Goal: Information Seeking & Learning: Check status

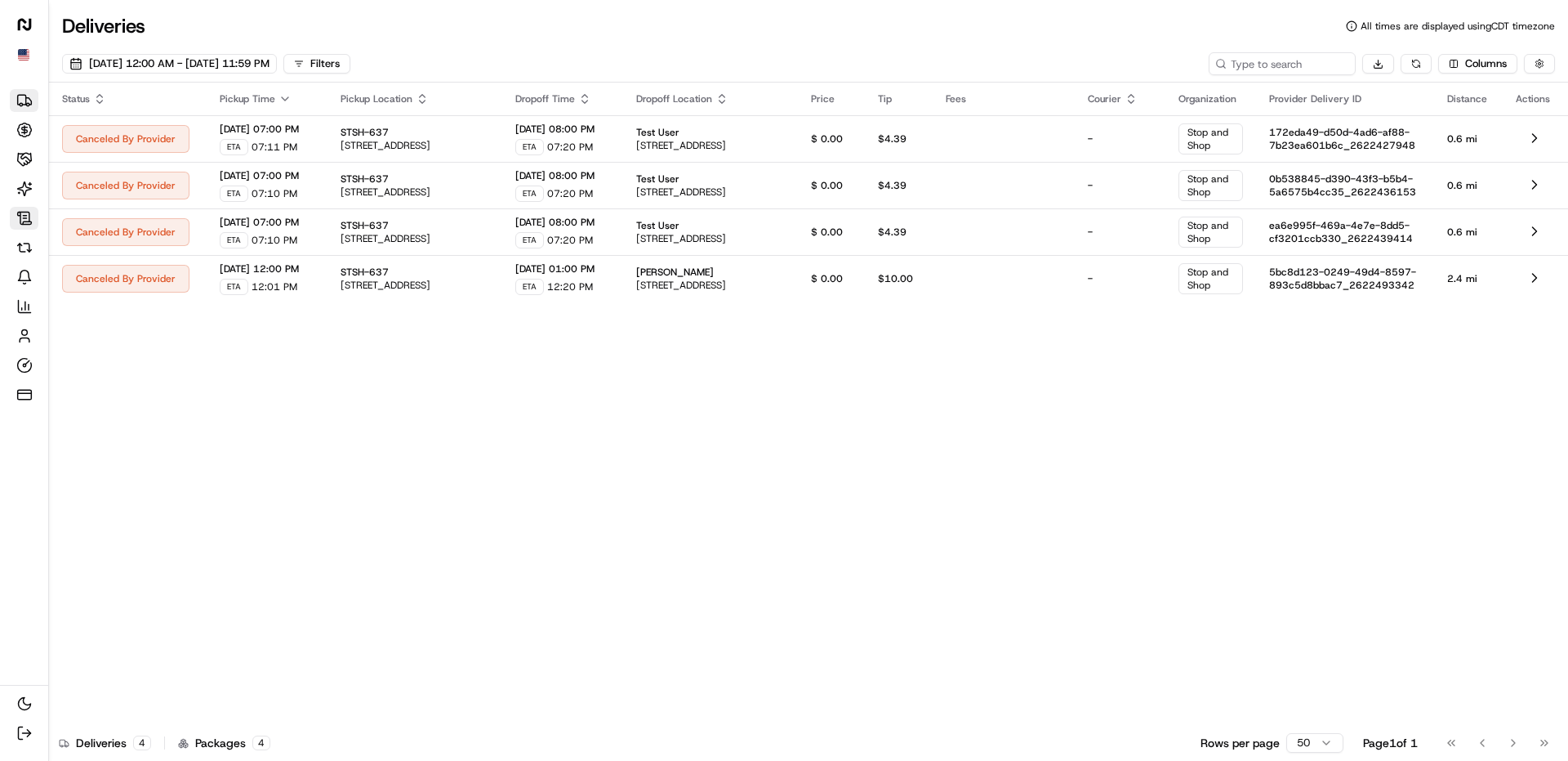
click at [36, 211] on link "Contracts" at bounding box center [23, 218] width 28 height 23
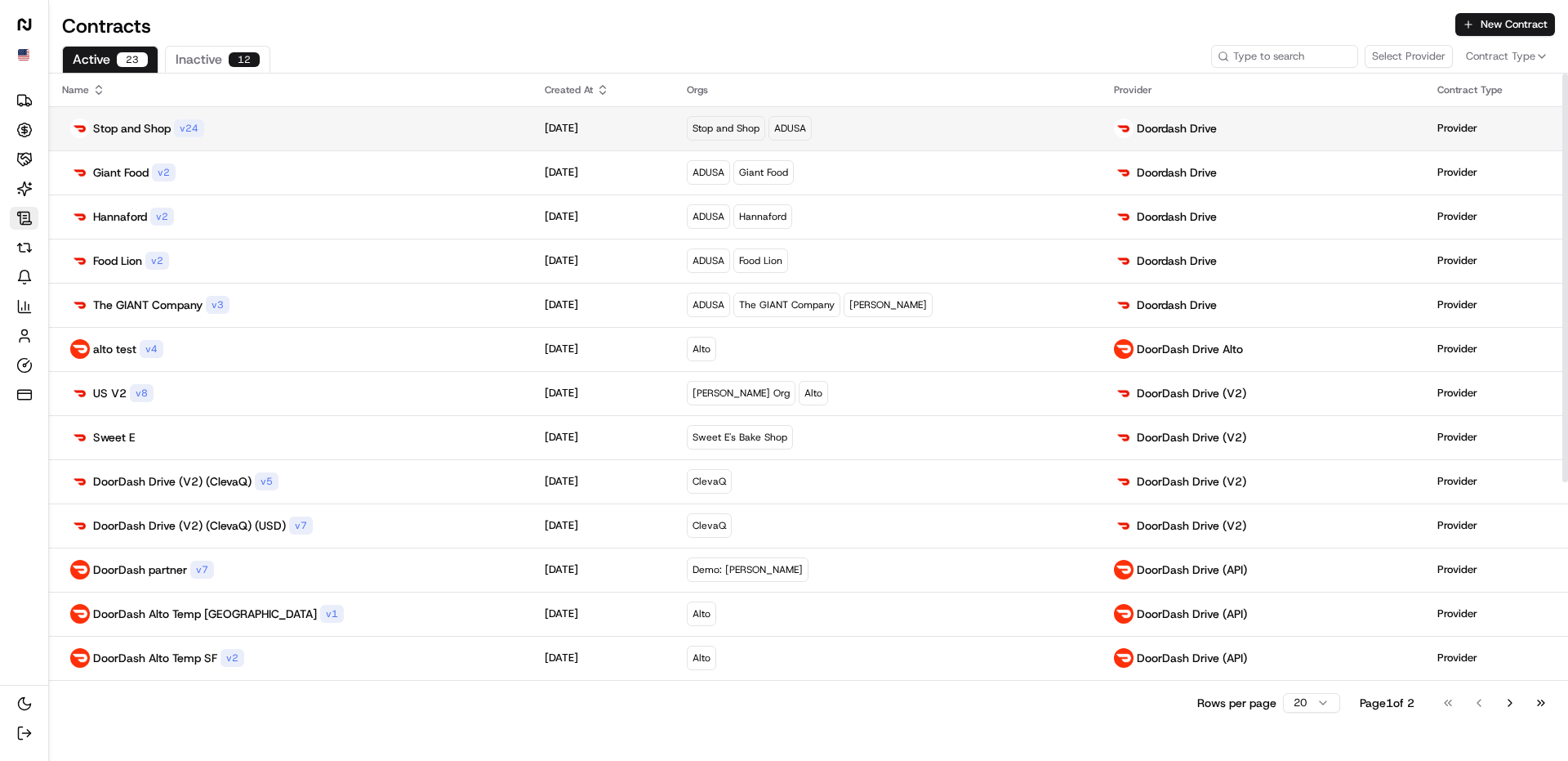
click at [235, 125] on div "Stop and Shop v 24" at bounding box center [290, 128] width 456 height 20
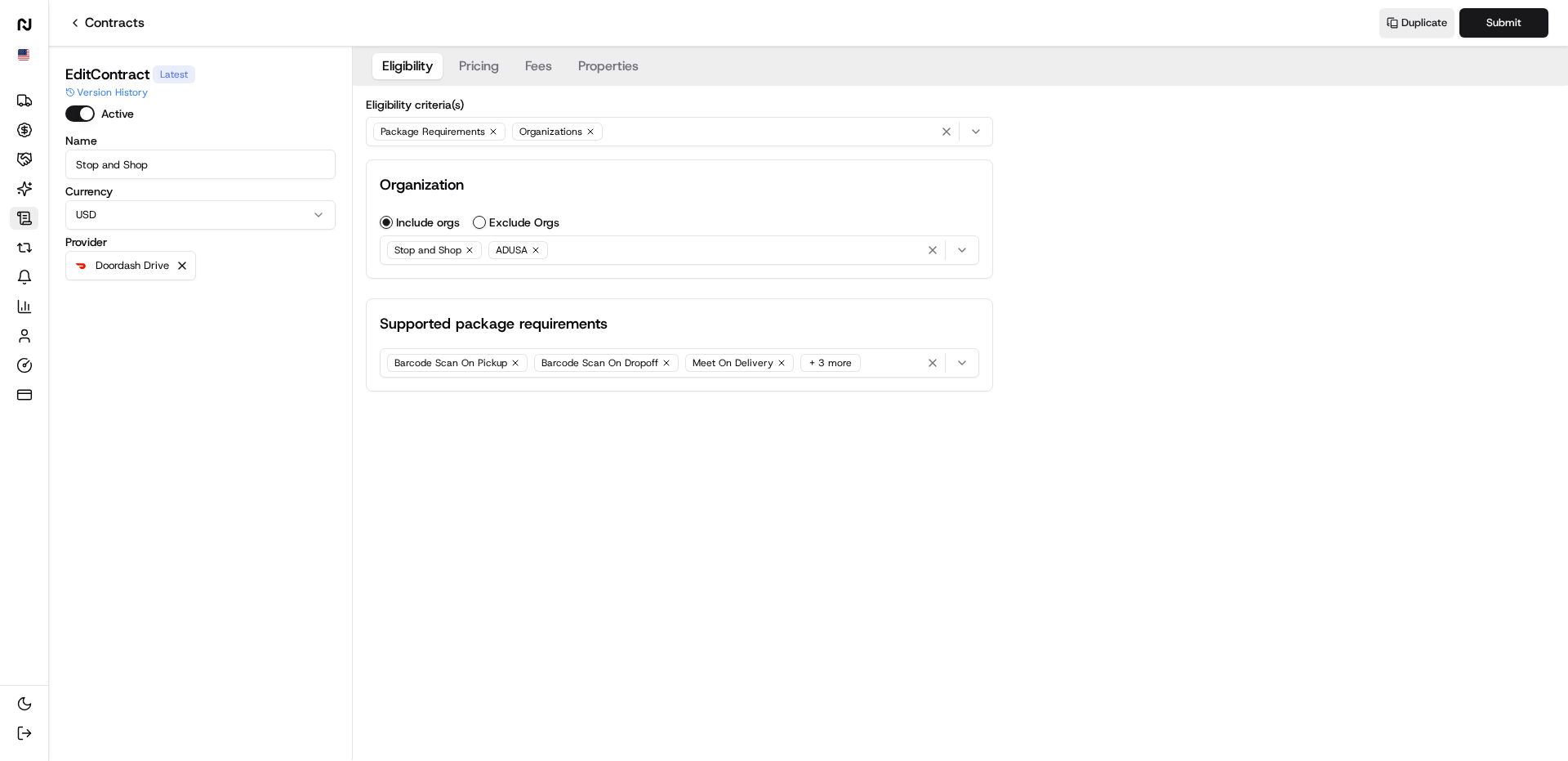
click at [612, 63] on button "Properties" at bounding box center [608, 66] width 80 height 26
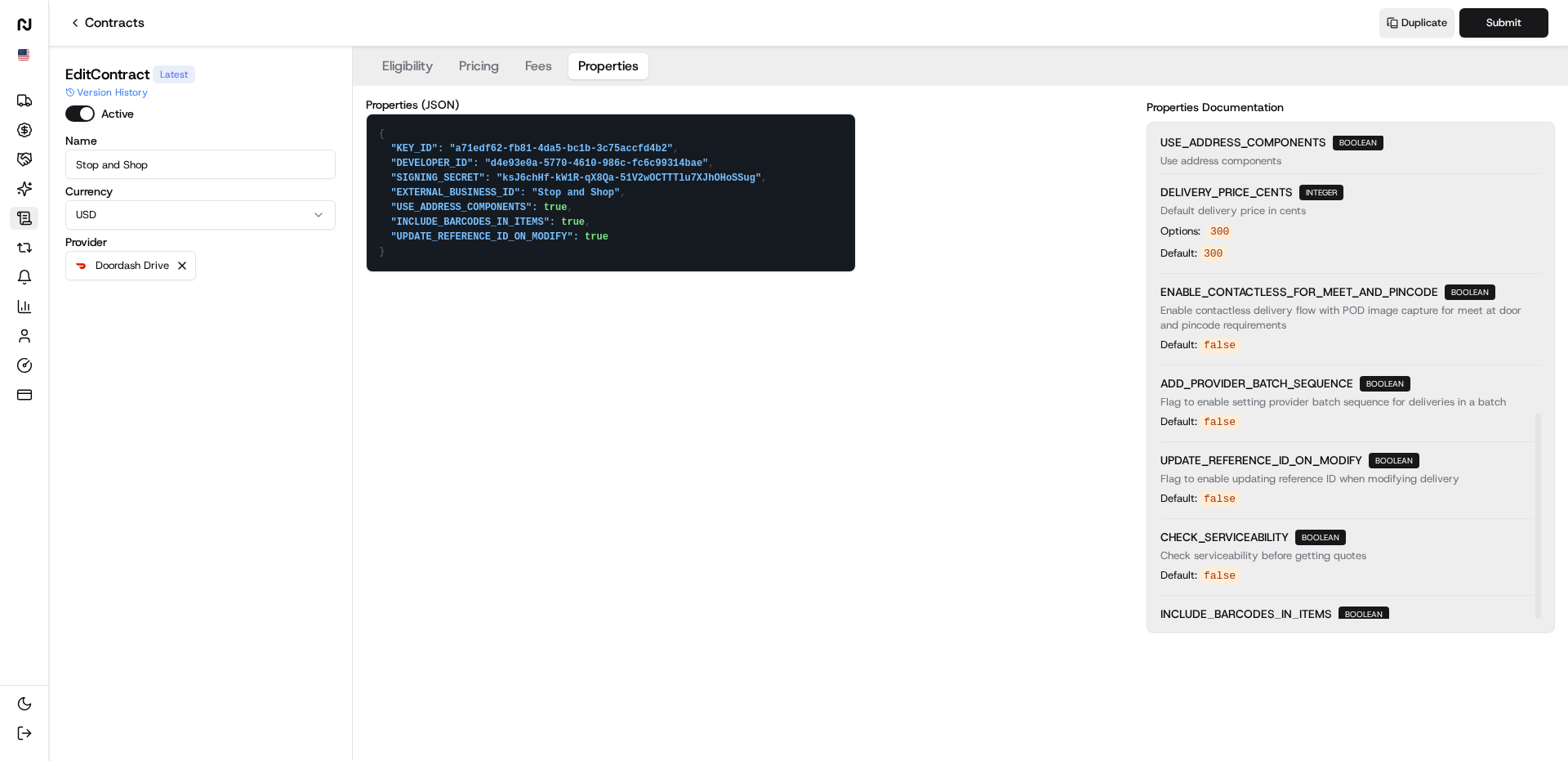
scroll to position [651, 0]
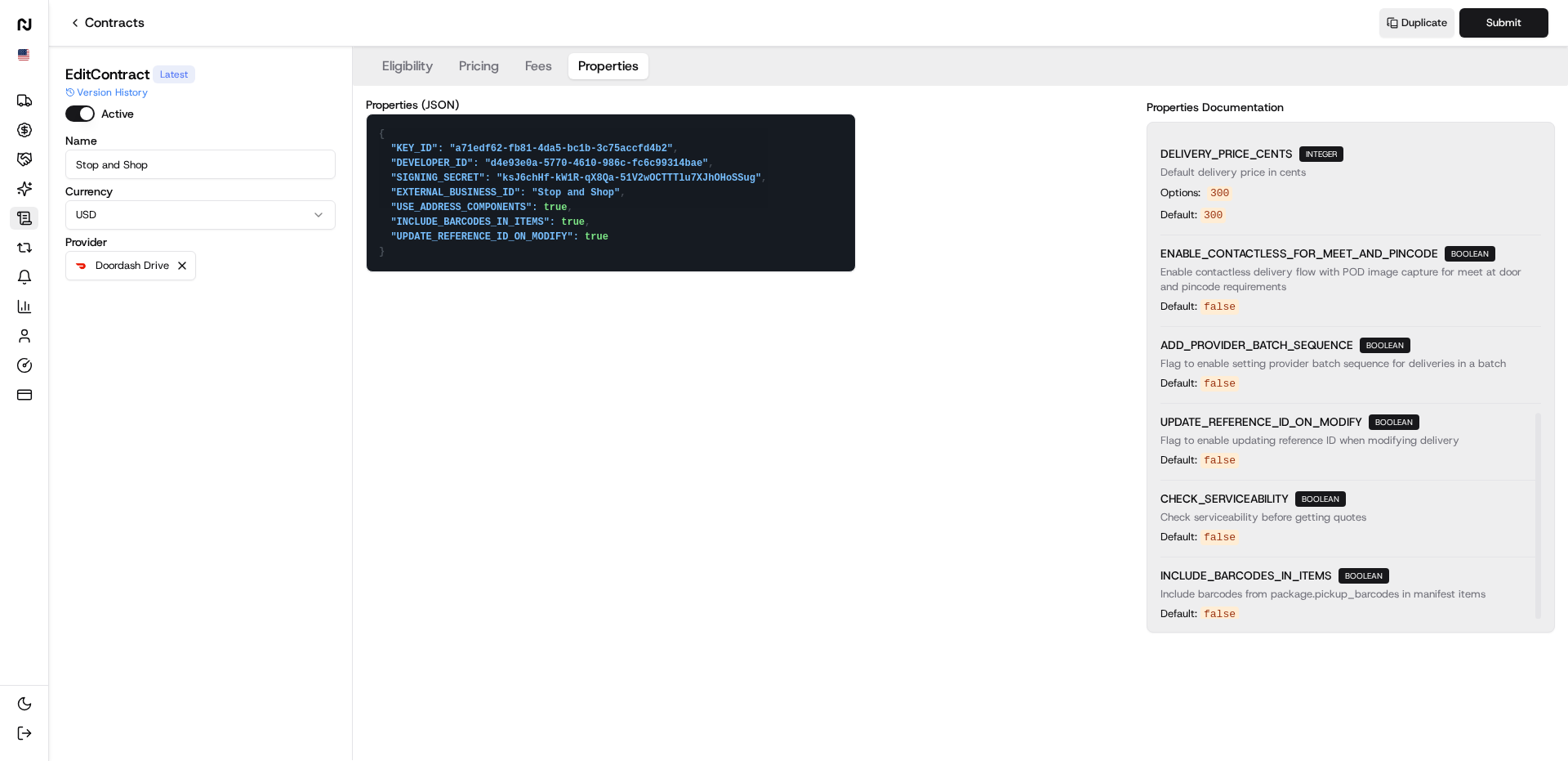
click at [1242, 329] on div "vehicle_optimization_parameters dict Parameters for optimizing vehicle routing …" at bounding box center [1351, 56] width 380 height 1144
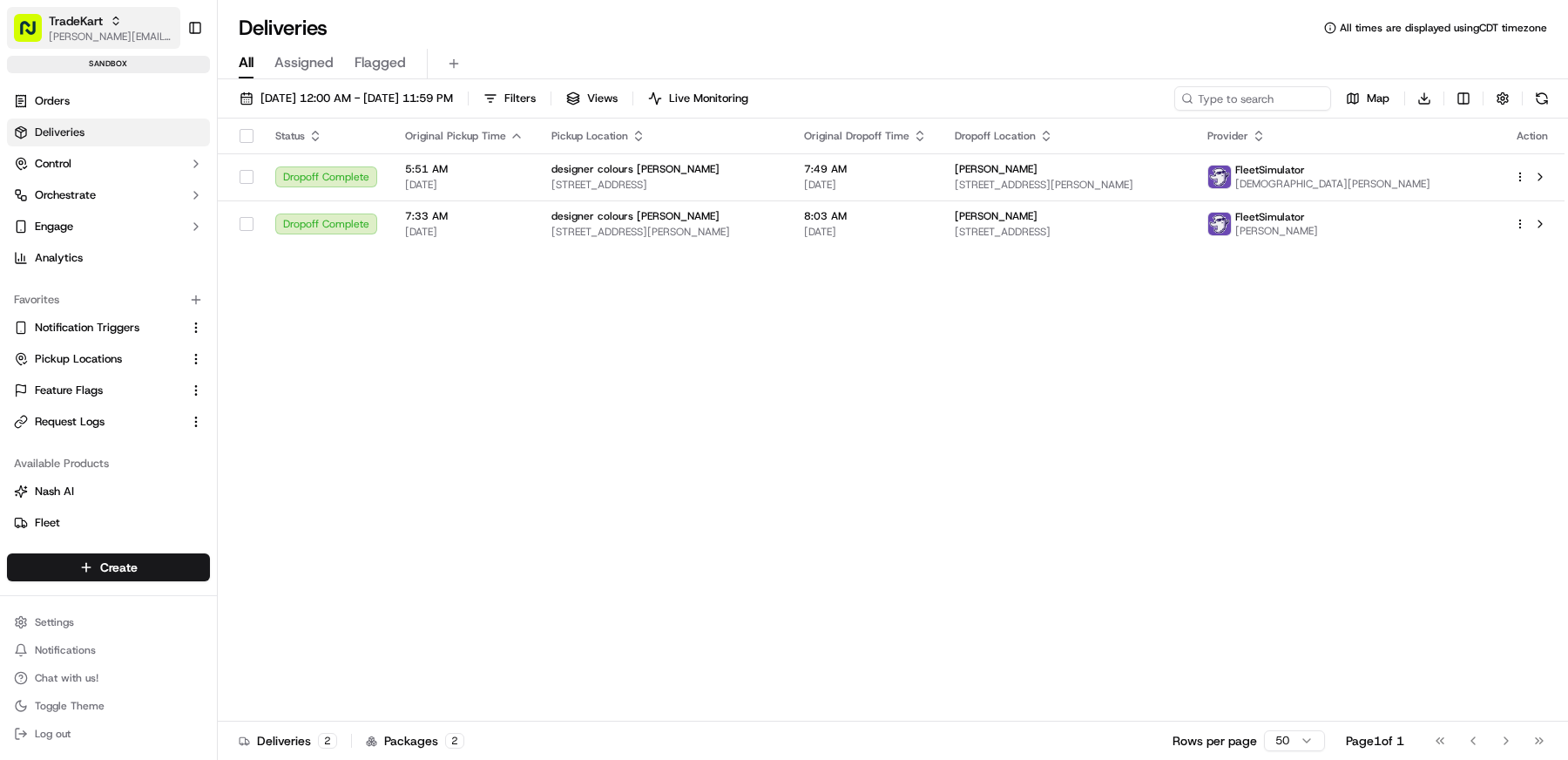
click at [68, 34] on span "[PERSON_NAME][EMAIL_ADDRESS][DOMAIN_NAME]" at bounding box center [110, 36] width 124 height 14
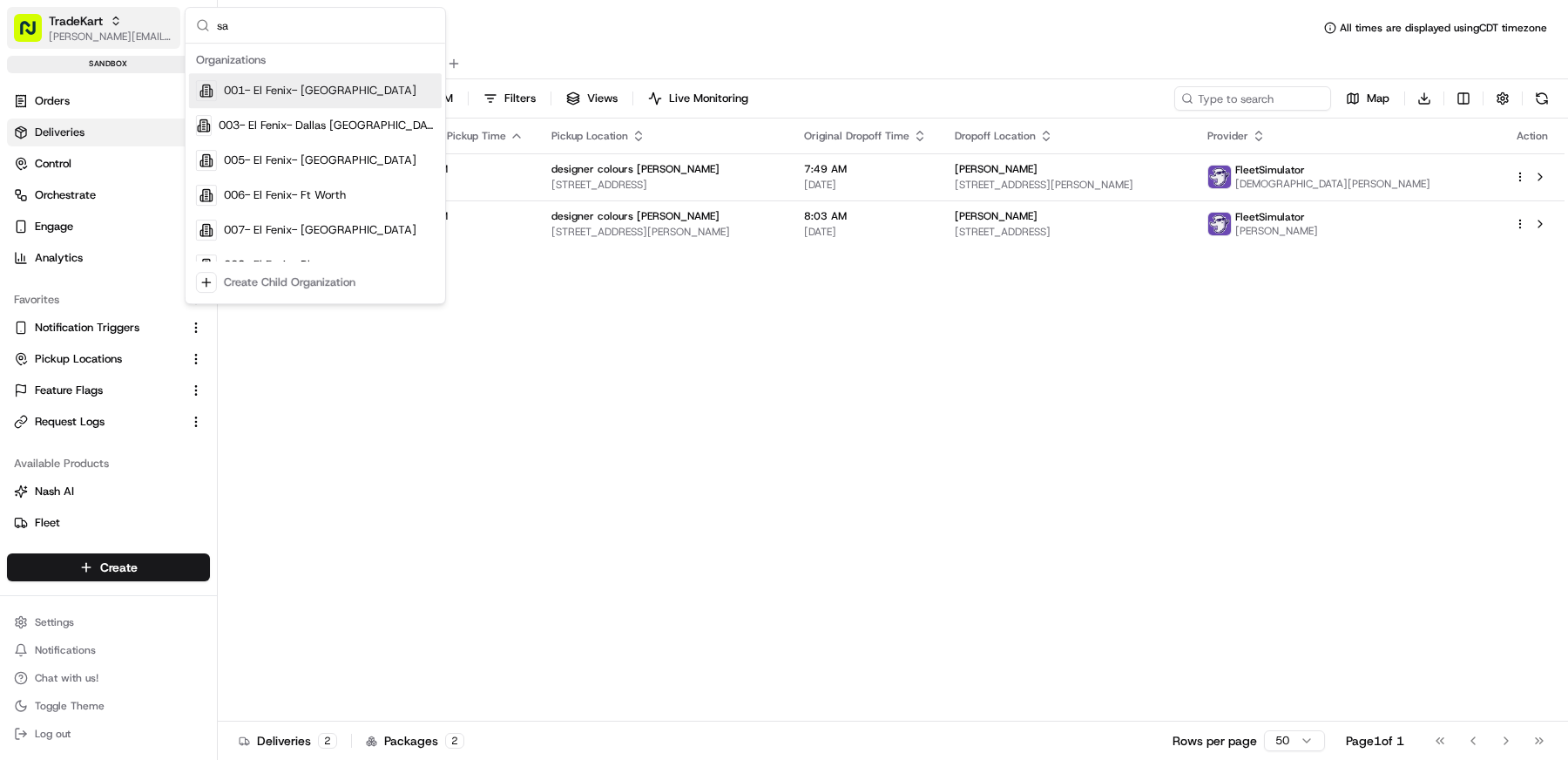
type input "s"
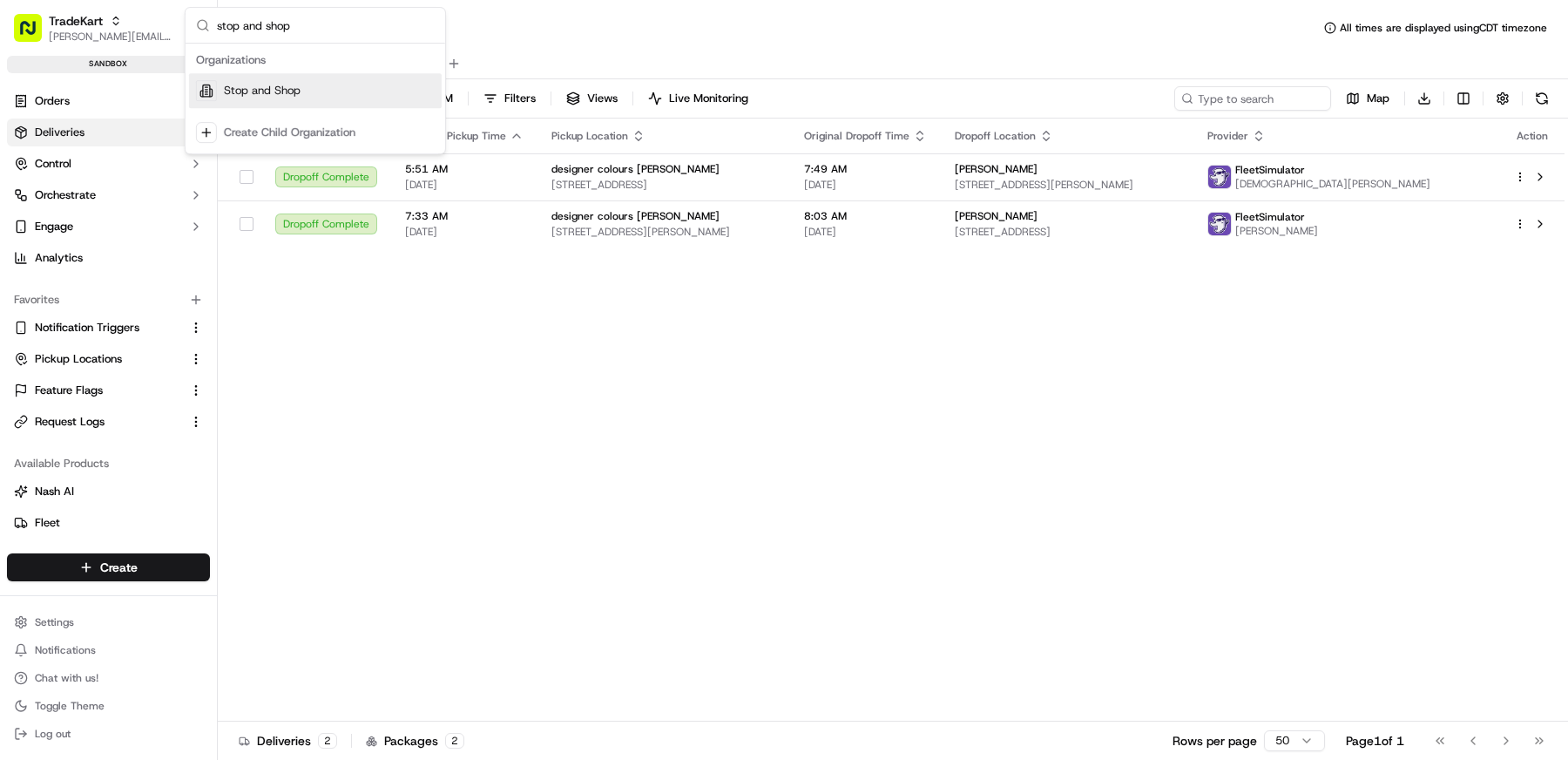
type input "stop and shop"
click at [266, 90] on span "Stop and Shop" at bounding box center [261, 90] width 76 height 16
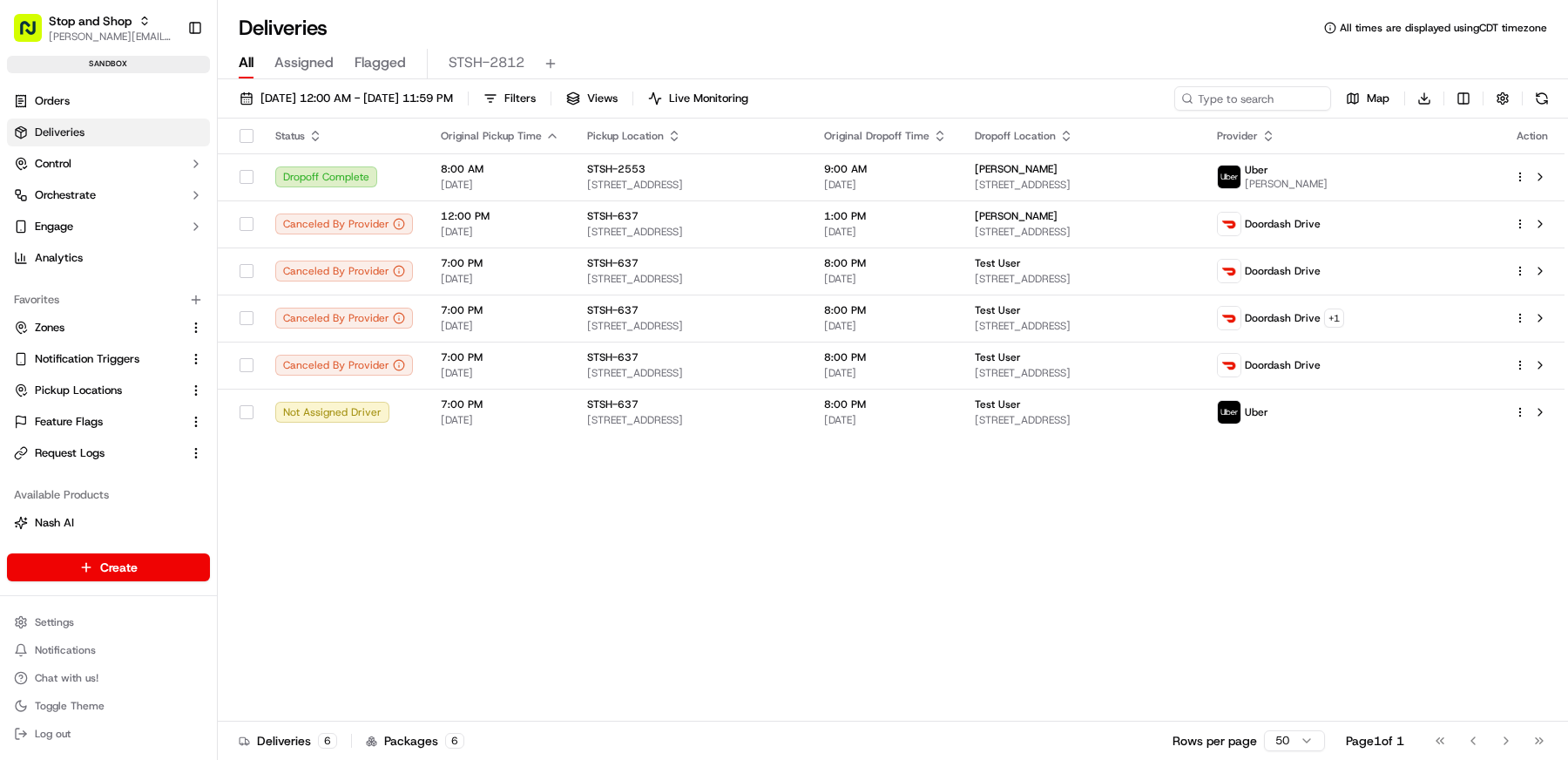
click at [738, 599] on div "Status Original Pickup Time Pickup Location Original Dropoff Time Dropoff Locat…" at bounding box center [891, 420] width 1346 height 603
click at [100, 193] on button "Orchestrate" at bounding box center [109, 195] width 203 height 28
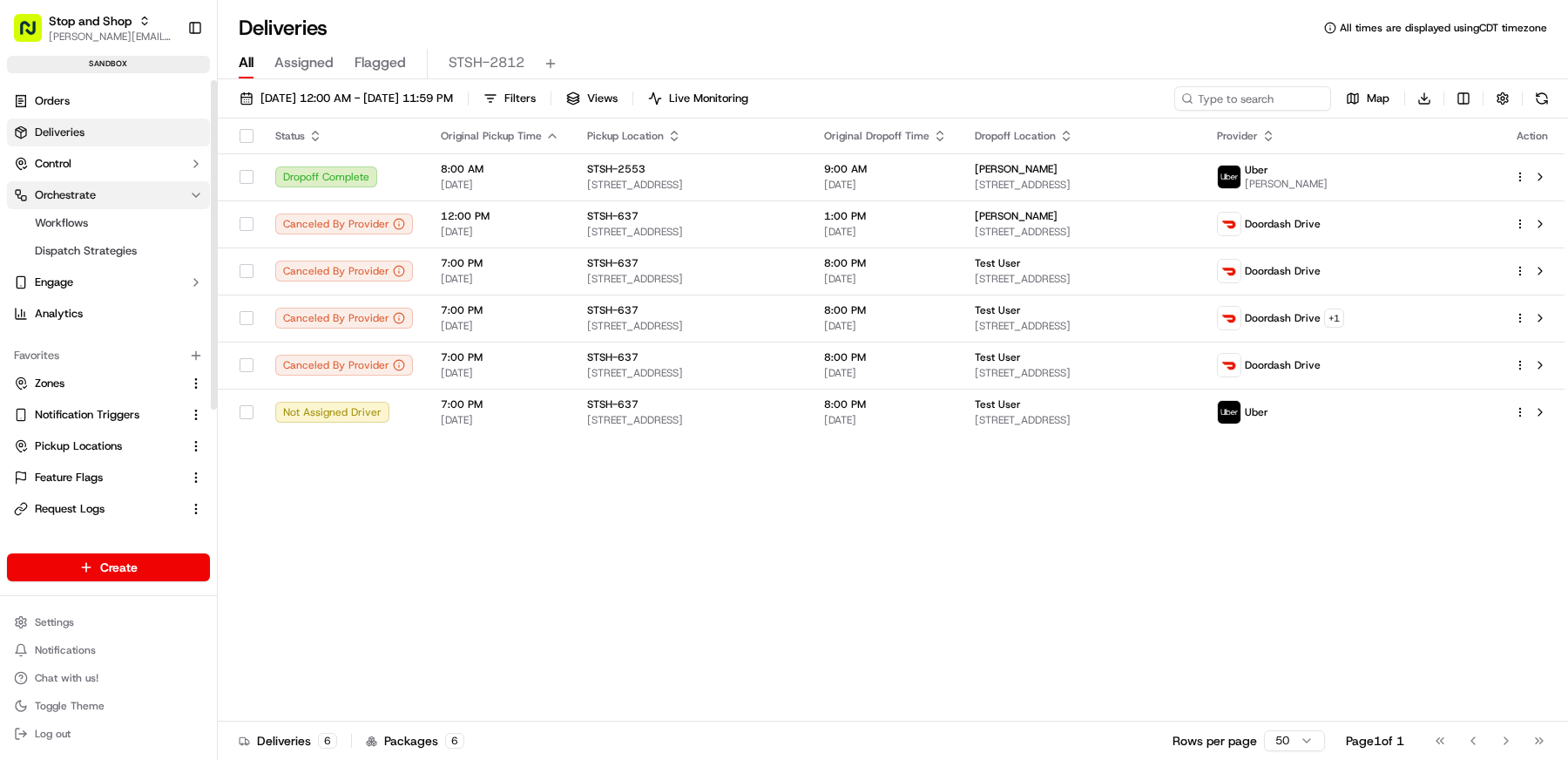
click at [108, 192] on button "Orchestrate" at bounding box center [109, 195] width 203 height 28
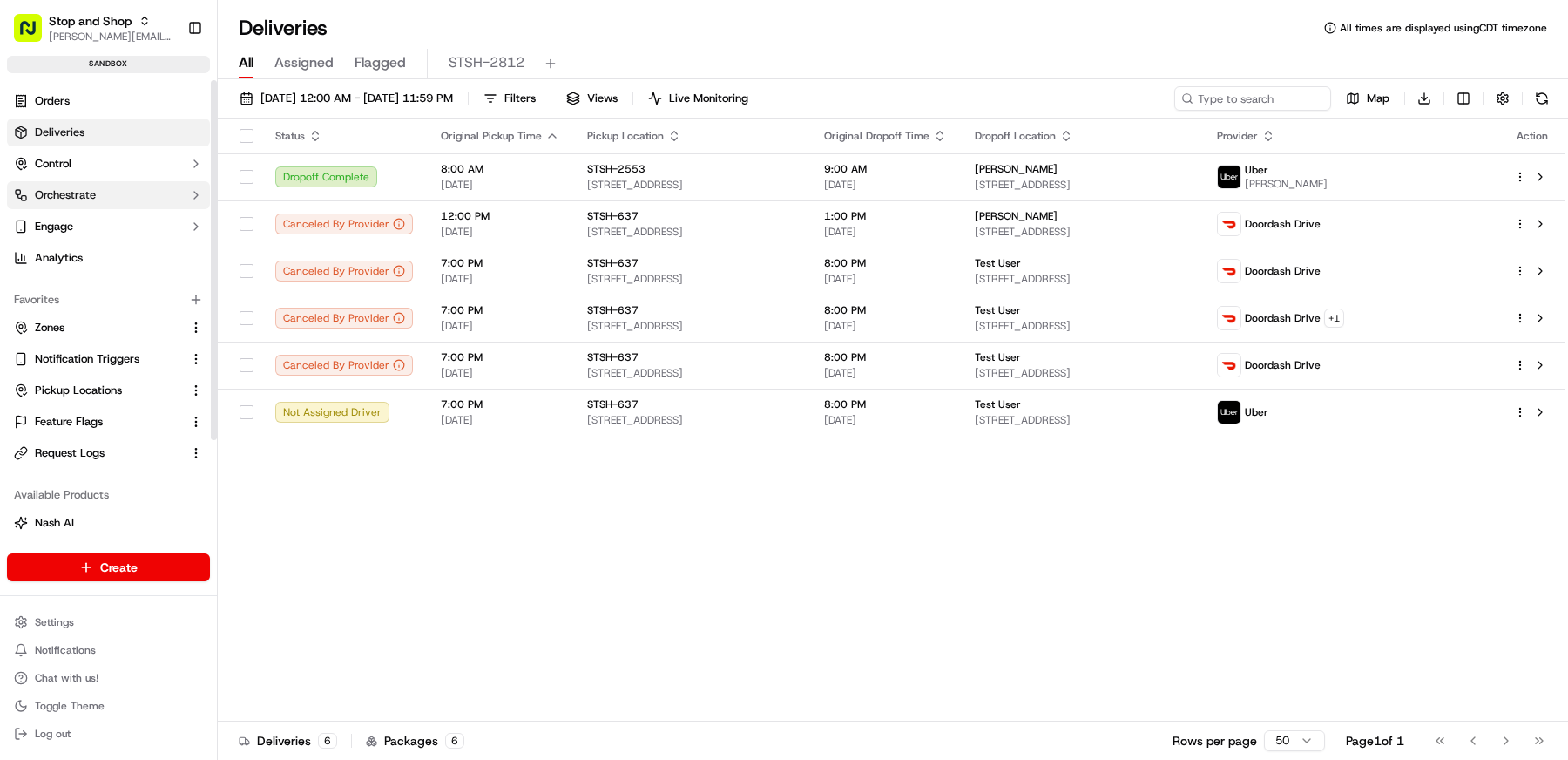
click at [109, 196] on button "Orchestrate" at bounding box center [109, 195] width 203 height 28
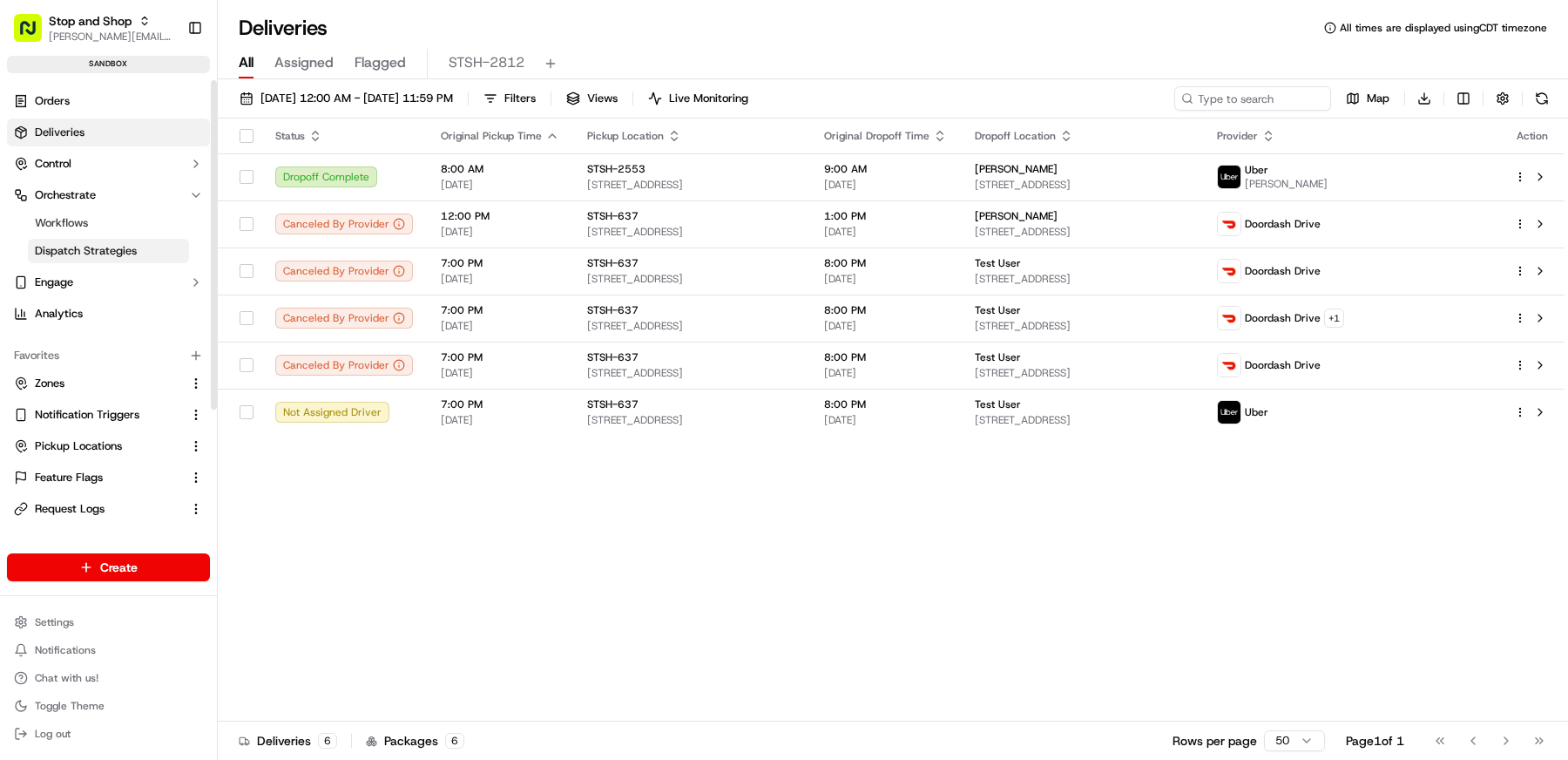
click at [113, 253] on span "Dispatch Strategies" at bounding box center [86, 250] width 102 height 16
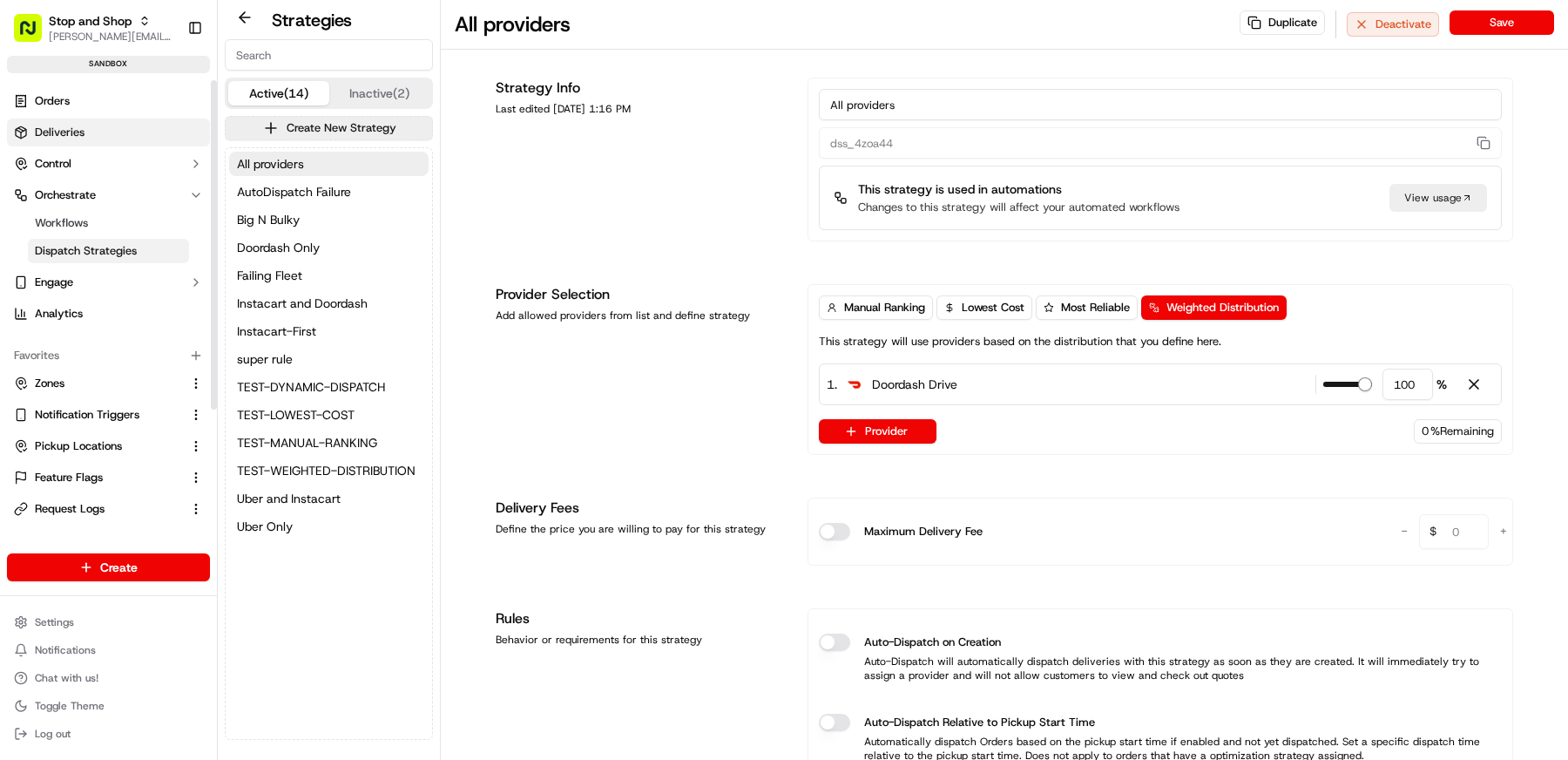
click at [67, 126] on span "Deliveries" at bounding box center [60, 132] width 50 height 16
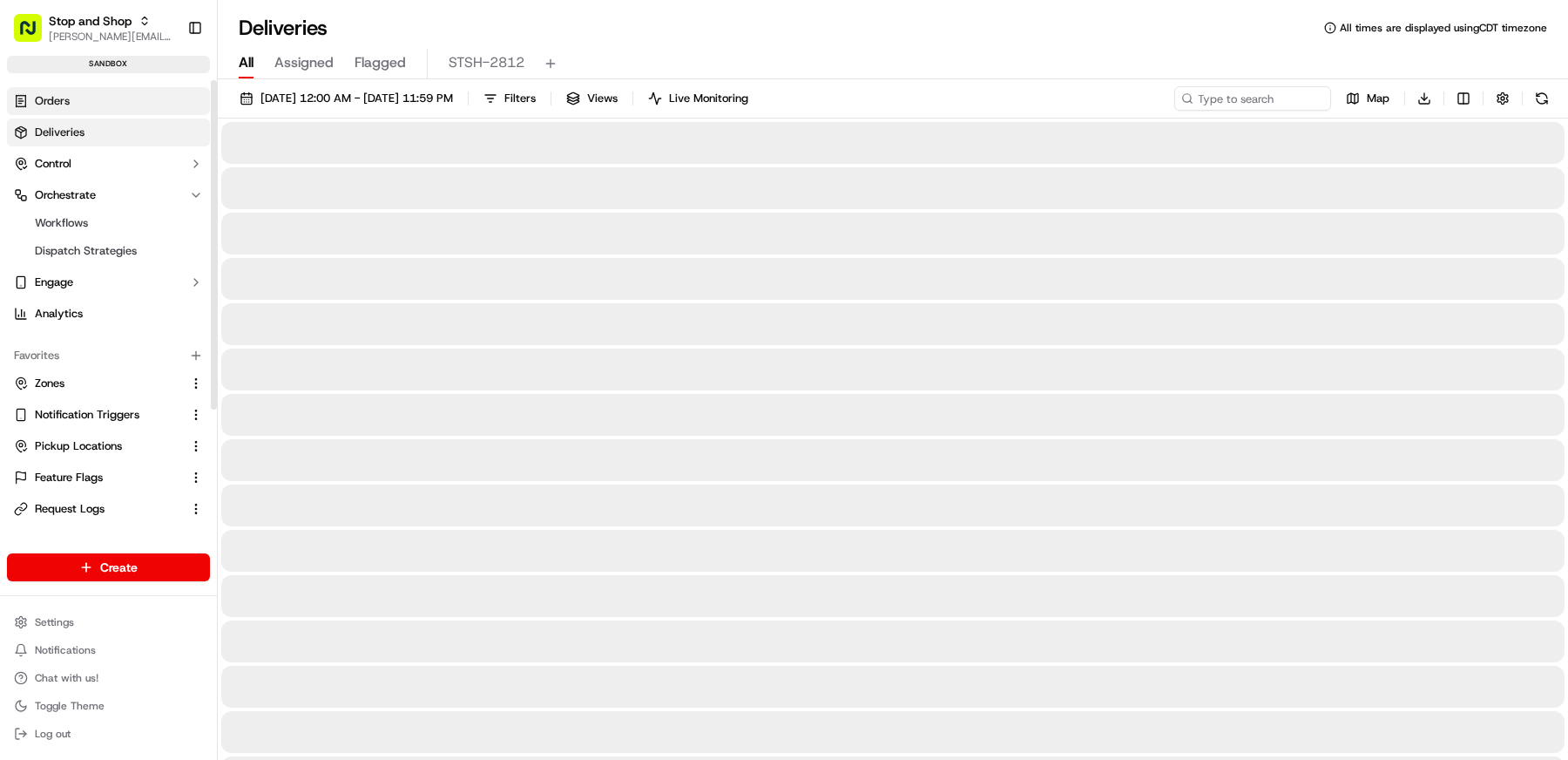
click at [85, 101] on link "Orders" at bounding box center [109, 101] width 203 height 28
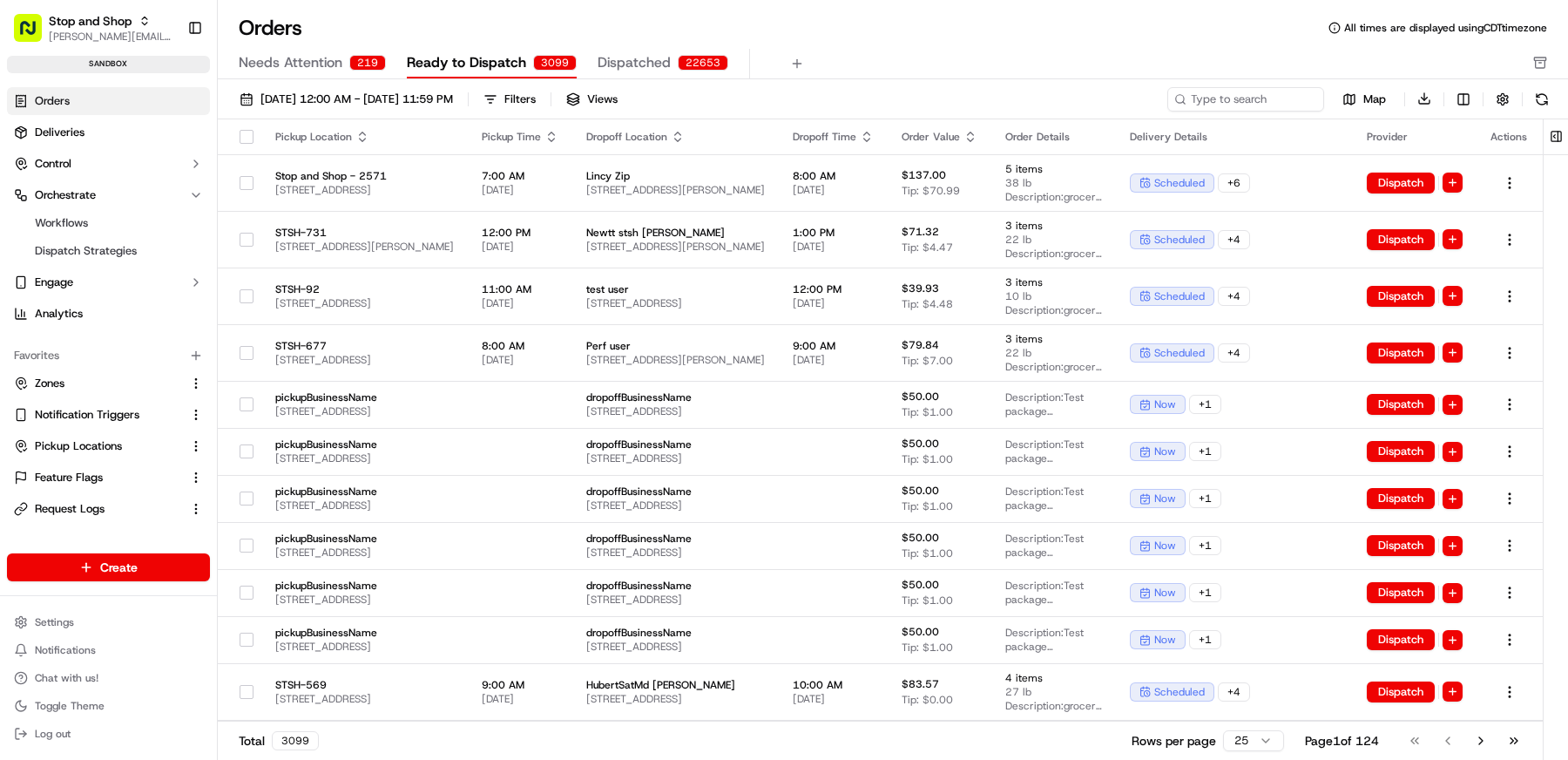
click at [649, 63] on span "Dispatched" at bounding box center [635, 63] width 74 height 21
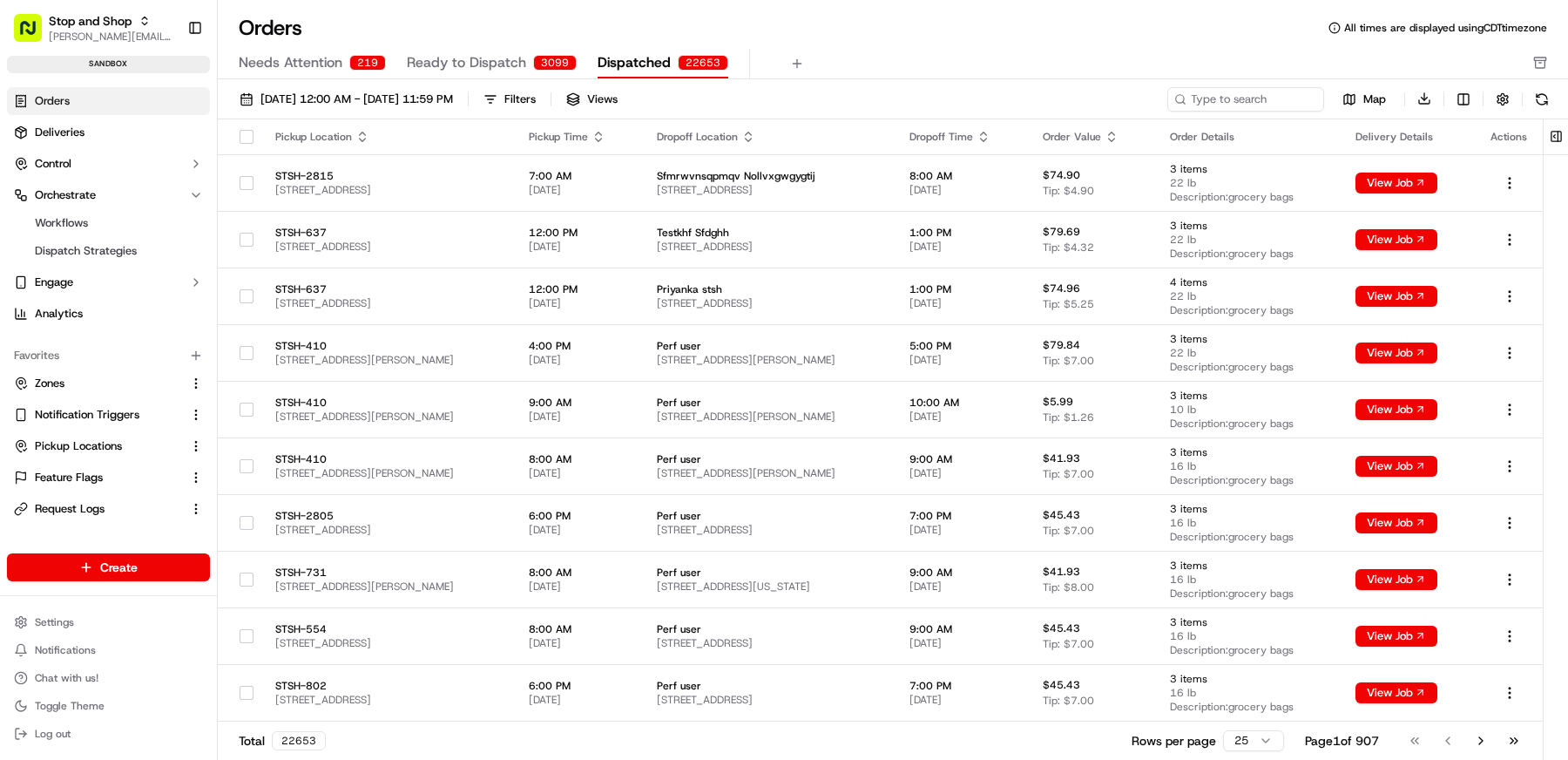
click at [494, 59] on span "Ready to Dispatch" at bounding box center [466, 63] width 120 height 21
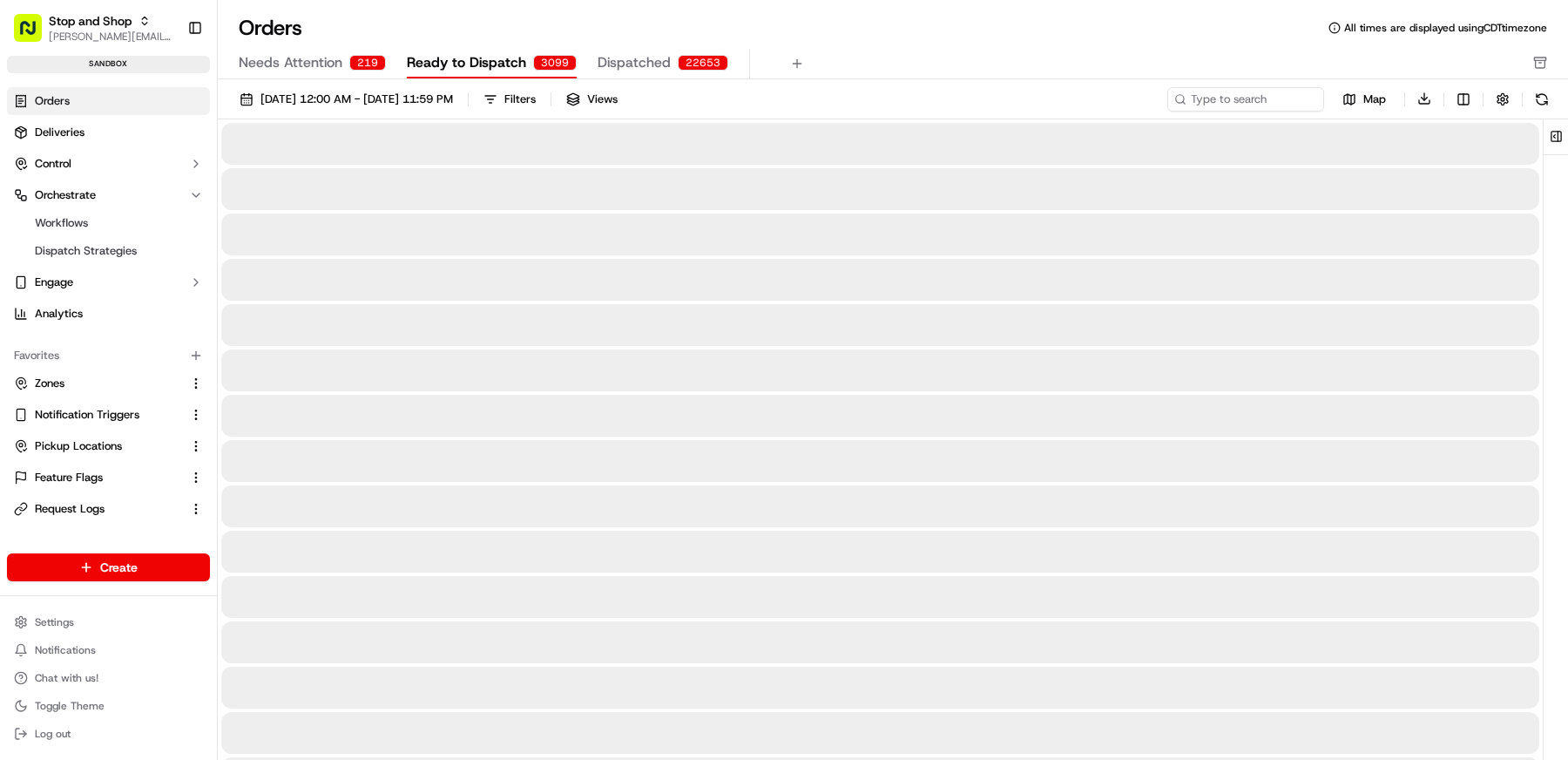
click at [494, 59] on span "Ready to Dispatch" at bounding box center [466, 63] width 120 height 21
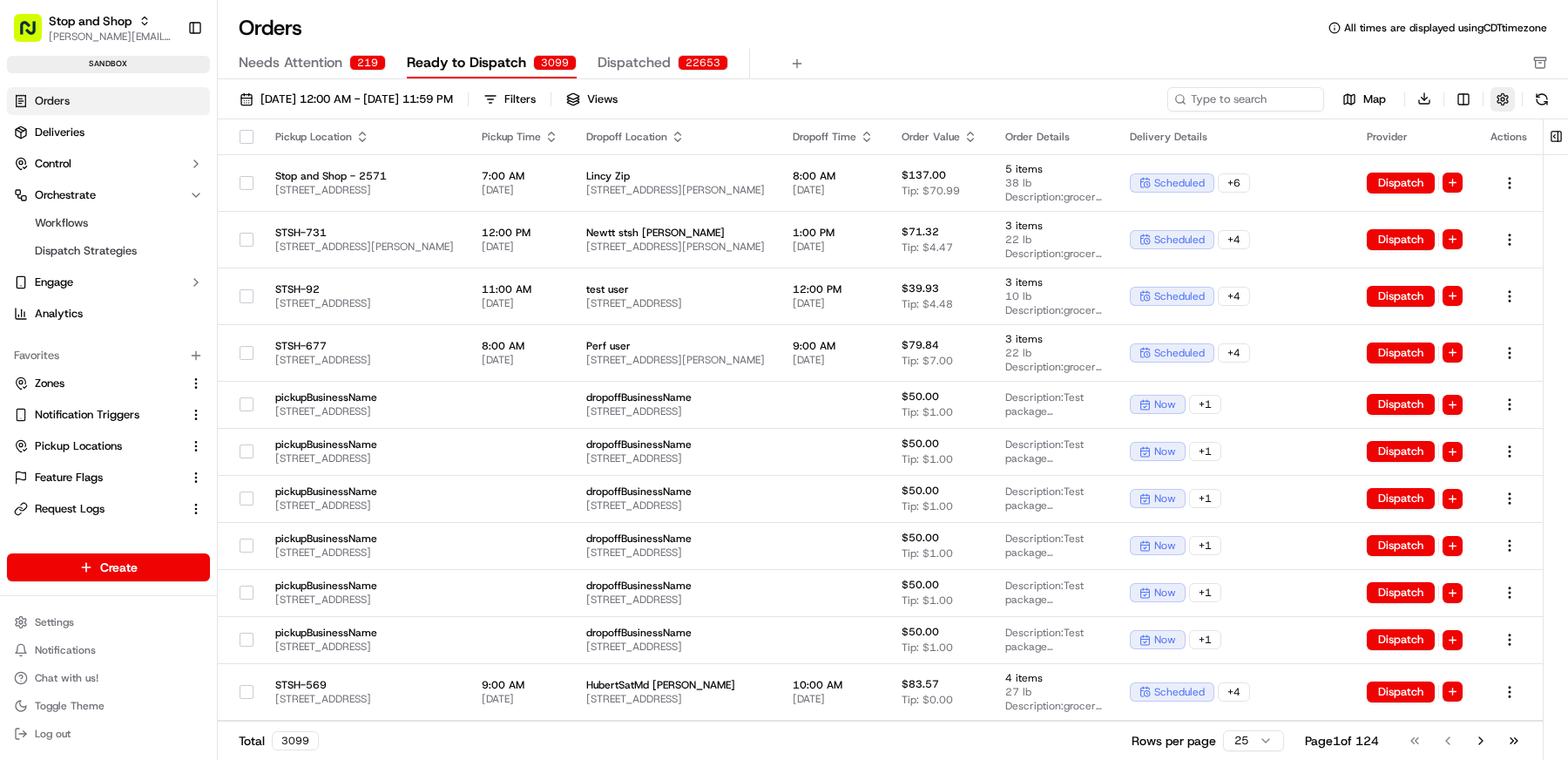
click at [1502, 104] on button "button" at bounding box center [1502, 99] width 25 height 25
click at [1075, 41] on div "Orders All times are displayed using CDT timezone" at bounding box center [893, 28] width 1350 height 28
click at [334, 90] on button "09/01/2025 12:00 AM - 09/30/2025 11:59 PM" at bounding box center [346, 99] width 229 height 25
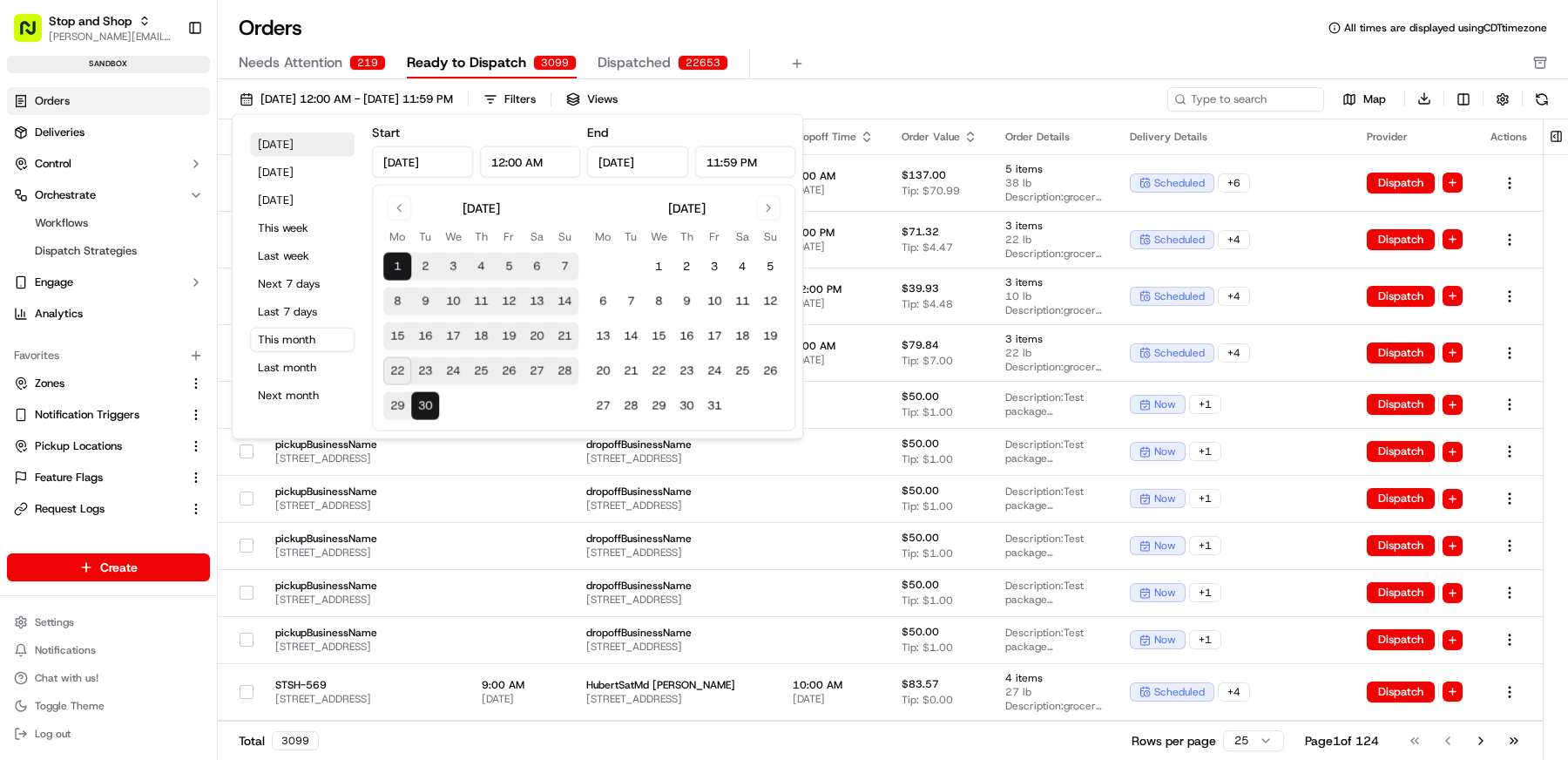
click at [301, 138] on button "Today" at bounding box center [303, 144] width 105 height 25
type input "Sep 22, 2025"
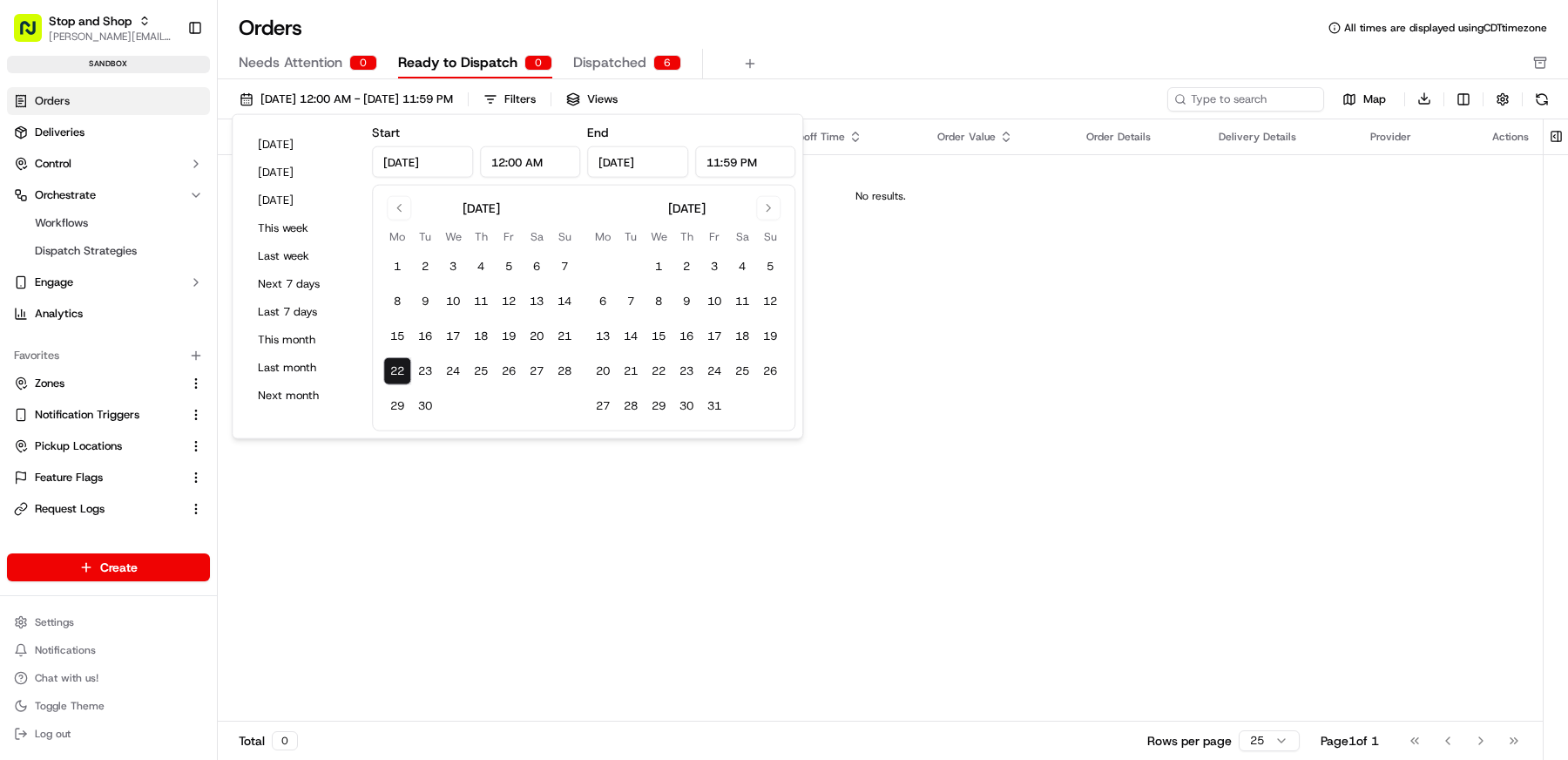
click at [956, 64] on div "Needs Attention 0 Ready to Dispatch 0 Dispatched 6" at bounding box center [880, 63] width 1284 height 29
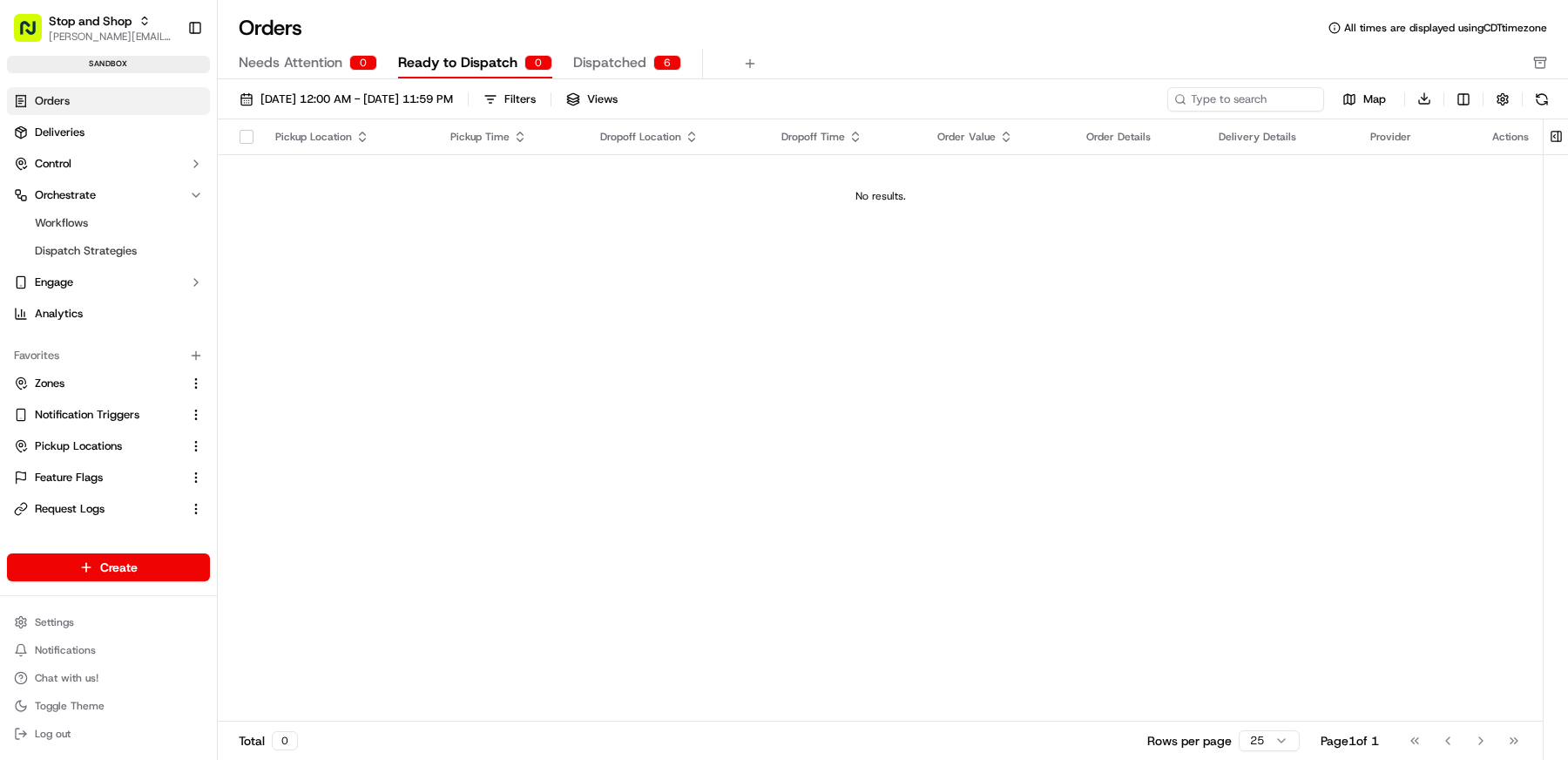
click at [464, 79] on div "09/22/2025 12:00 AM - 09/22/2025 11:59 PM Filters Views Map Download Pickup Loc…" at bounding box center [893, 425] width 1350 height 693
click at [475, 65] on span "Ready to Dispatch" at bounding box center [458, 63] width 120 height 21
click at [434, 99] on span "09/22/2025 12:00 AM - 09/22/2025 11:59 PM" at bounding box center [356, 98] width 192 height 16
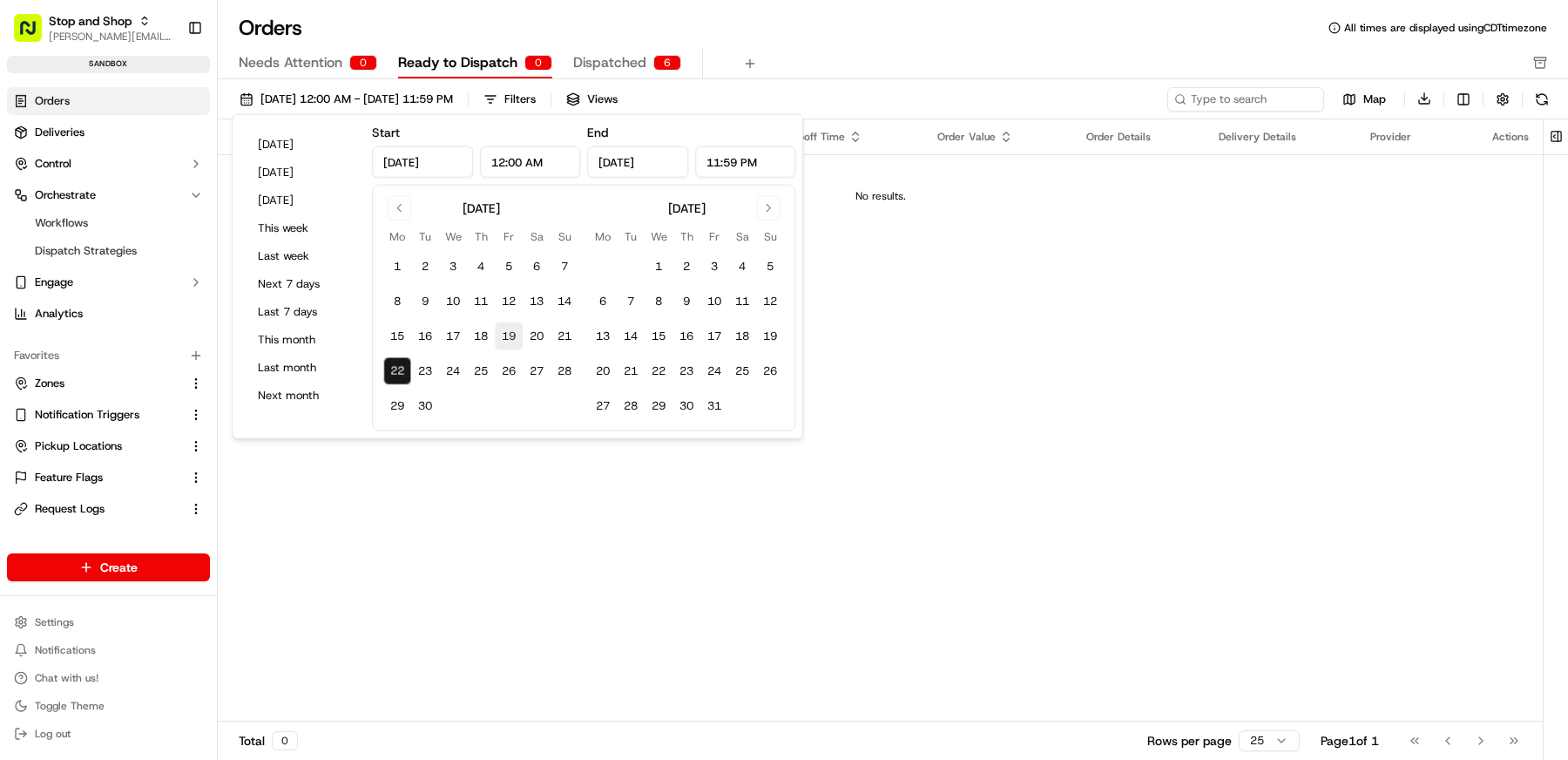
click at [508, 341] on button "19" at bounding box center [509, 336] width 28 height 28
type input "Sep 19, 2025"
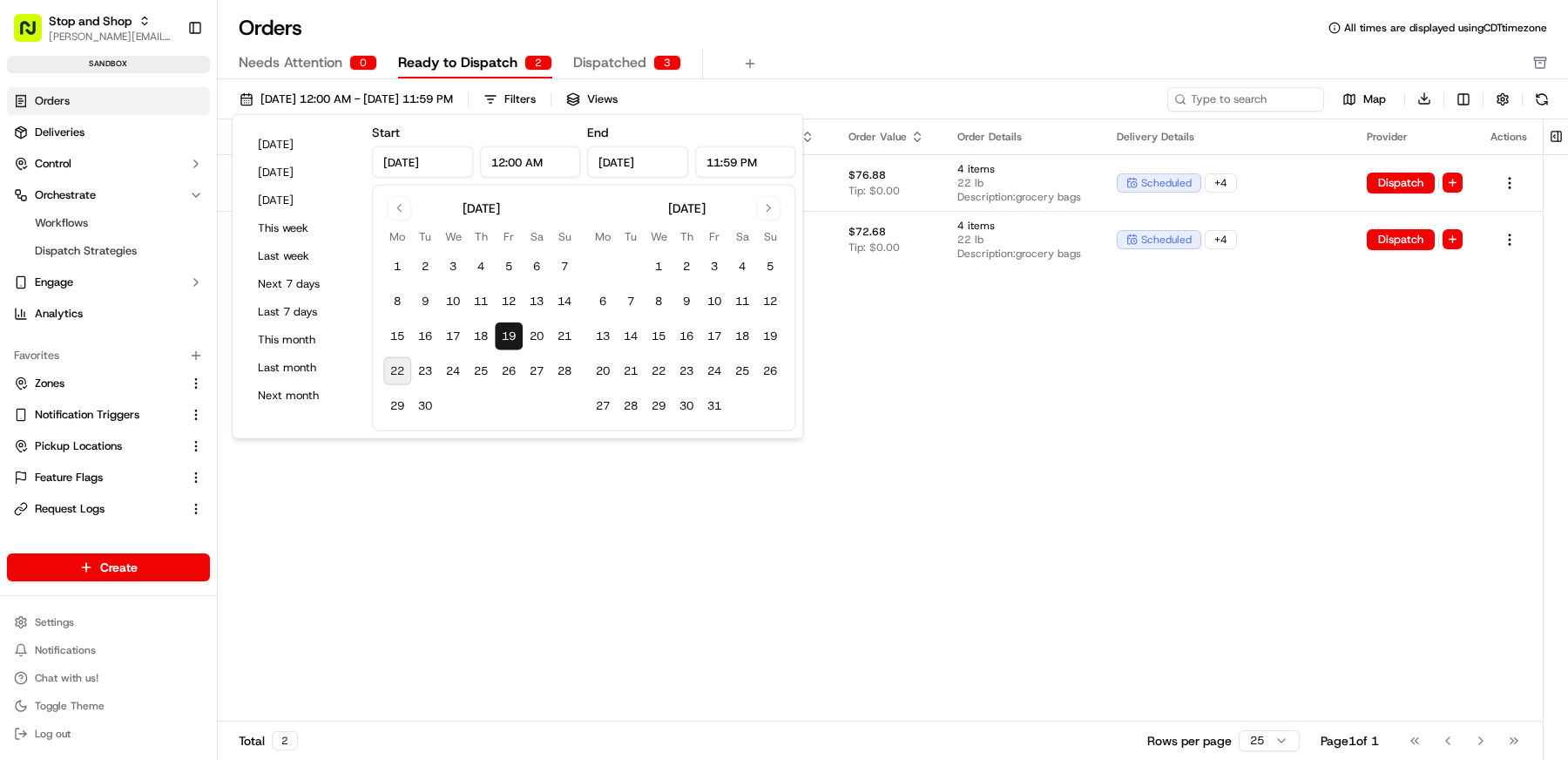
click at [921, 62] on div "Needs Attention 0 Ready to Dispatch 2 Dispatched 3" at bounding box center [880, 63] width 1284 height 29
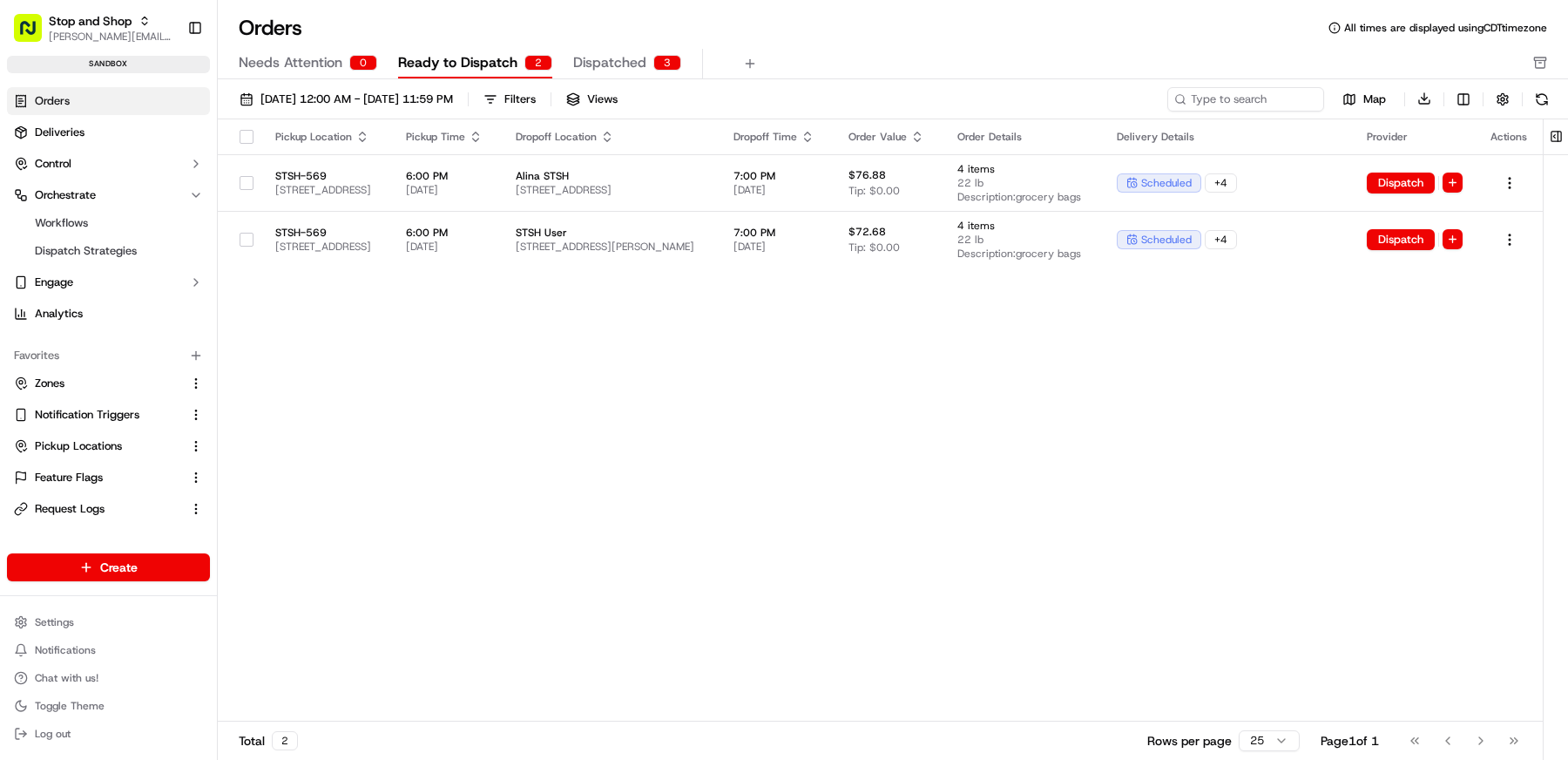
click at [1047, 464] on div "Pickup Location Pickup Time Dropoff Location Dropoff Time Order Value Order Det…" at bounding box center [880, 420] width 1324 height 603
click at [758, 334] on div "Pickup Location Pickup Time Dropoff Location Dropoff Time Order Value Order Det…" at bounding box center [880, 420] width 1324 height 603
click at [123, 141] on link "Deliveries" at bounding box center [109, 132] width 203 height 28
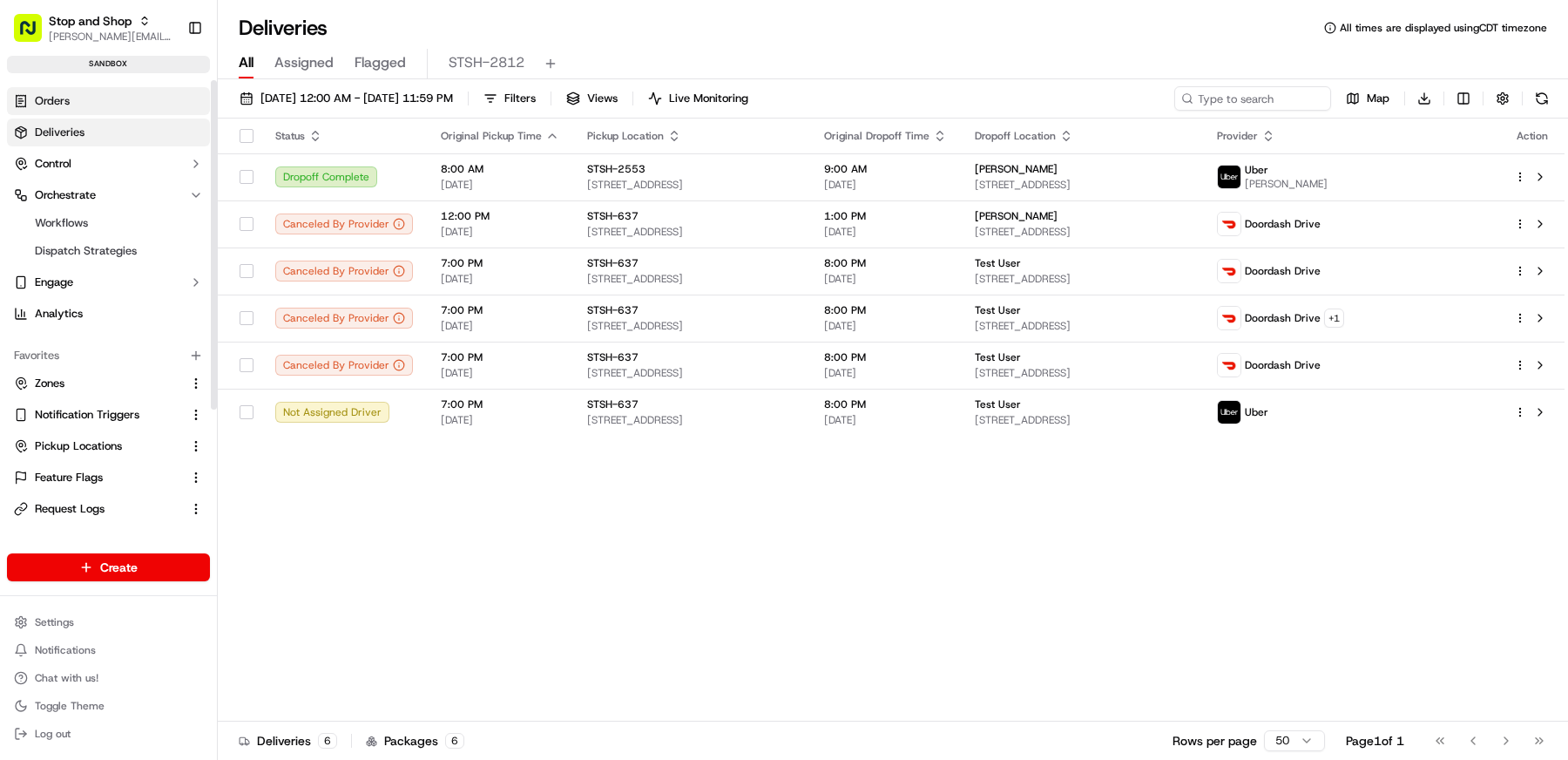
click at [96, 96] on link "Orders" at bounding box center [109, 101] width 203 height 28
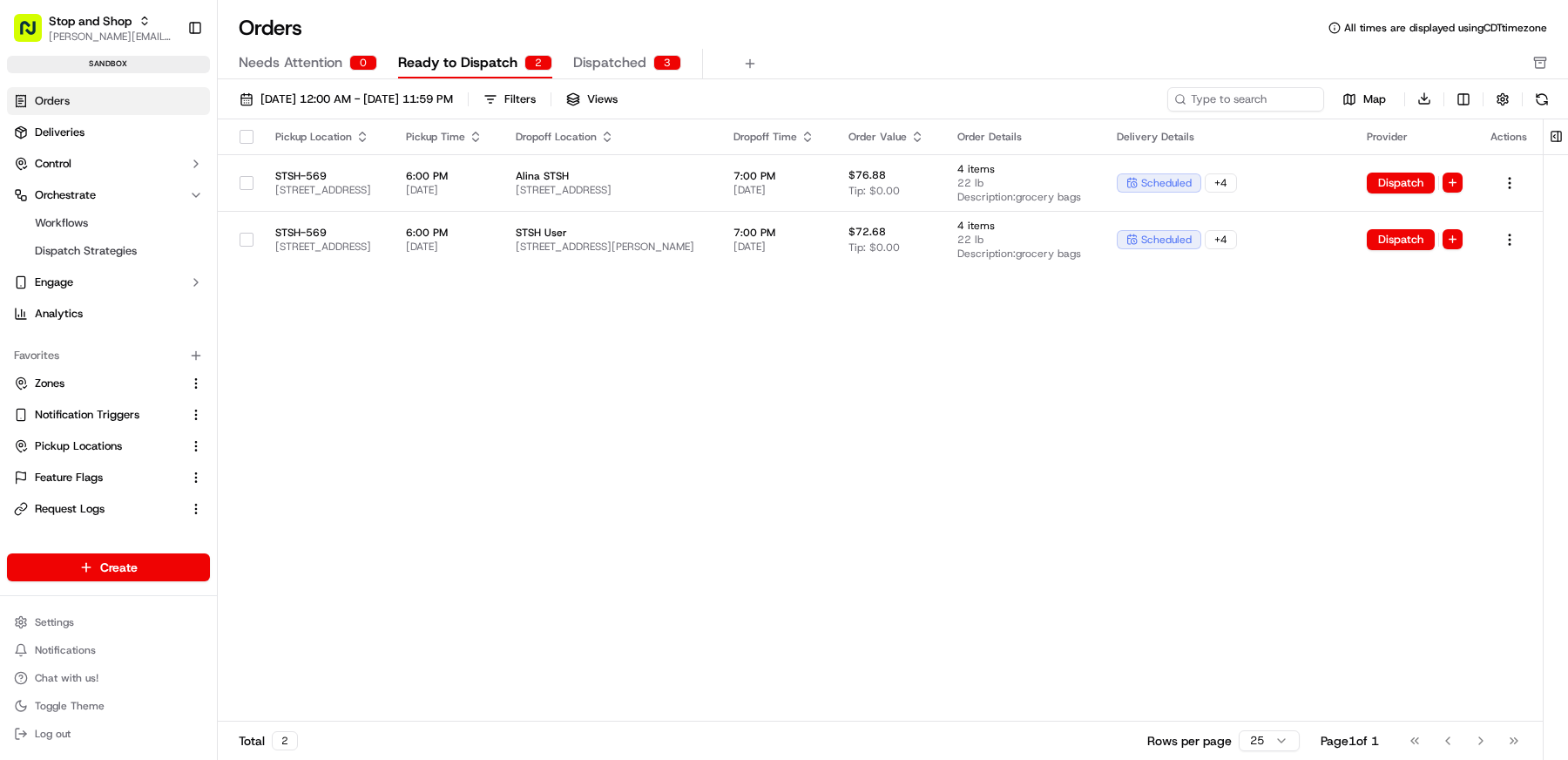
click at [643, 59] on button "Dispatched 3" at bounding box center [626, 63] width 108 height 29
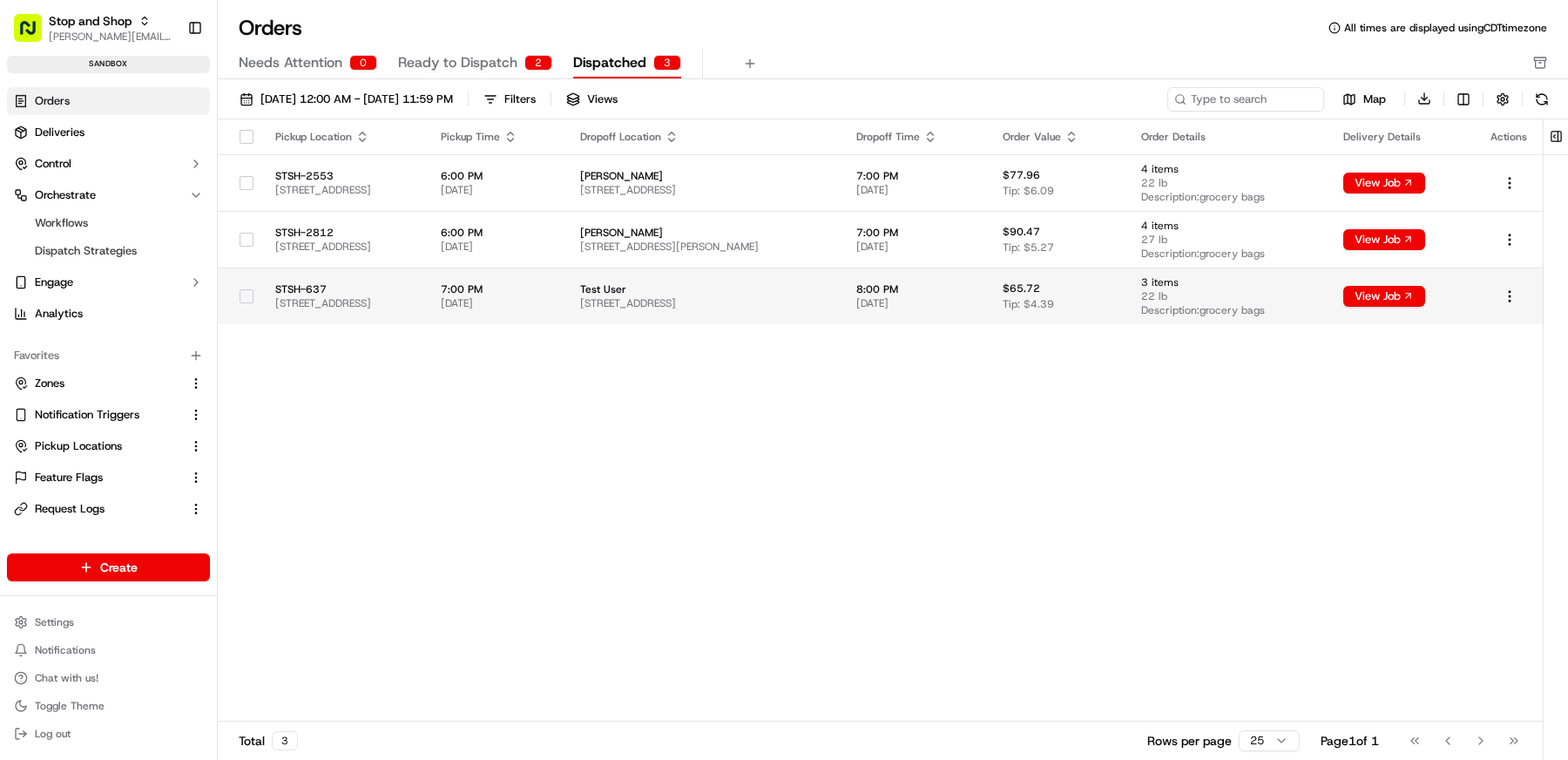
click at [780, 289] on span "Test User" at bounding box center [704, 289] width 248 height 14
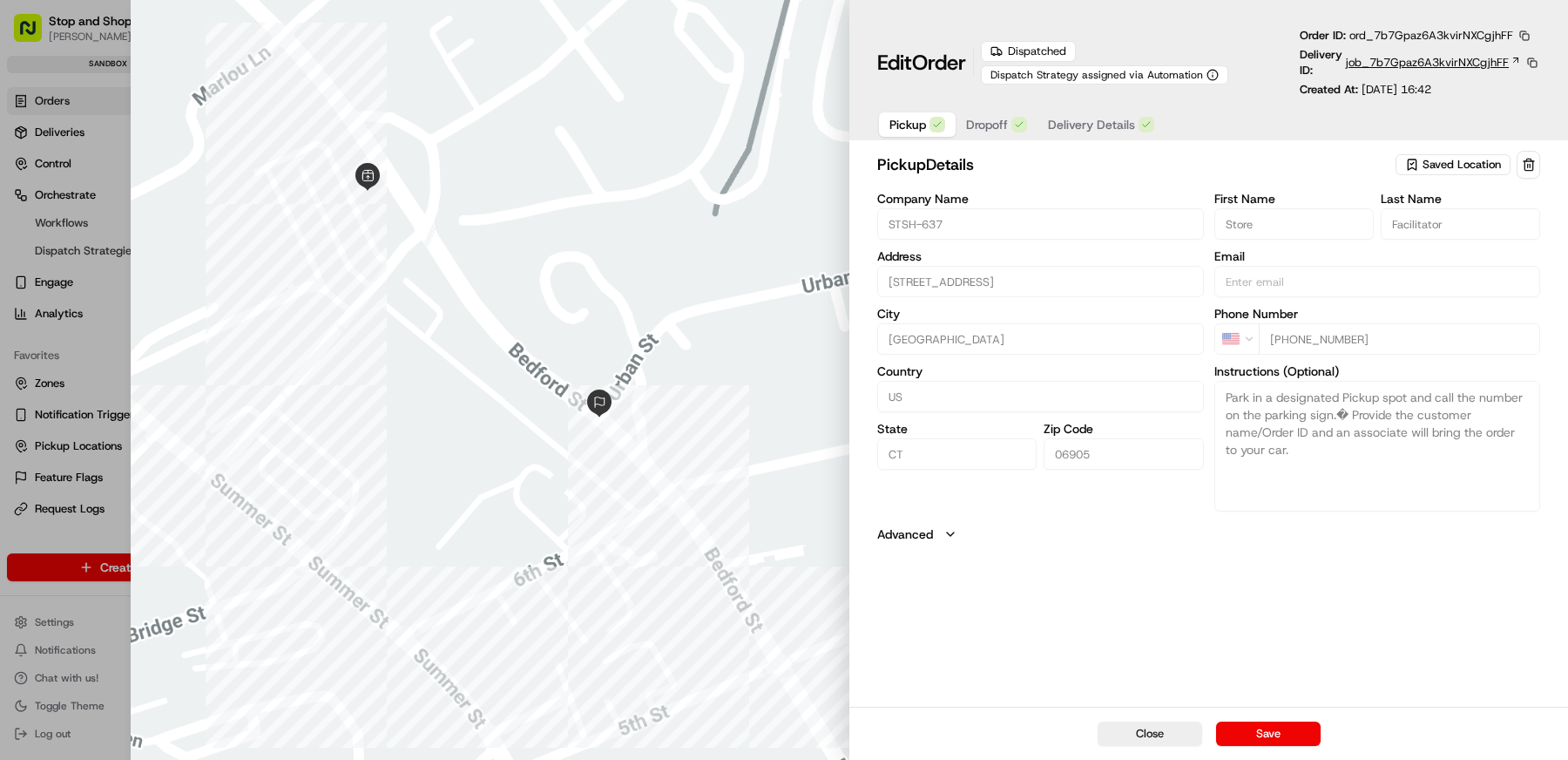
click at [1490, 65] on span "job_7b7Gpaz6A3kvirNXCgjhFF" at bounding box center [1426, 63] width 163 height 16
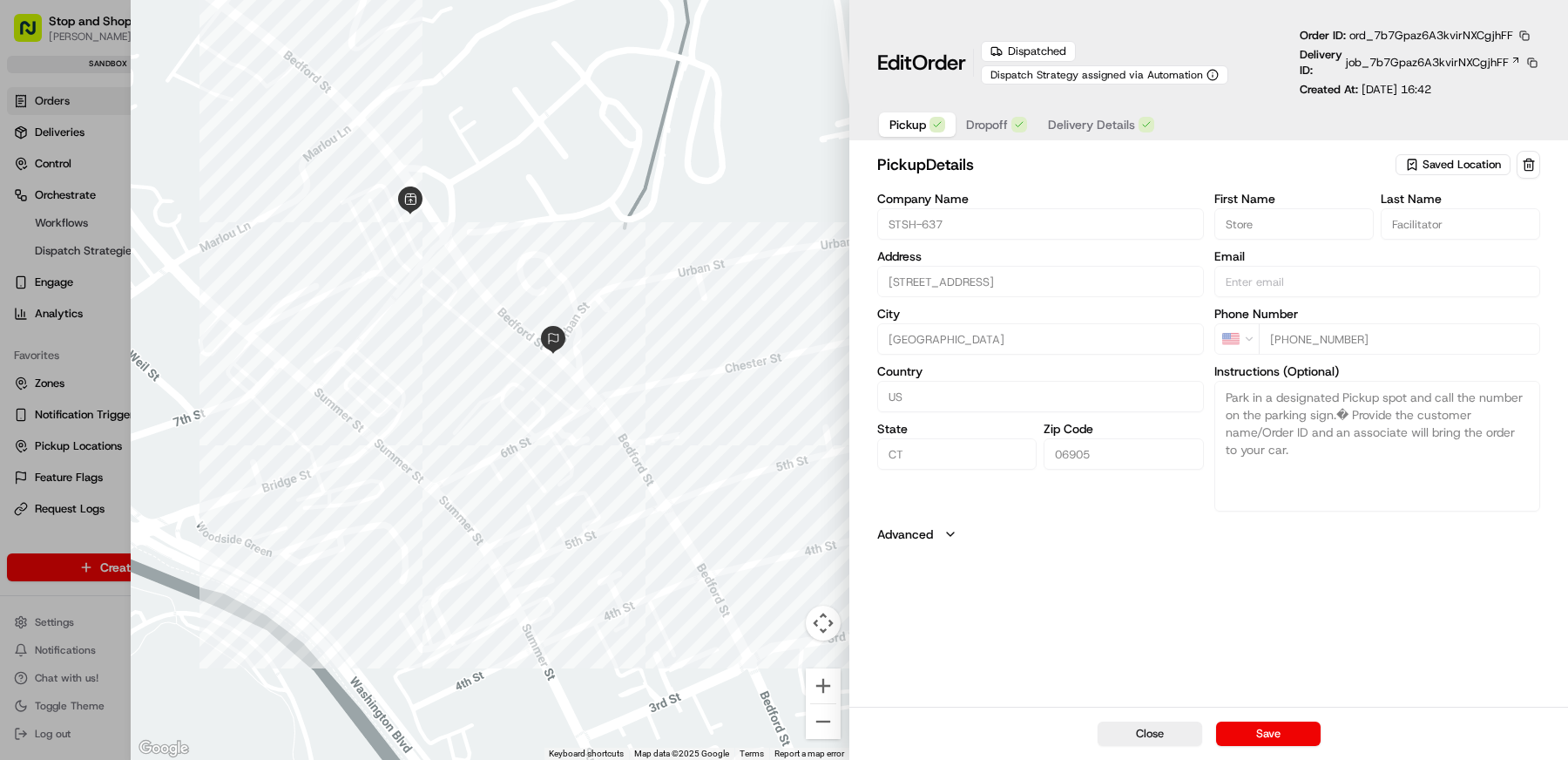
click at [1180, 731] on button "Close" at bounding box center [1150, 733] width 105 height 25
type input "+1"
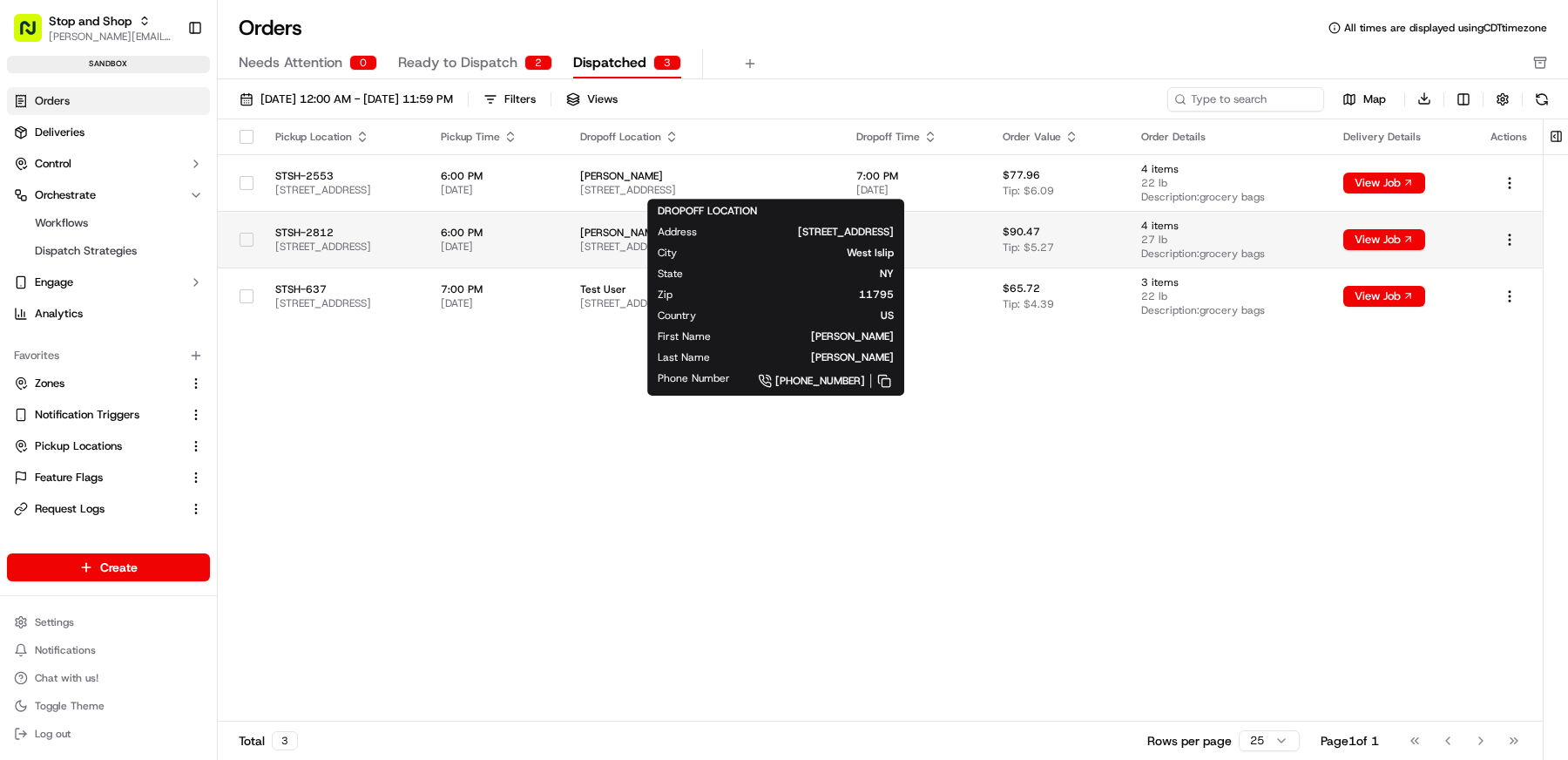
click at [427, 234] on td "STSH-2812 160 Village Center Dr, Freehold, NJ 07728, US" at bounding box center [344, 239] width 166 height 57
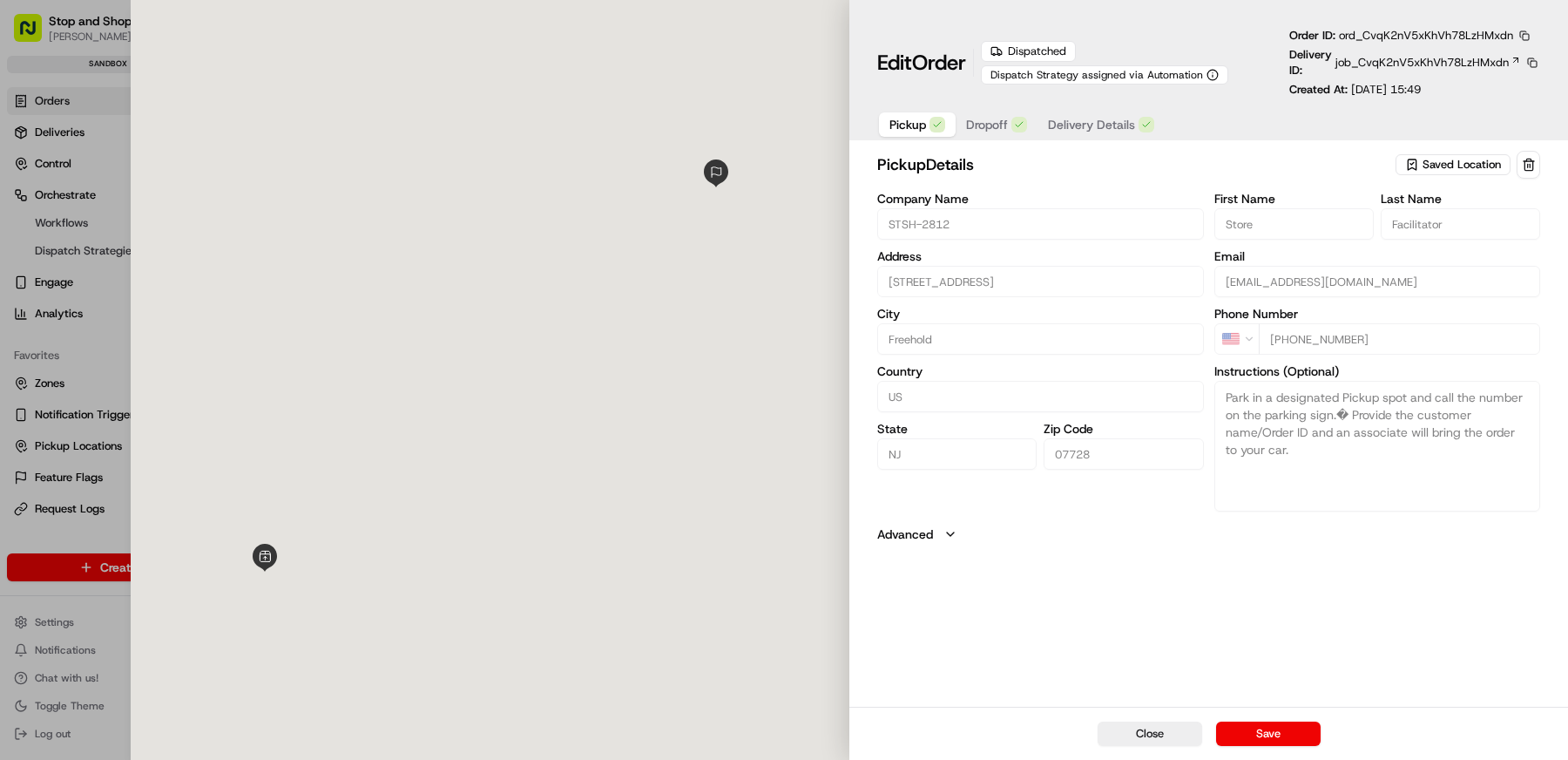
click at [1079, 83] on div "Dispatch Strategy assigned via Automation" at bounding box center [1104, 75] width 247 height 19
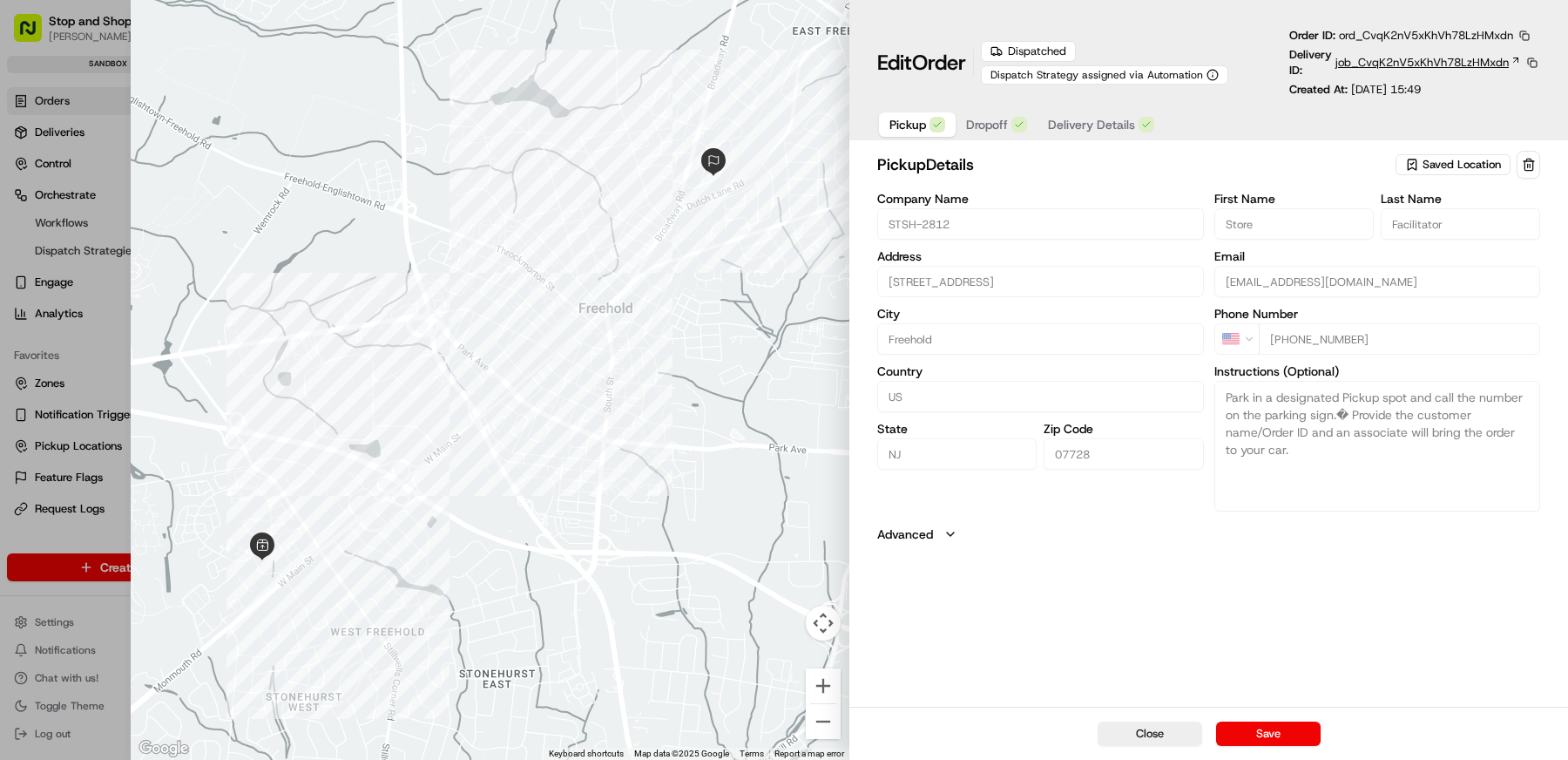
click at [1471, 63] on span "job_CvqK2nV5xKhVh78LzHMxdn" at bounding box center [1422, 63] width 173 height 16
drag, startPoint x: 1150, startPoint y: 731, endPoint x: 1141, endPoint y: 718, distance: 15.8
click at [1151, 731] on button "Close" at bounding box center [1150, 733] width 105 height 25
type input "+1"
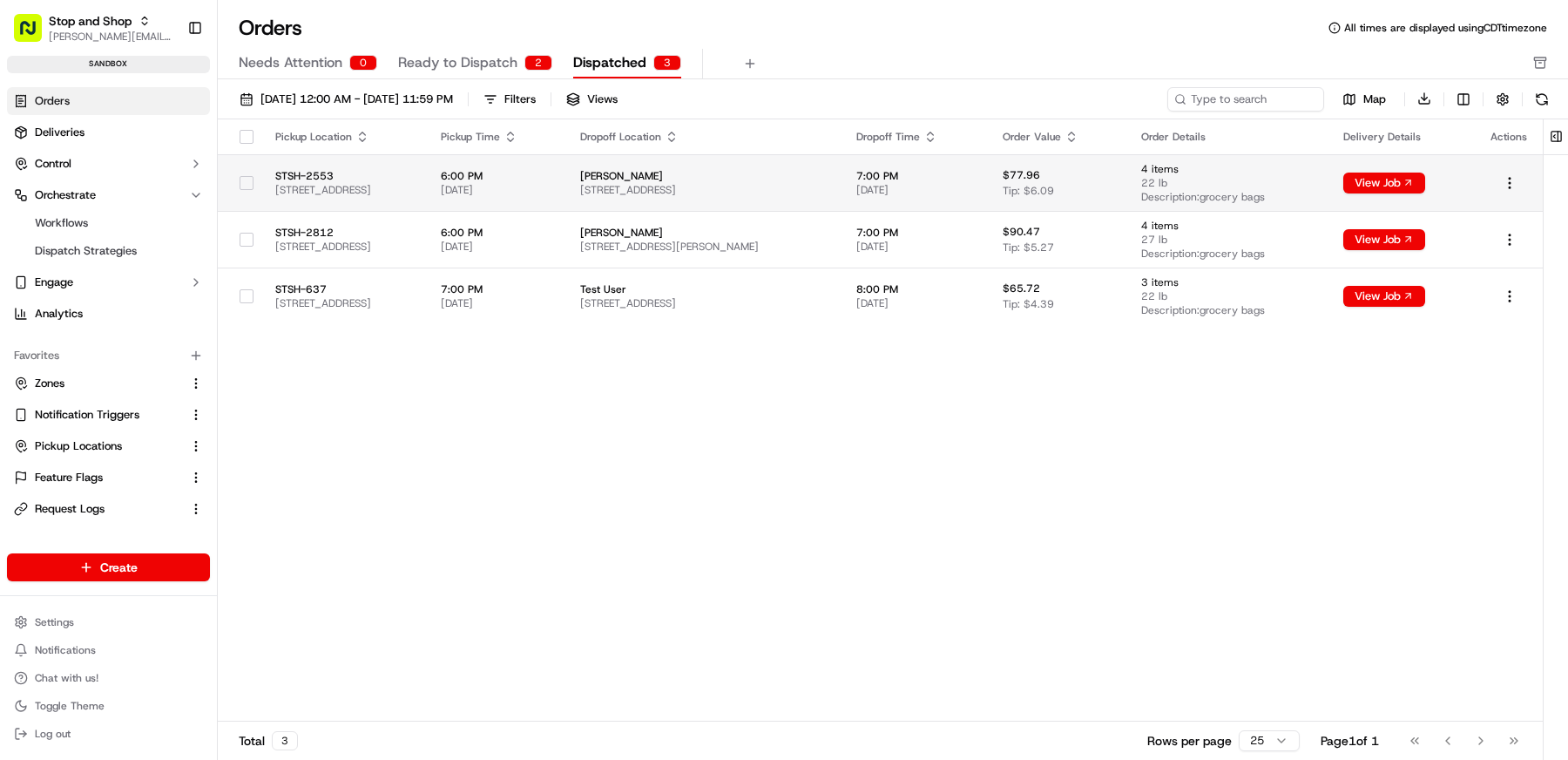
click at [774, 190] on span "400 Union Boulevard, West Islip, NY 11795, US" at bounding box center [704, 190] width 248 height 14
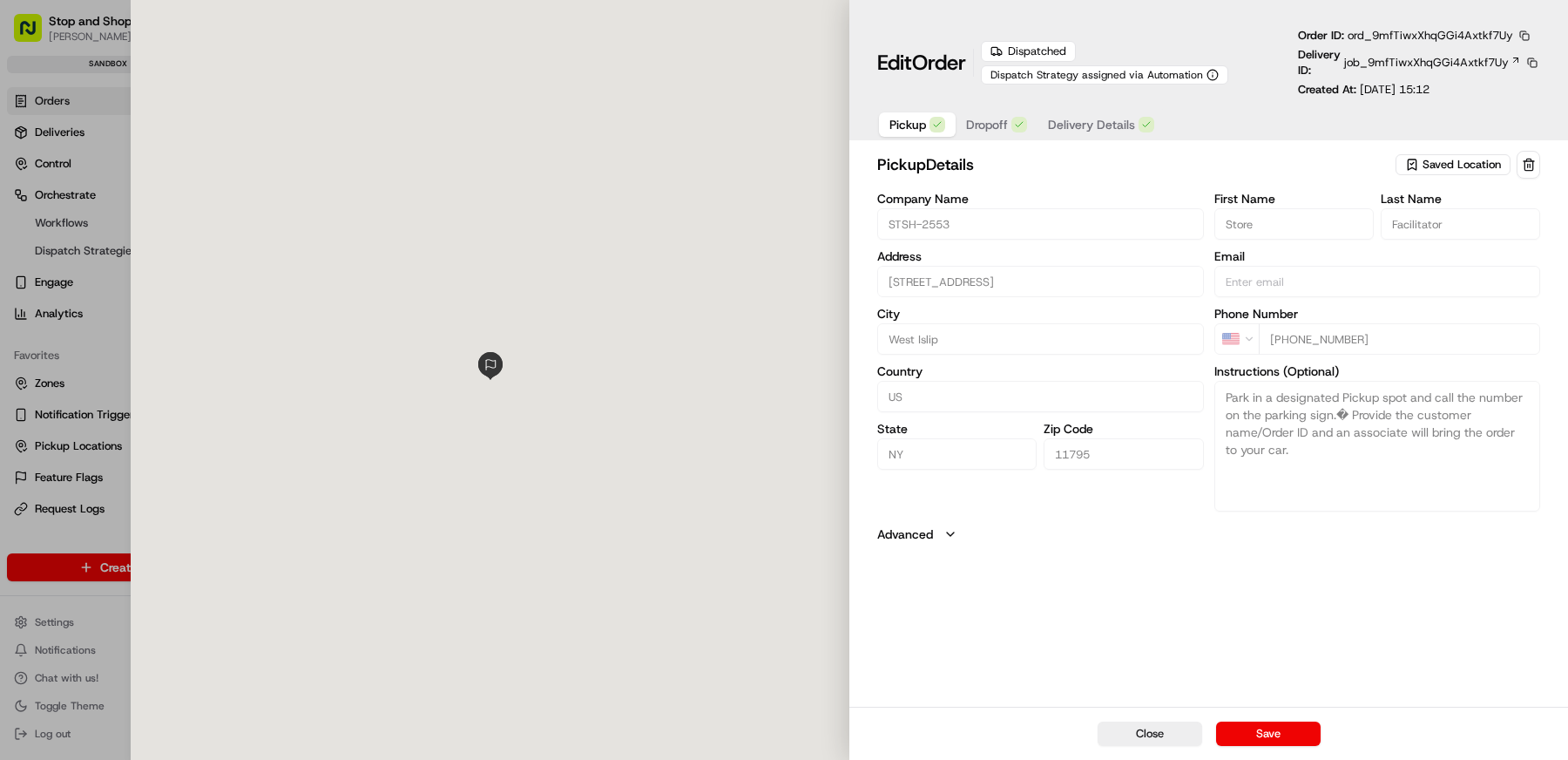
click at [1070, 82] on div "Dispatch Strategy assigned via Automation" at bounding box center [1104, 75] width 247 height 19
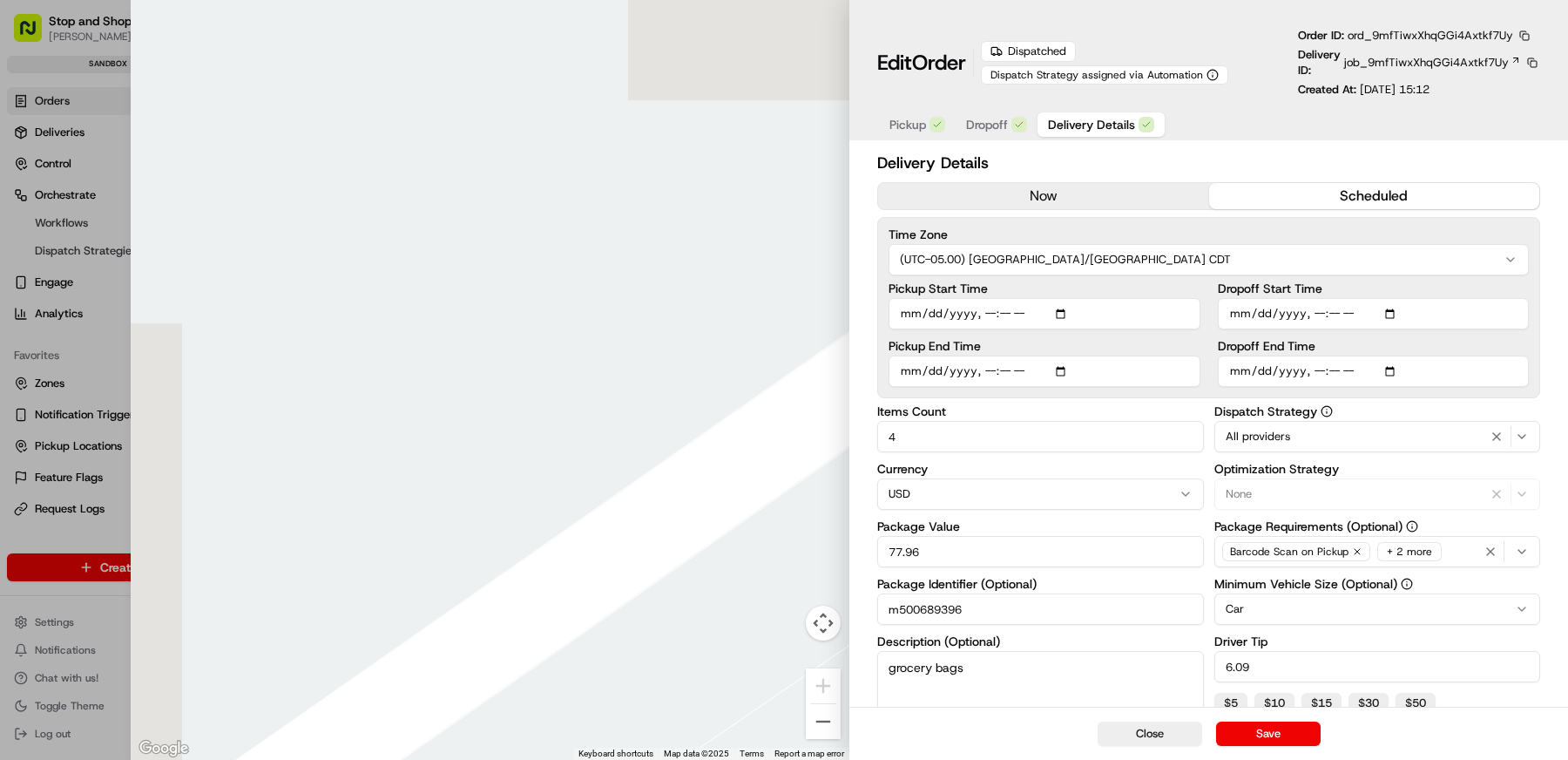
click at [1093, 126] on span "Delivery Details" at bounding box center [1091, 124] width 87 height 17
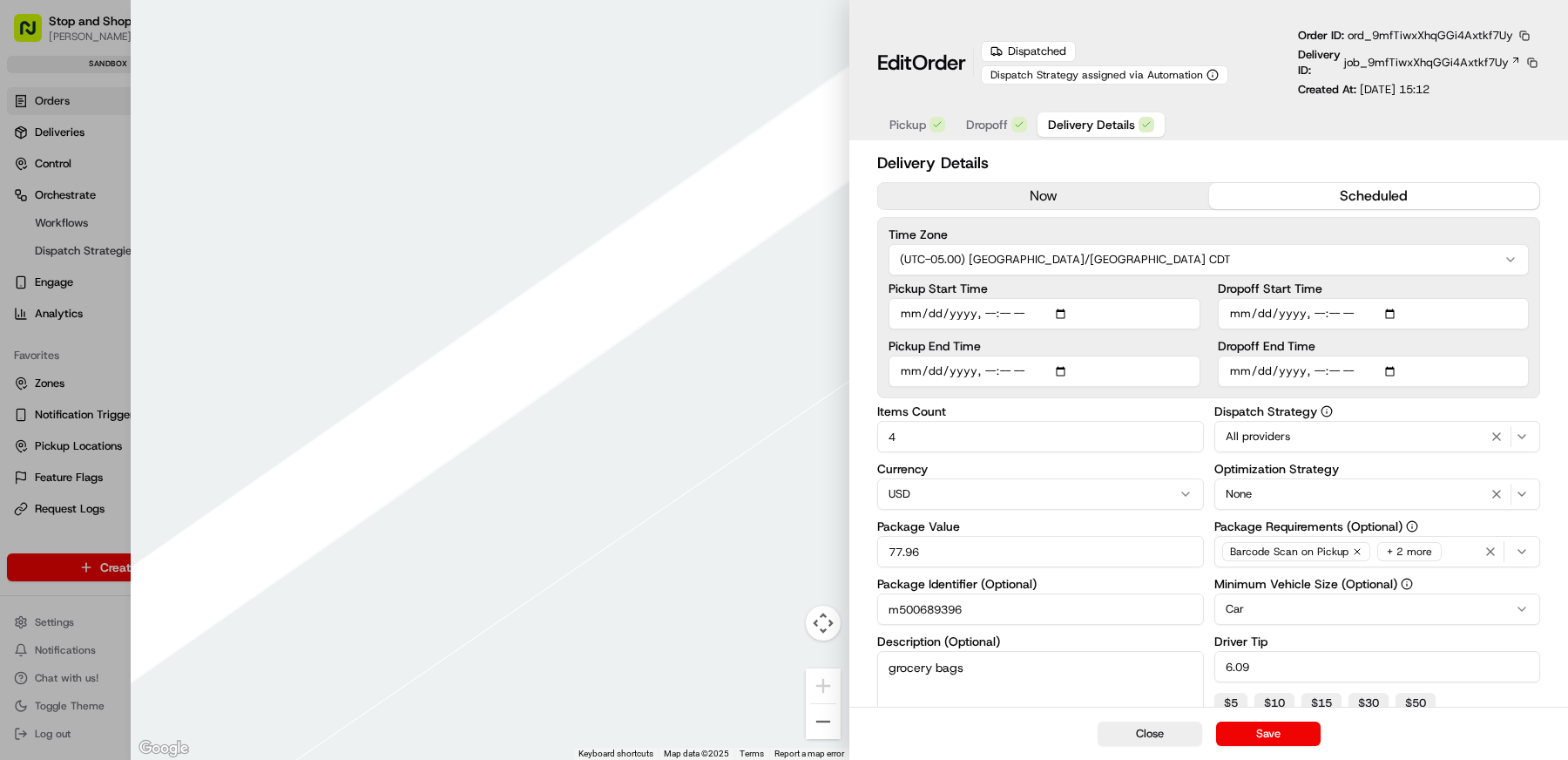
click at [1426, 36] on span "ord_9mfTiwxXhqGGi4Axtkf7Uy" at bounding box center [1430, 35] width 166 height 15
click at [1503, 58] on span "job_9mfTiwxXhqGGi4Axtkf7Uy" at bounding box center [1425, 63] width 165 height 16
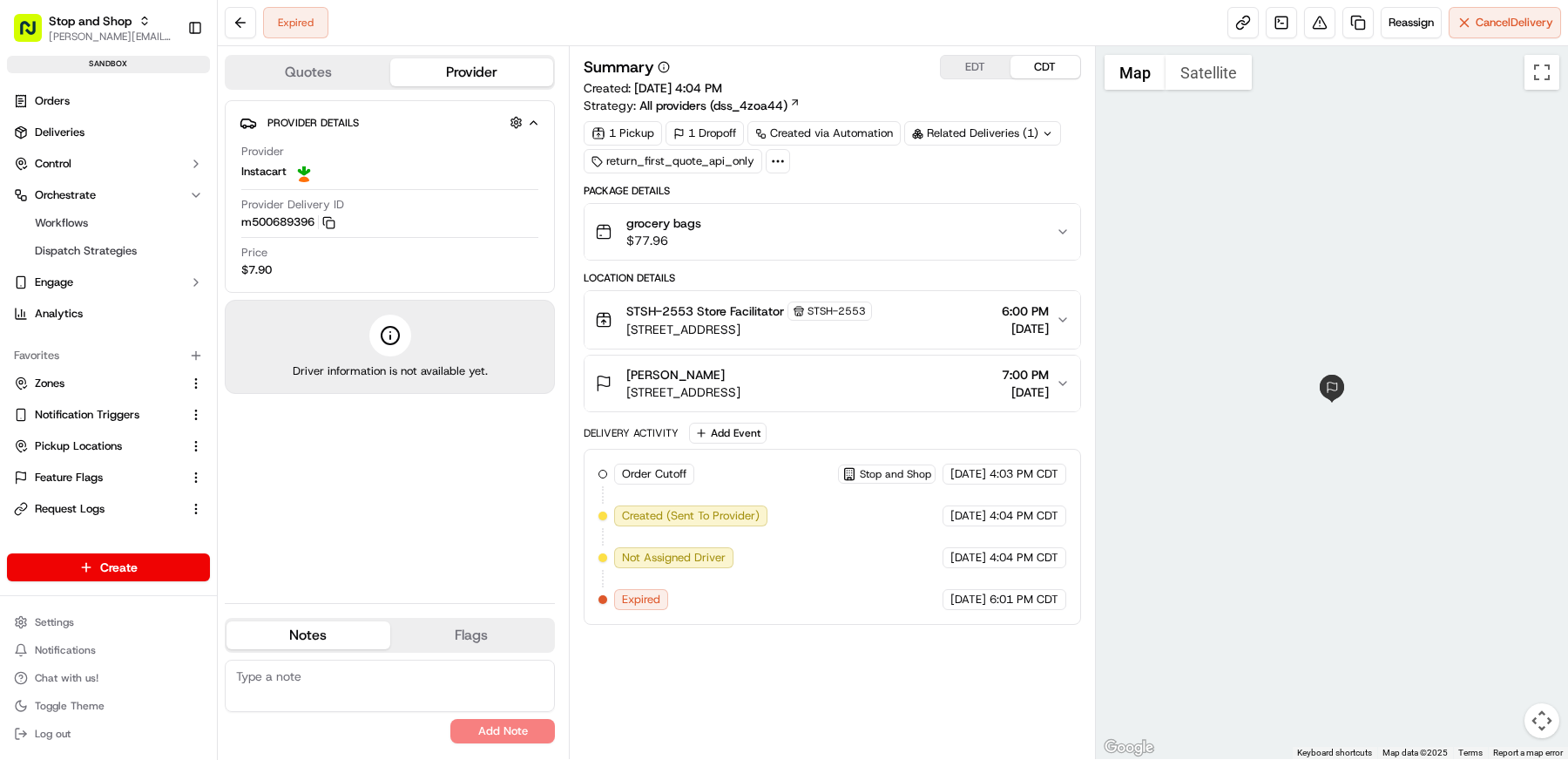
click at [864, 223] on div "grocery bags $77.96" at bounding box center [825, 232] width 461 height 35
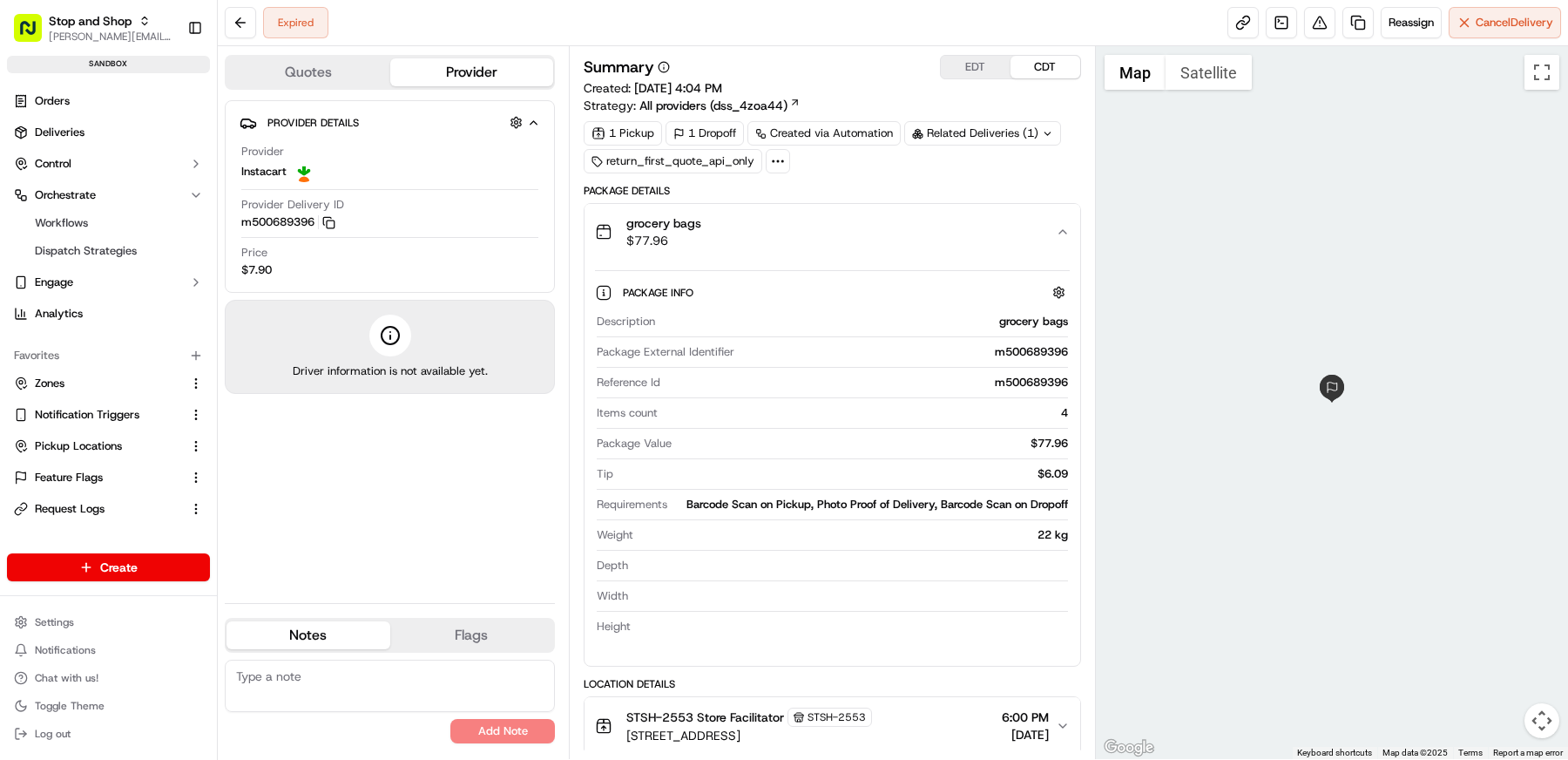
click at [864, 225] on div "grocery bags $77.96" at bounding box center [825, 232] width 461 height 35
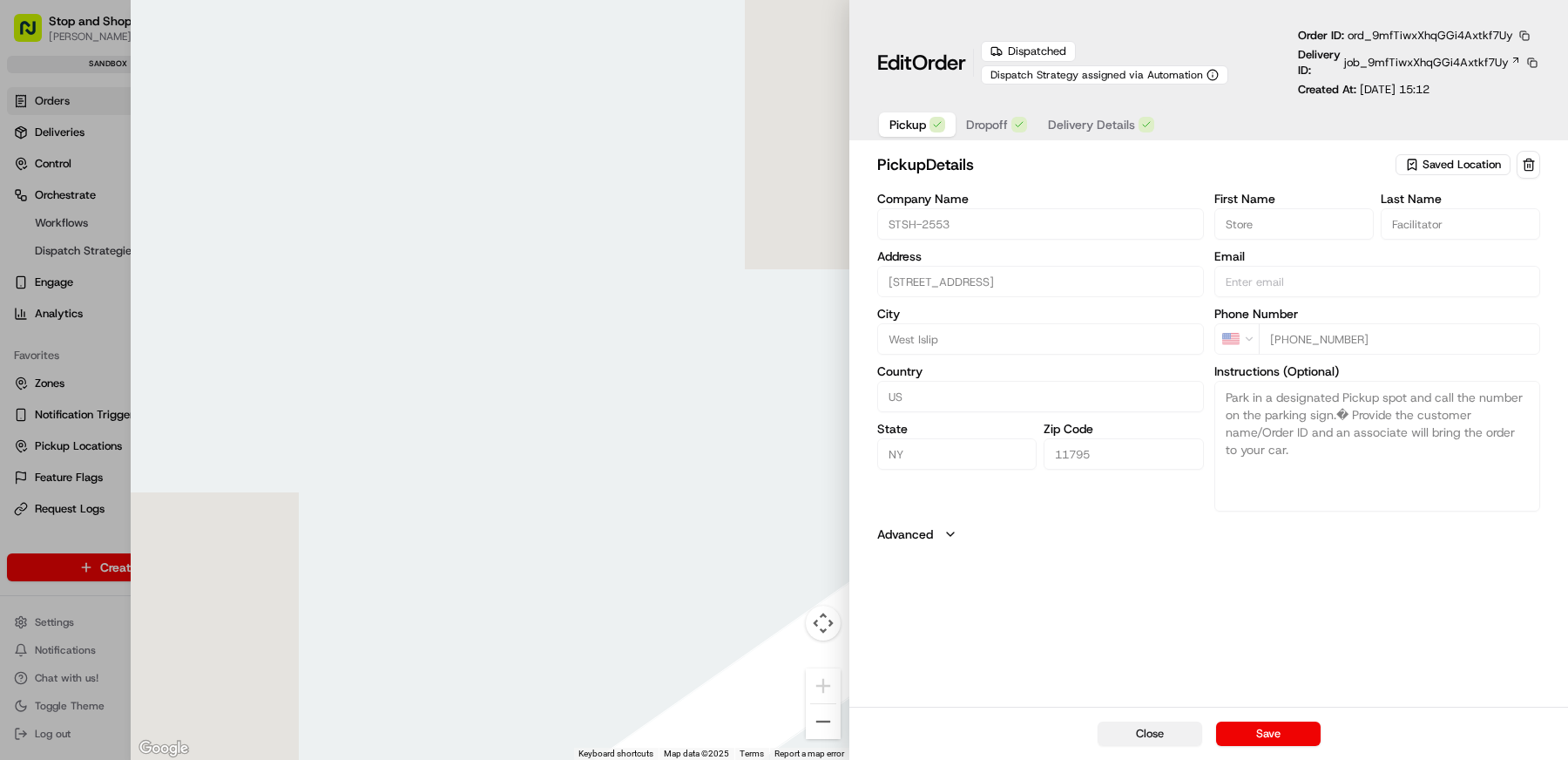
click at [1135, 721] on div "Close Save" at bounding box center [1207, 733] width 718 height 53
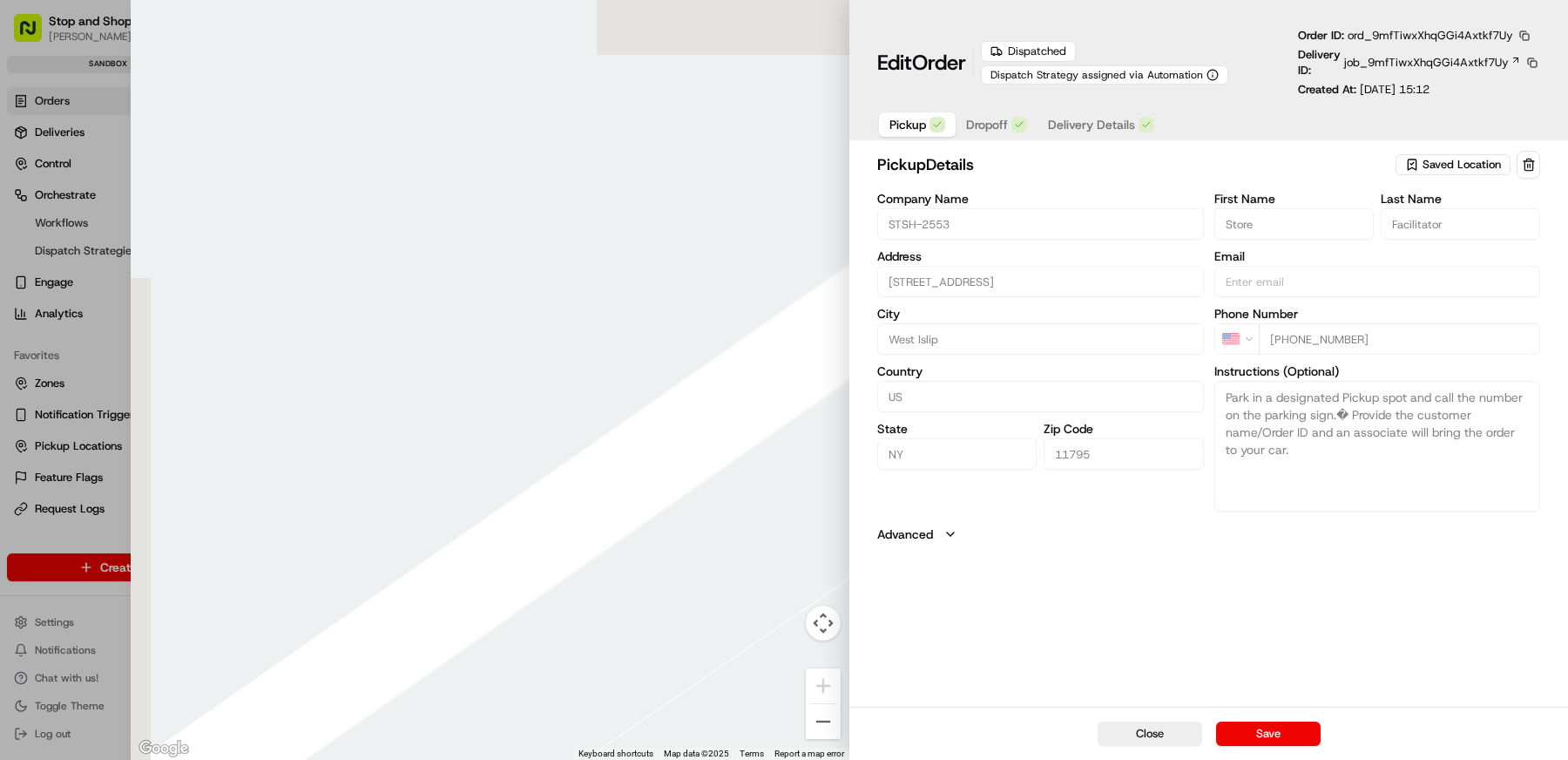
click at [1143, 733] on button "Close" at bounding box center [1150, 733] width 105 height 25
type input "+1"
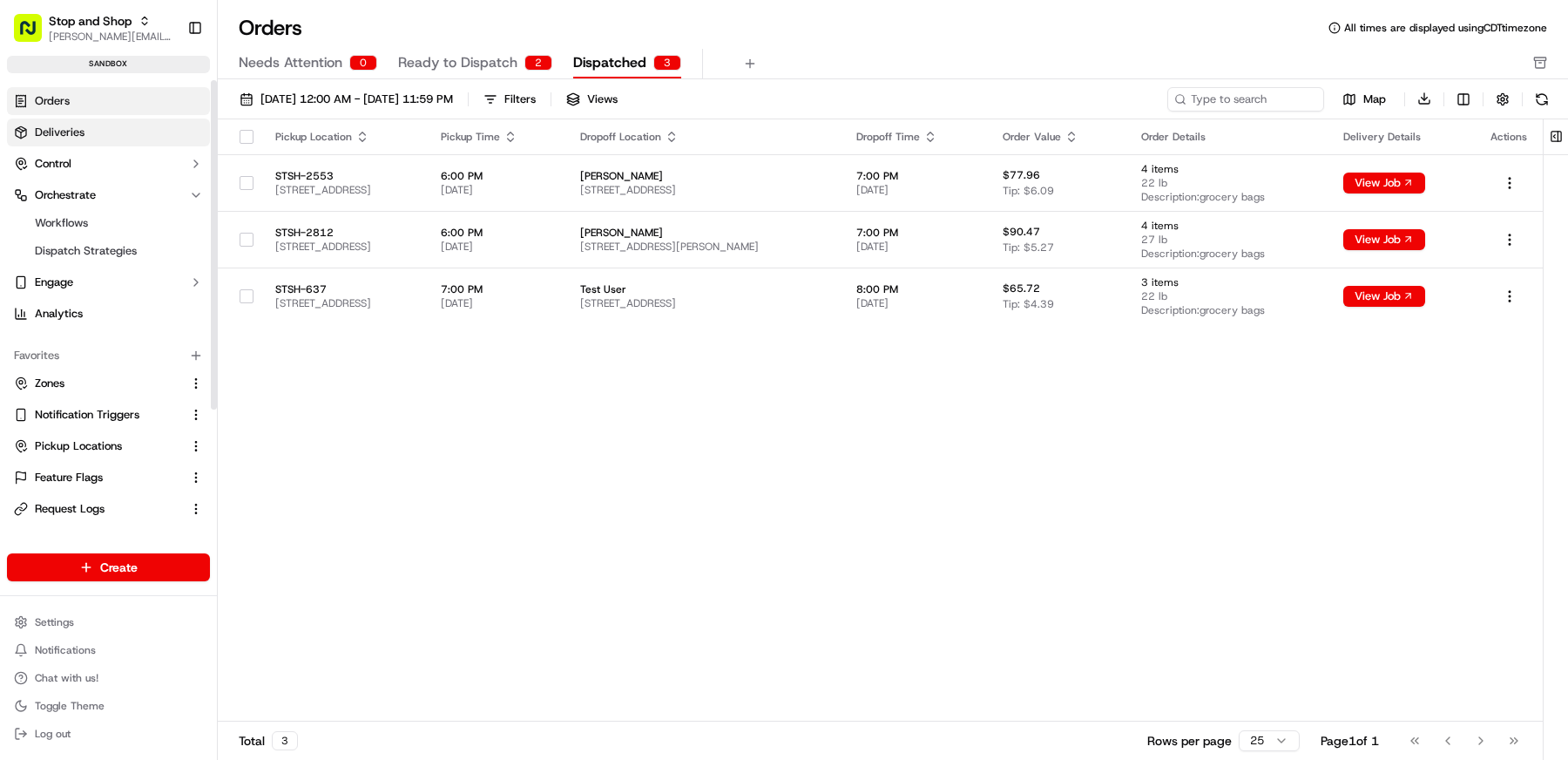
click at [62, 132] on span "Deliveries" at bounding box center [60, 132] width 50 height 16
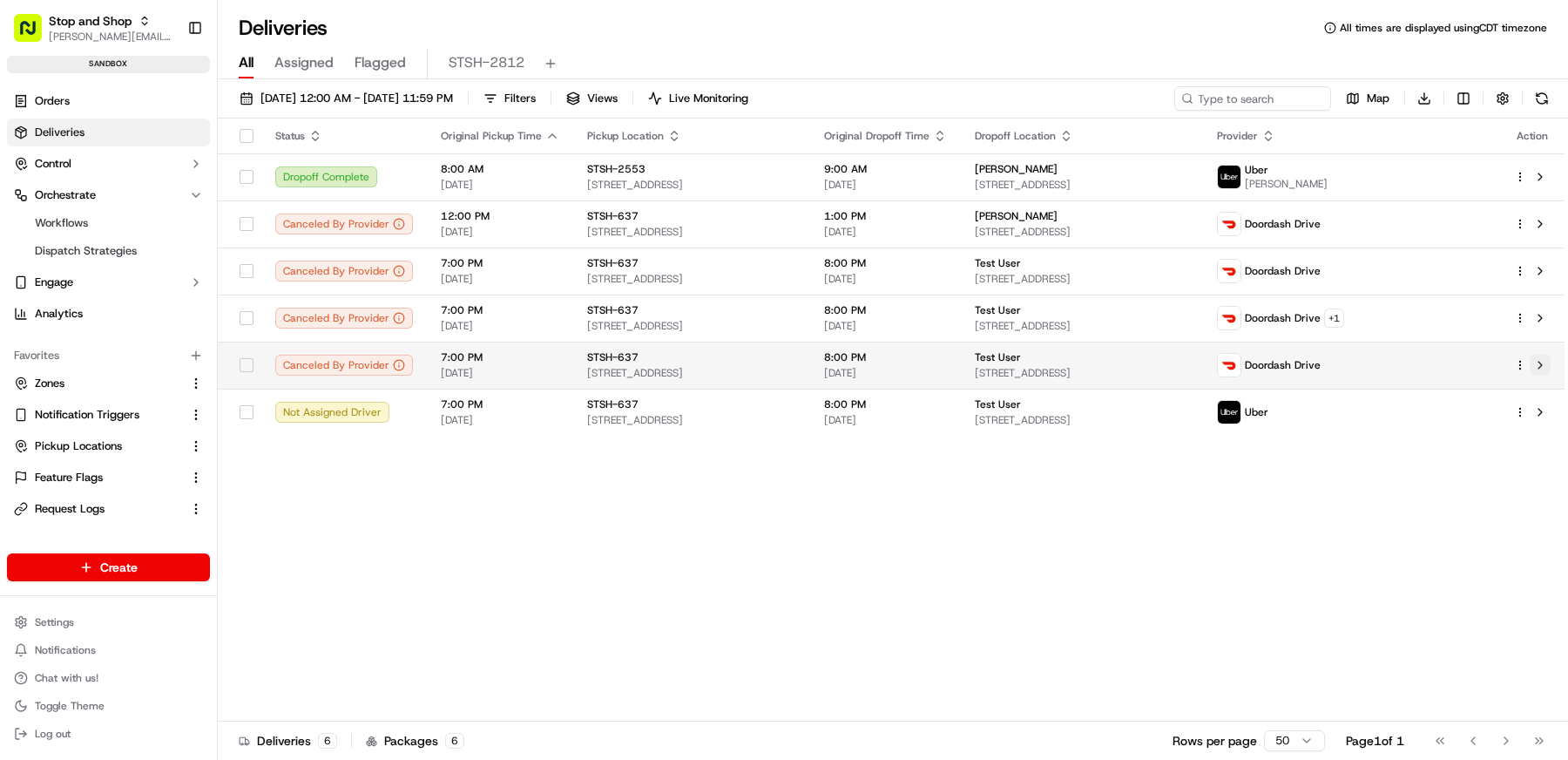
click at [1541, 363] on button at bounding box center [1539, 364] width 21 height 21
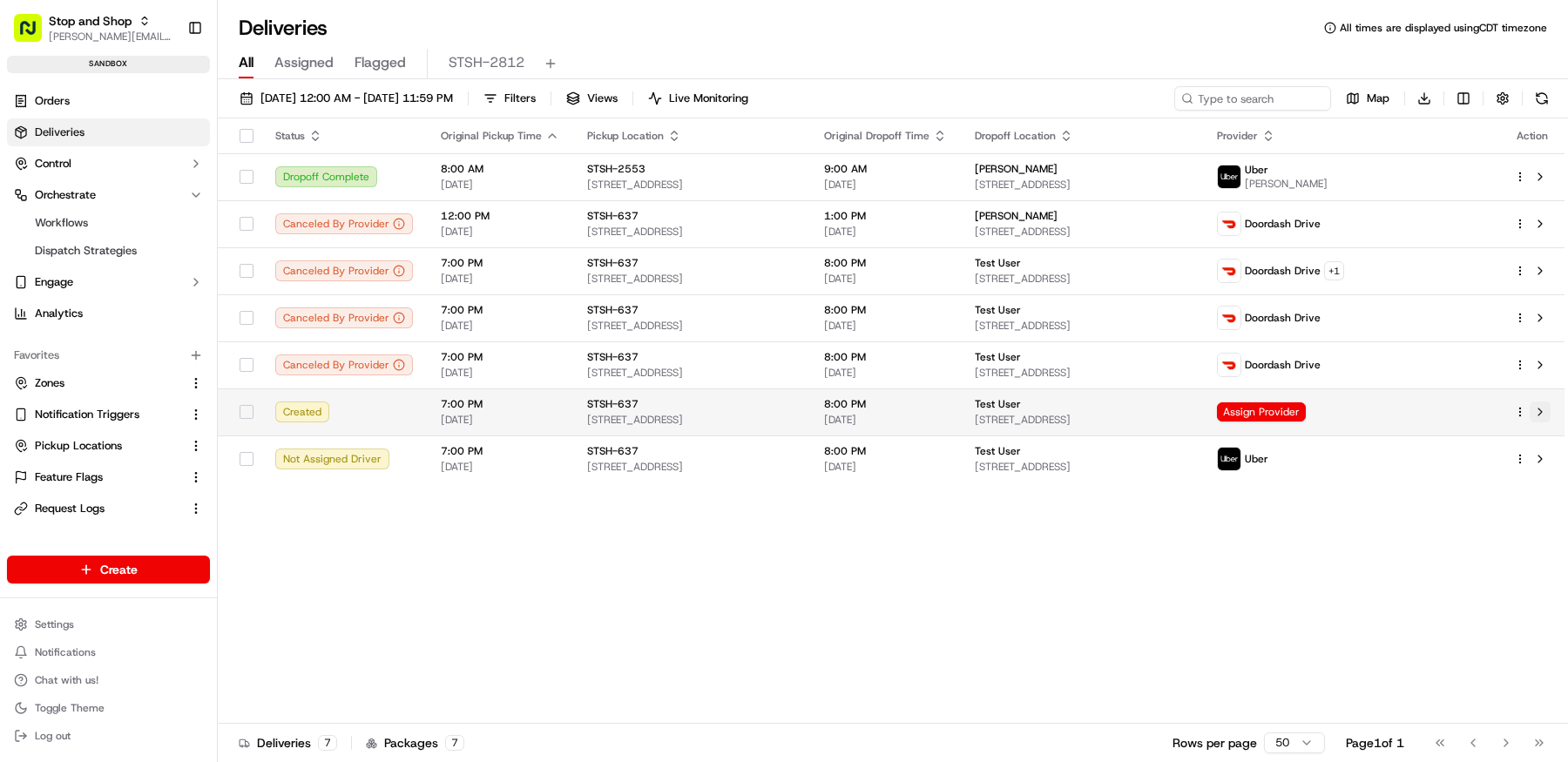
click at [1538, 415] on button at bounding box center [1539, 412] width 21 height 21
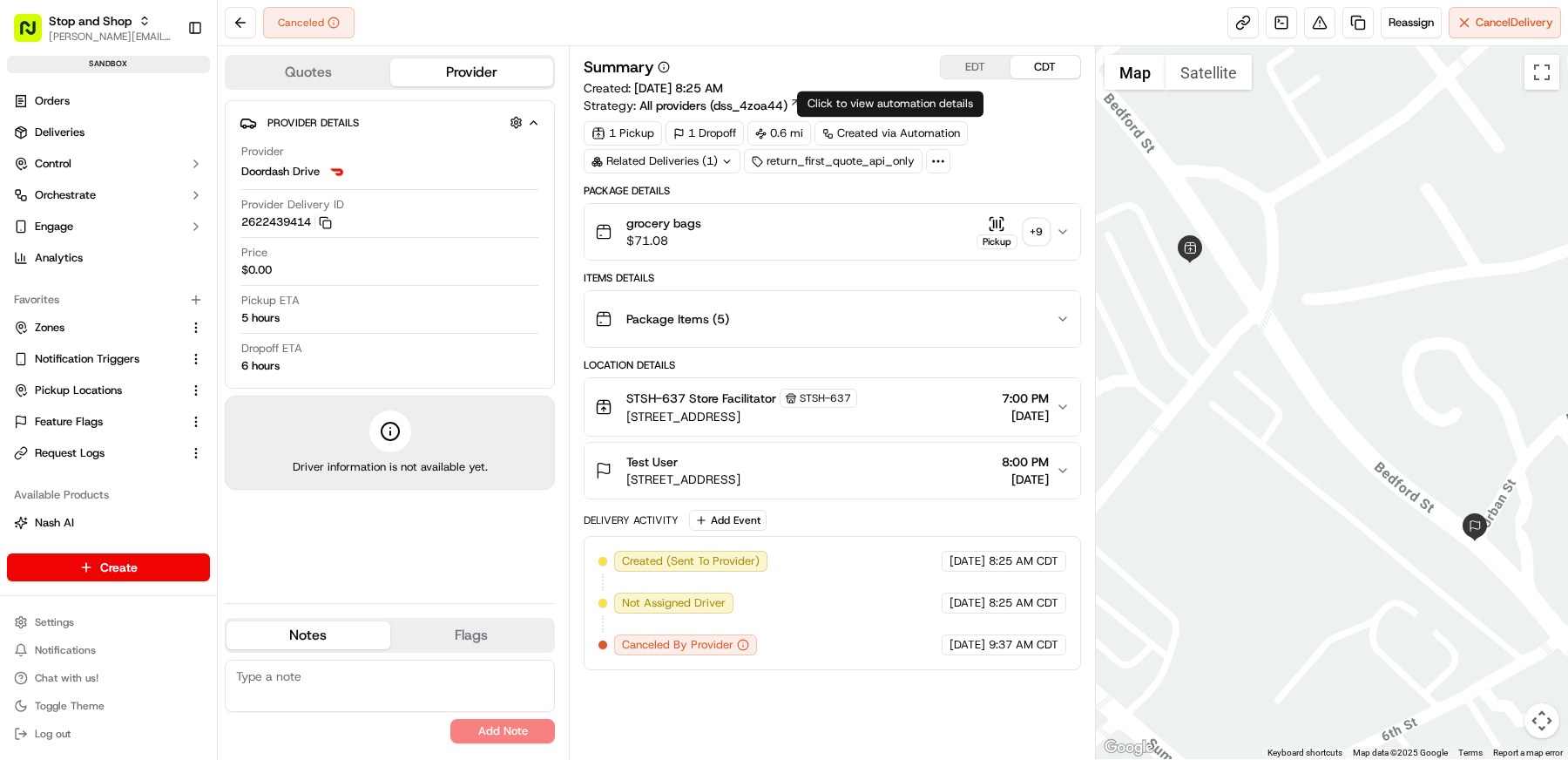
click at [1013, 140] on div "1 Pickup 1 Dropoff 0.6 mi Created via Automation Related Deliveries (1) return_…" at bounding box center [832, 147] width 498 height 52
click at [932, 156] on icon at bounding box center [937, 161] width 16 height 16
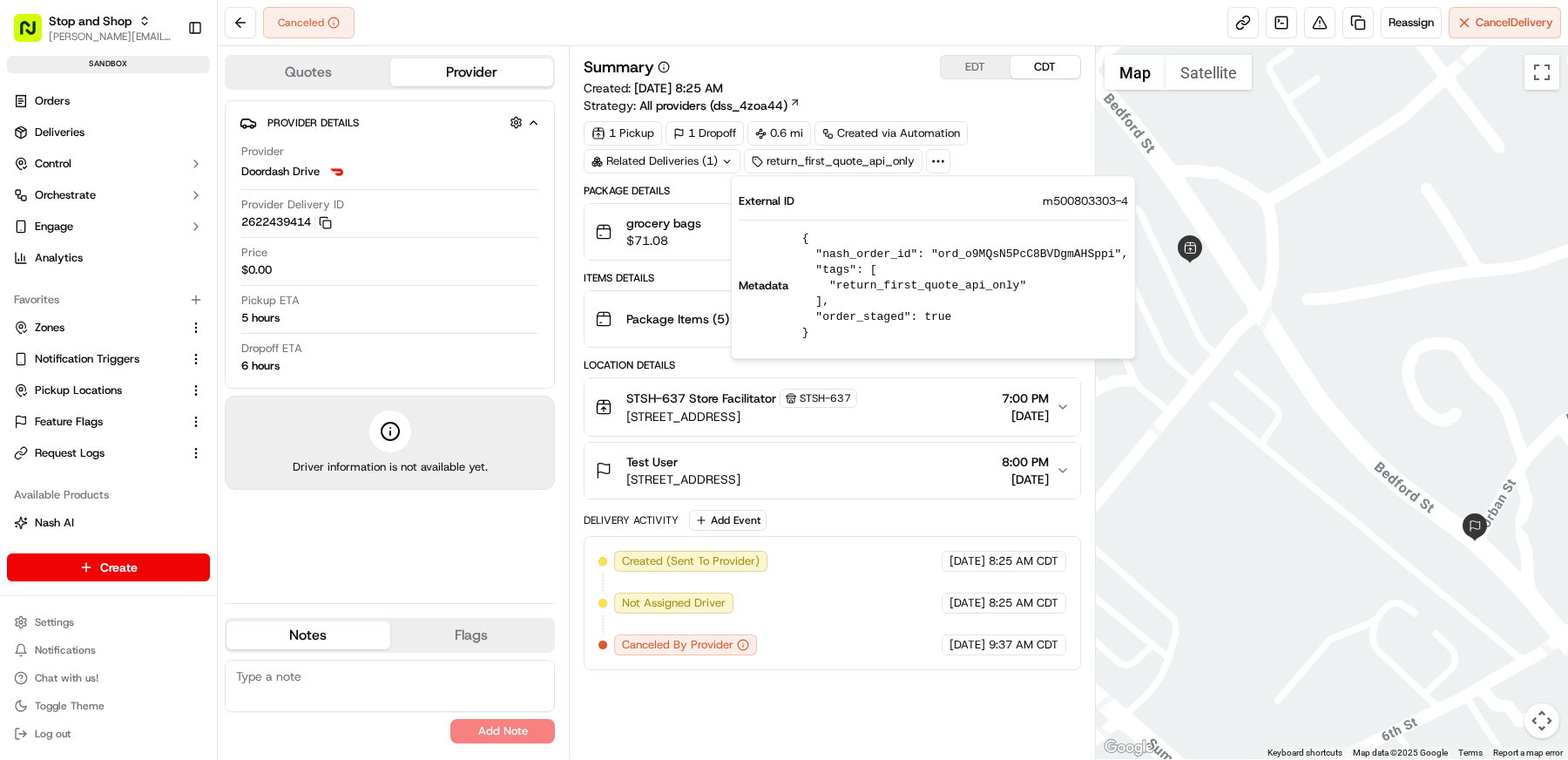
click at [991, 252] on pre "{ "nash_order_id": "ord_o9MQsN5PcC8BVDgmAHSppi", "tags": [ "return_first_quote_…" at bounding box center [965, 285] width 326 height 109
copy pre "ord_o9MQsN5PcC8BVDgmAHSppi"
click at [65, 627] on html "Stop and Shop matt@usenash.com Toggle Sidebar sandbox Orders Deliveries Control…" at bounding box center [784, 380] width 1568 height 760
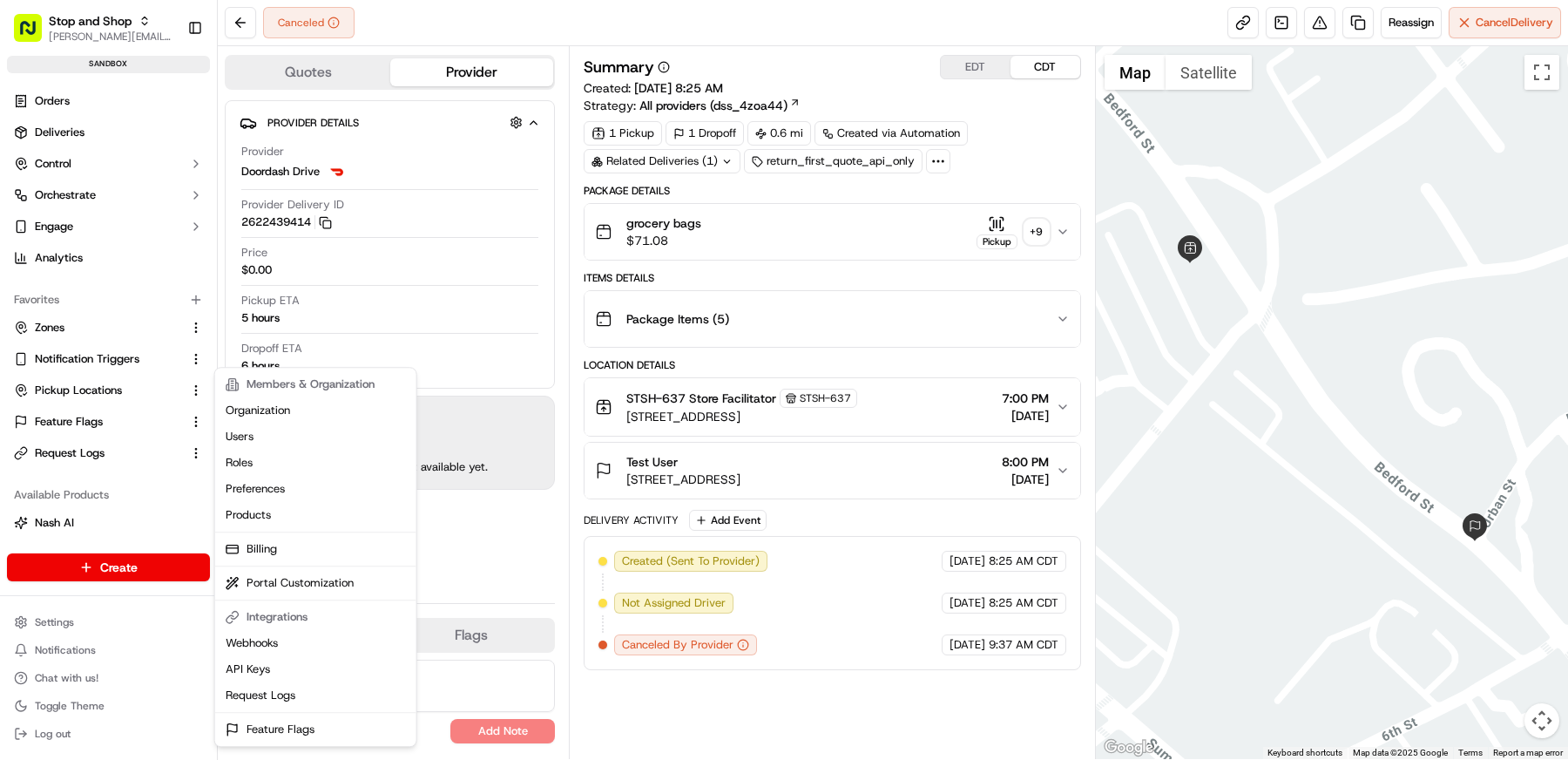
click at [79, 387] on html "Stop and Shop matt@usenash.com Toggle Sidebar sandbox Orders Deliveries Control…" at bounding box center [784, 380] width 1568 height 760
click at [79, 387] on span "Pickup Locations" at bounding box center [78, 390] width 87 height 16
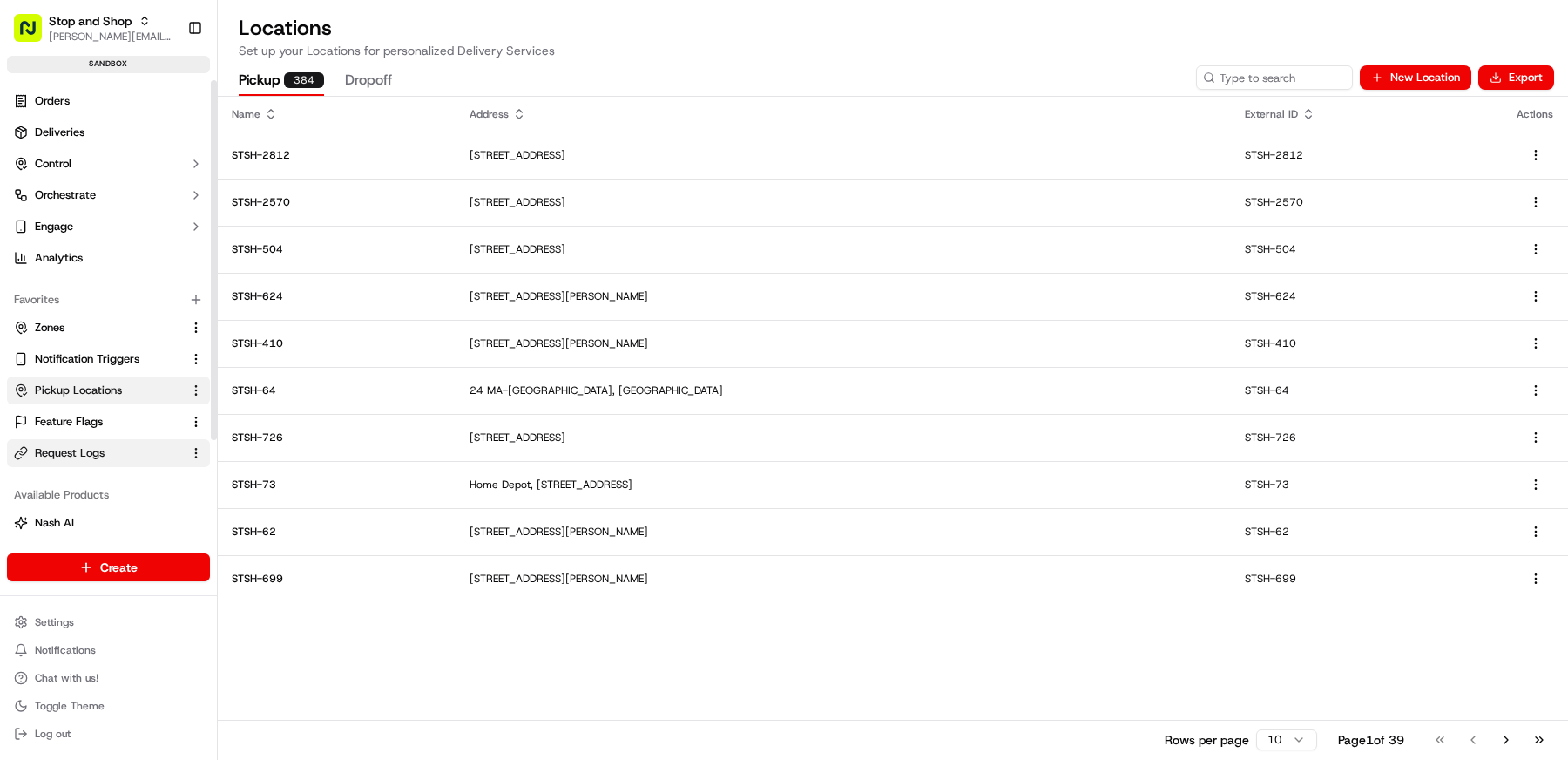
click at [89, 455] on span "Request Logs" at bounding box center [70, 453] width 70 height 16
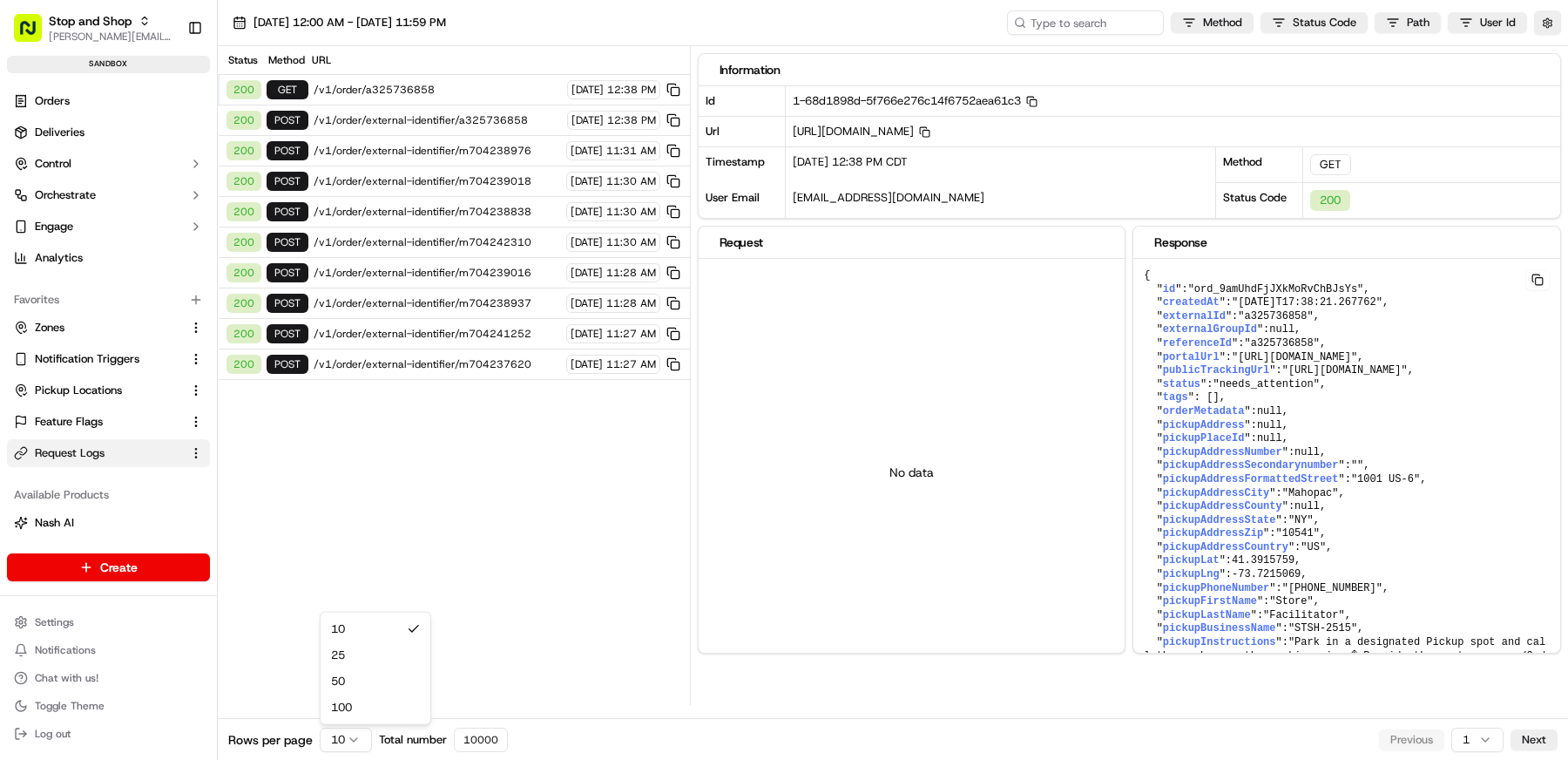
click at [329, 739] on html "Stop and Shop matt@usenash.com Toggle Sidebar sandbox Orders Deliveries Control…" at bounding box center [784, 380] width 1568 height 760
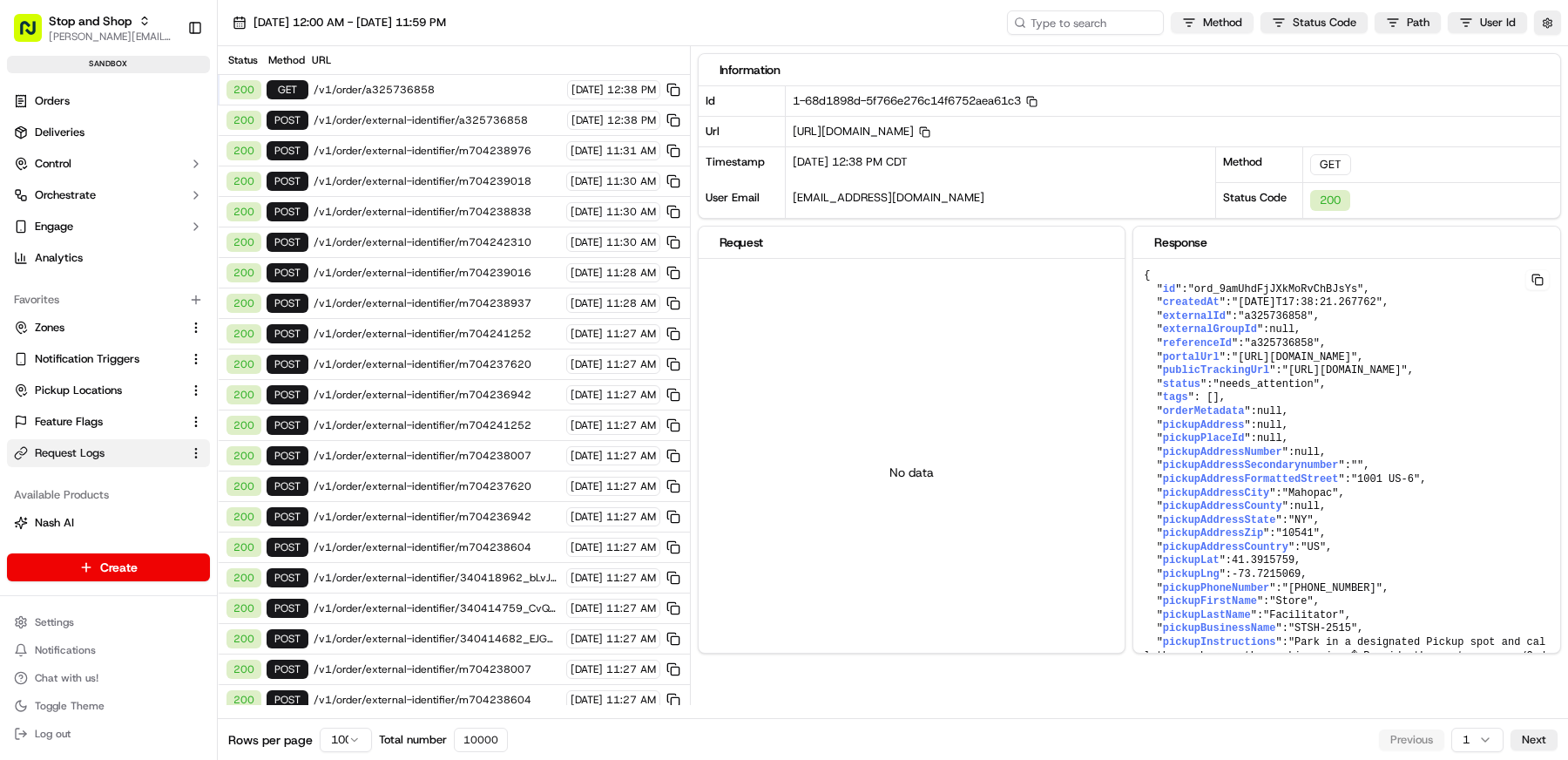
click at [1223, 26] on html "Stop and Shop matt@usenash.com Toggle Sidebar sandbox Orders Deliveries Control…" at bounding box center [784, 380] width 1568 height 760
click at [1177, 138] on div "PATCH 6" at bounding box center [1213, 141] width 207 height 29
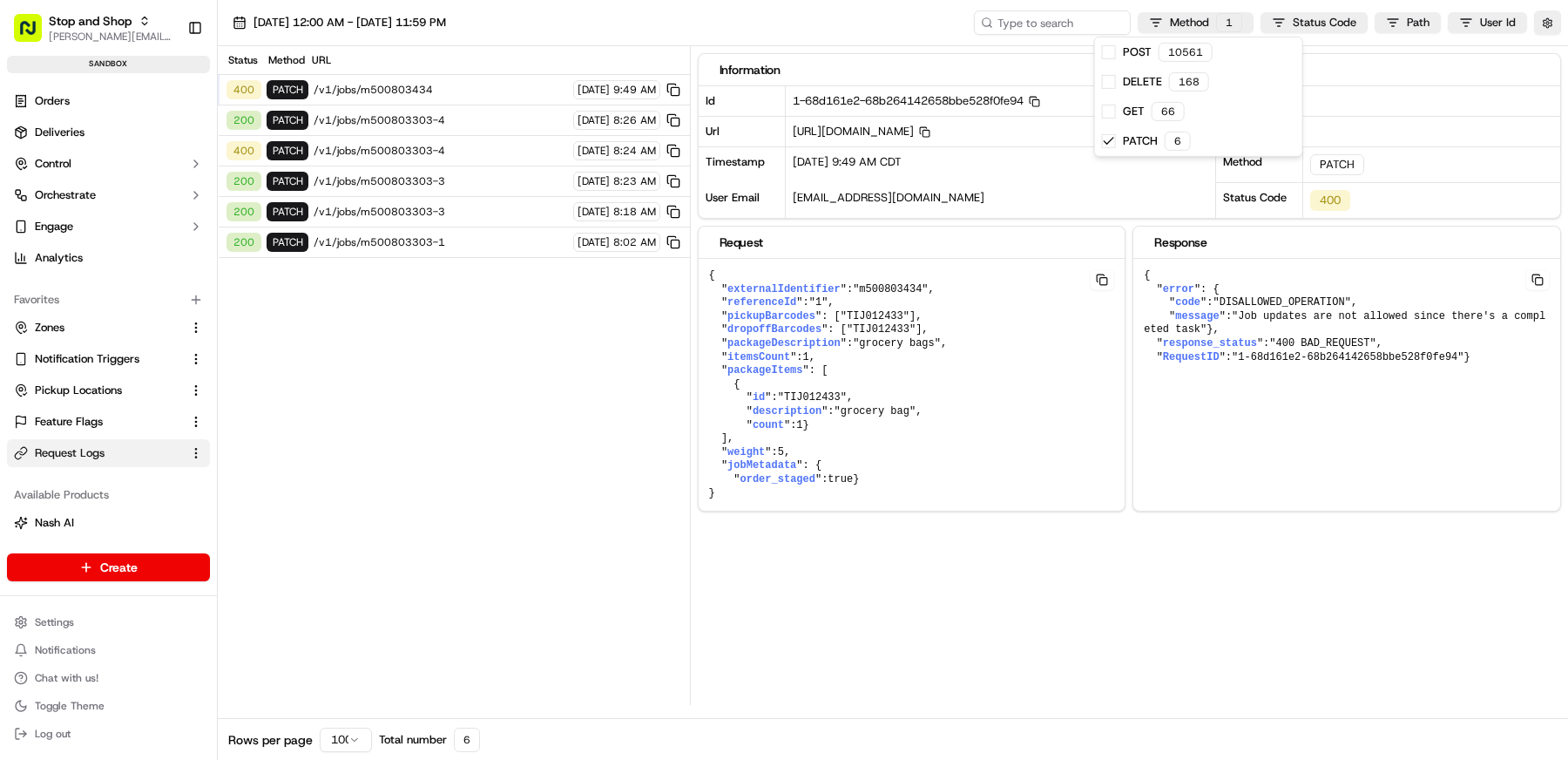
click at [444, 383] on html "Stop and Shop [EMAIL_ADDRESS][DOMAIN_NAME] Toggle Sidebar sandbox Orders Delive…" at bounding box center [784, 380] width 1568 height 760
click at [422, 121] on span "/v1/jobs/m500803303-4" at bounding box center [441, 120] width 255 height 14
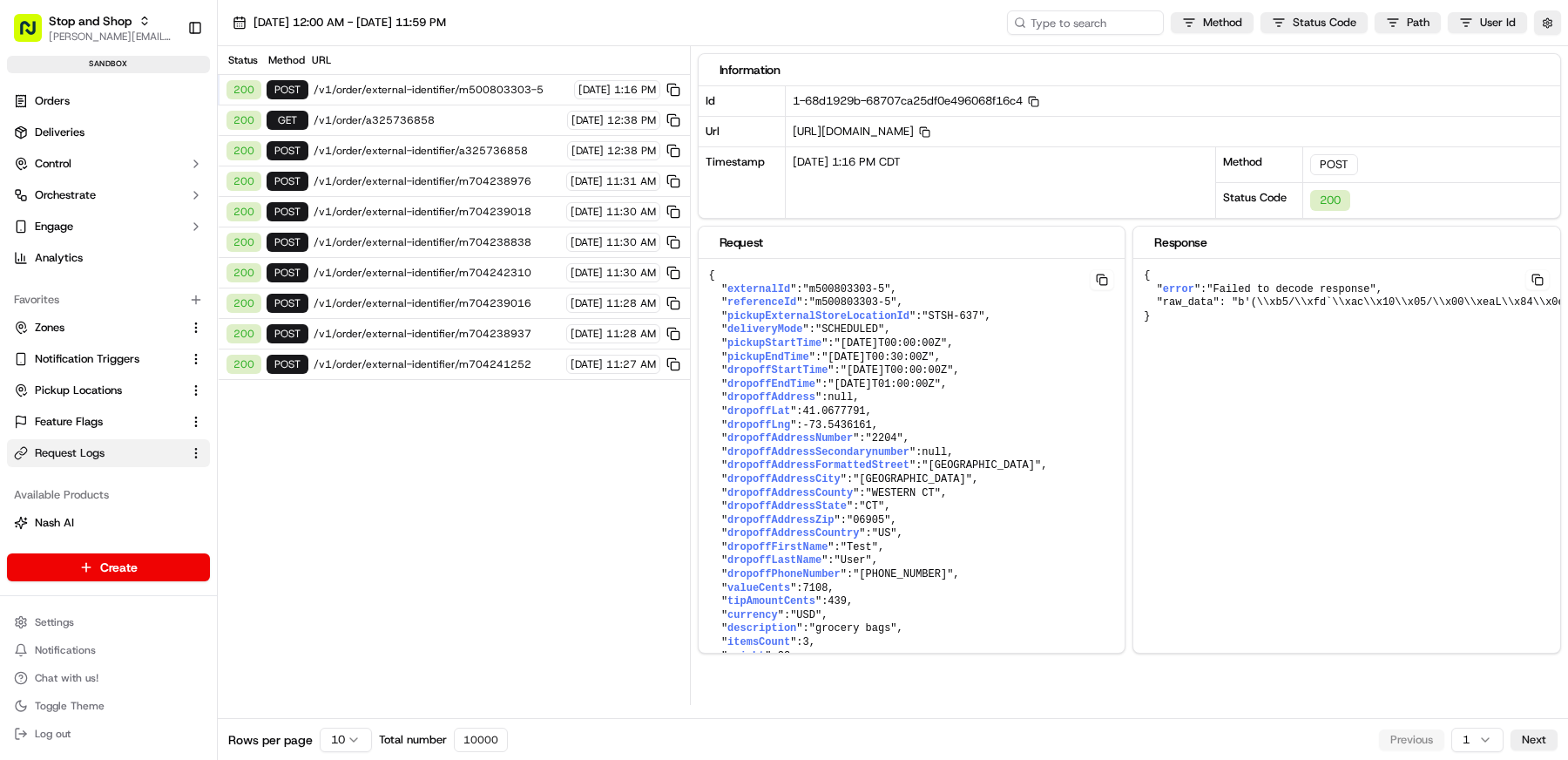
click at [440, 84] on span "/v1/order/external-identifier/m500803303-5" at bounding box center [441, 89] width 255 height 14
click at [1216, 33] on div "Method Status Code Path User Id" at bounding box center [1284, 22] width 554 height 25
click at [1217, 29] on html "Stop and Shop matt@usenash.com Toggle Sidebar sandbox Orders Deliveries Control…" at bounding box center [784, 380] width 1568 height 760
click at [1155, 140] on span "PATCH" at bounding box center [1156, 141] width 35 height 16
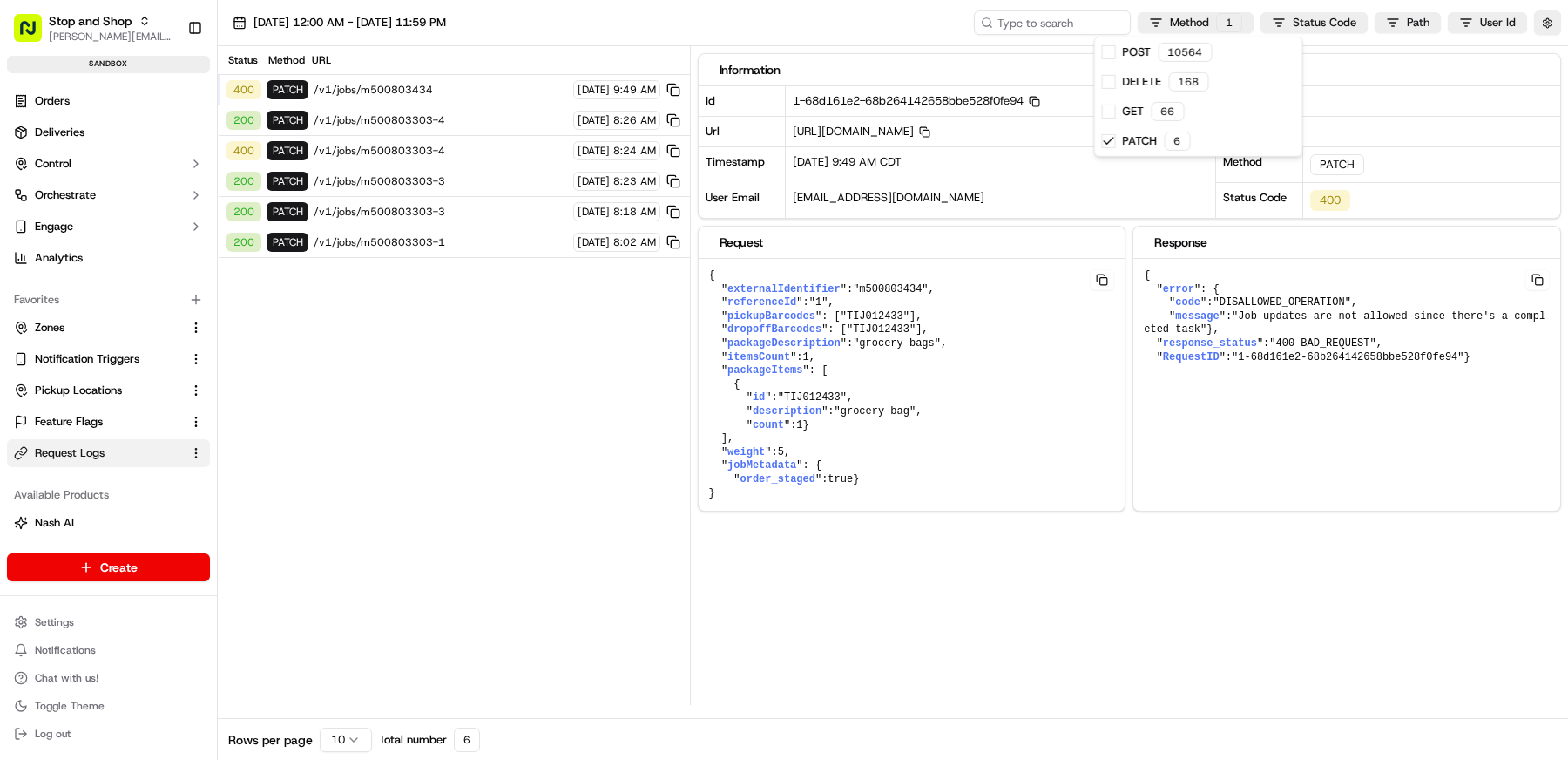
click at [398, 119] on html "Stop and Shop matt@usenash.com Toggle Sidebar sandbox Orders Deliveries Control…" at bounding box center [784, 380] width 1568 height 760
click at [398, 120] on span "/v1/jobs/m500803303-4" at bounding box center [441, 120] width 255 height 14
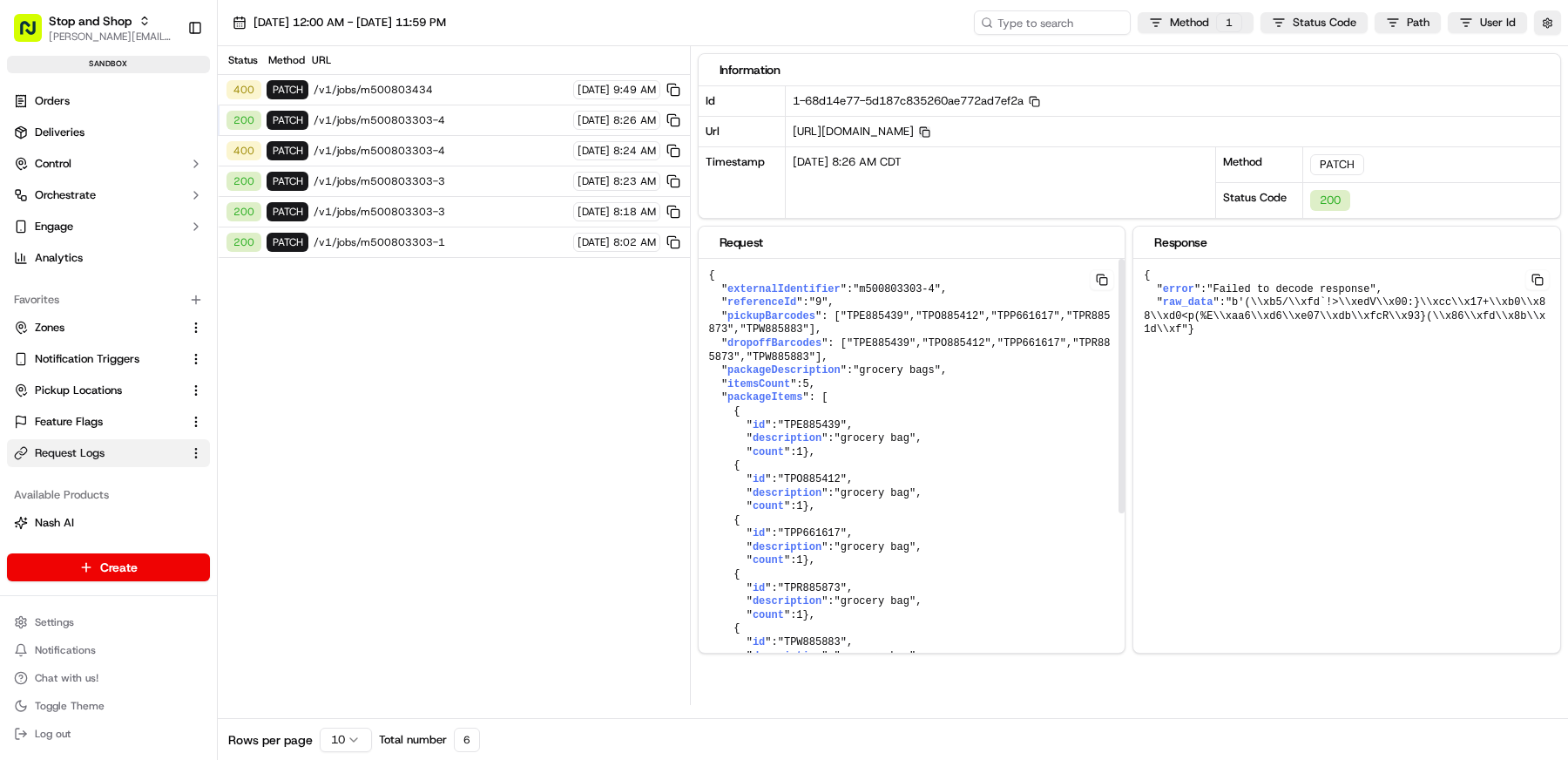
click at [930, 133] on icon "button" at bounding box center [924, 132] width 11 height 11
click at [1107, 274] on button at bounding box center [1102, 280] width 25 height 21
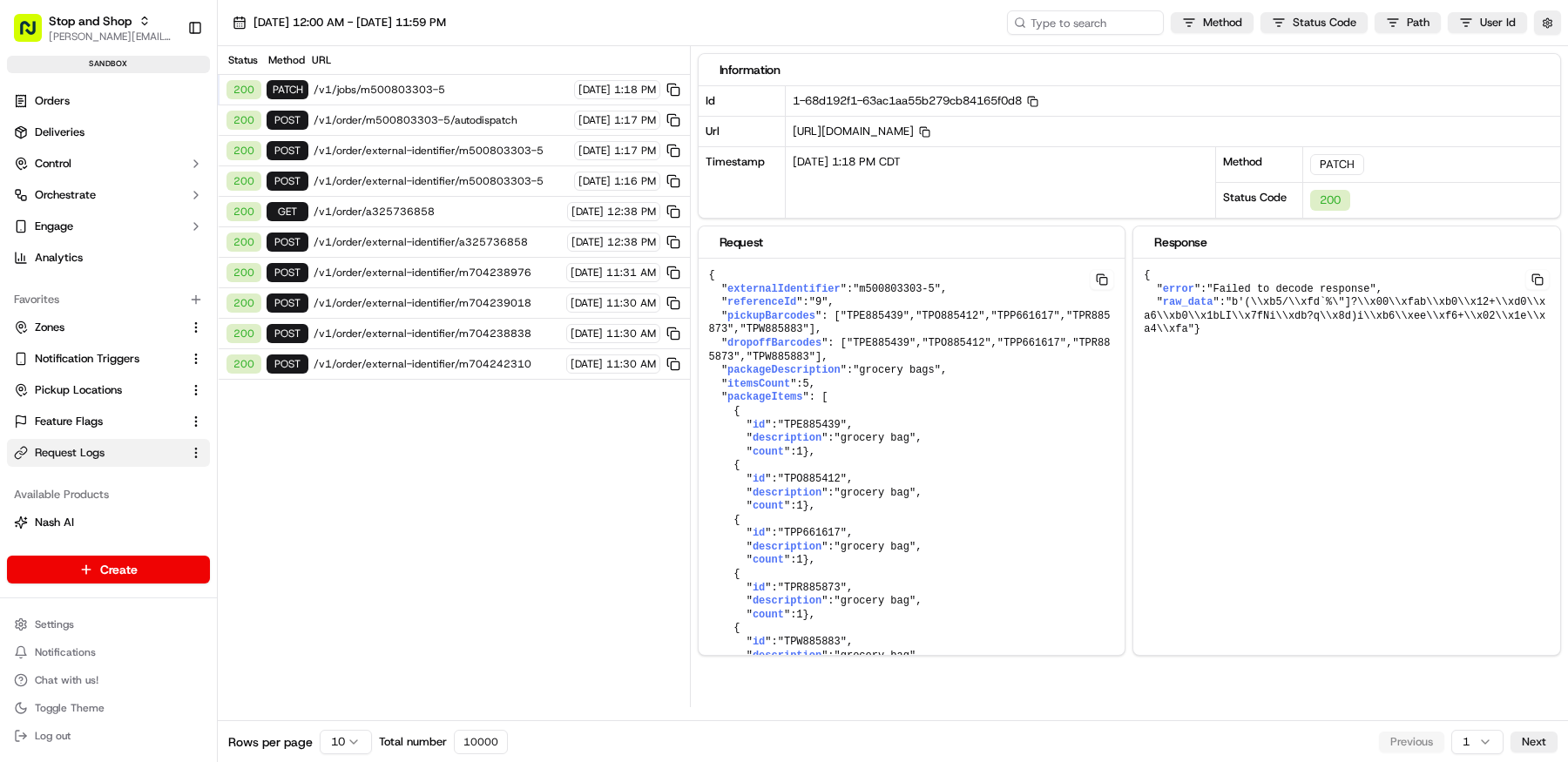
click at [355, 90] on span "/v1/jobs/m500803303-5" at bounding box center [441, 89] width 255 height 14
click at [1544, 18] on button "button" at bounding box center [1547, 22] width 27 height 25
click at [1540, 49] on div "Display Only Provider Logs" at bounding box center [1446, 53] width 222 height 16
click at [1551, 49] on button "Display Only Provider Logs" at bounding box center [1549, 53] width 14 height 14
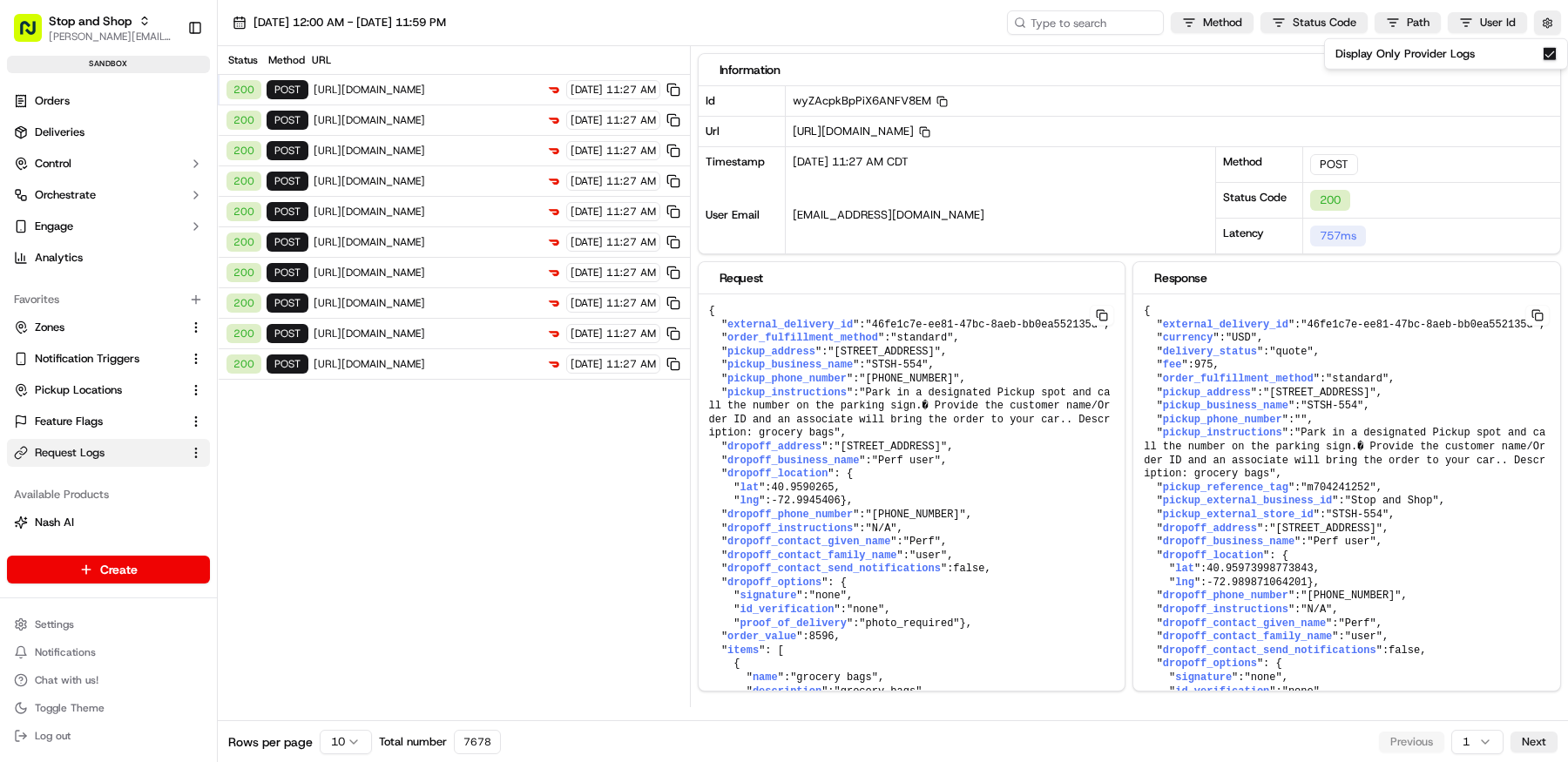
click at [462, 91] on span "https://openapi.doordash.com/drive/v2/quotes" at bounding box center [427, 89] width 226 height 14
click at [1561, 18] on div "09/22/2025 12:00 AM - 09/22/2025 11:59 PM Method Status Code Path User Id" at bounding box center [893, 23] width 1350 height 46
click at [1552, 22] on button "button" at bounding box center [1547, 22] width 27 height 25
click at [1548, 51] on button "Display Only Provider Logs" at bounding box center [1549, 53] width 14 height 14
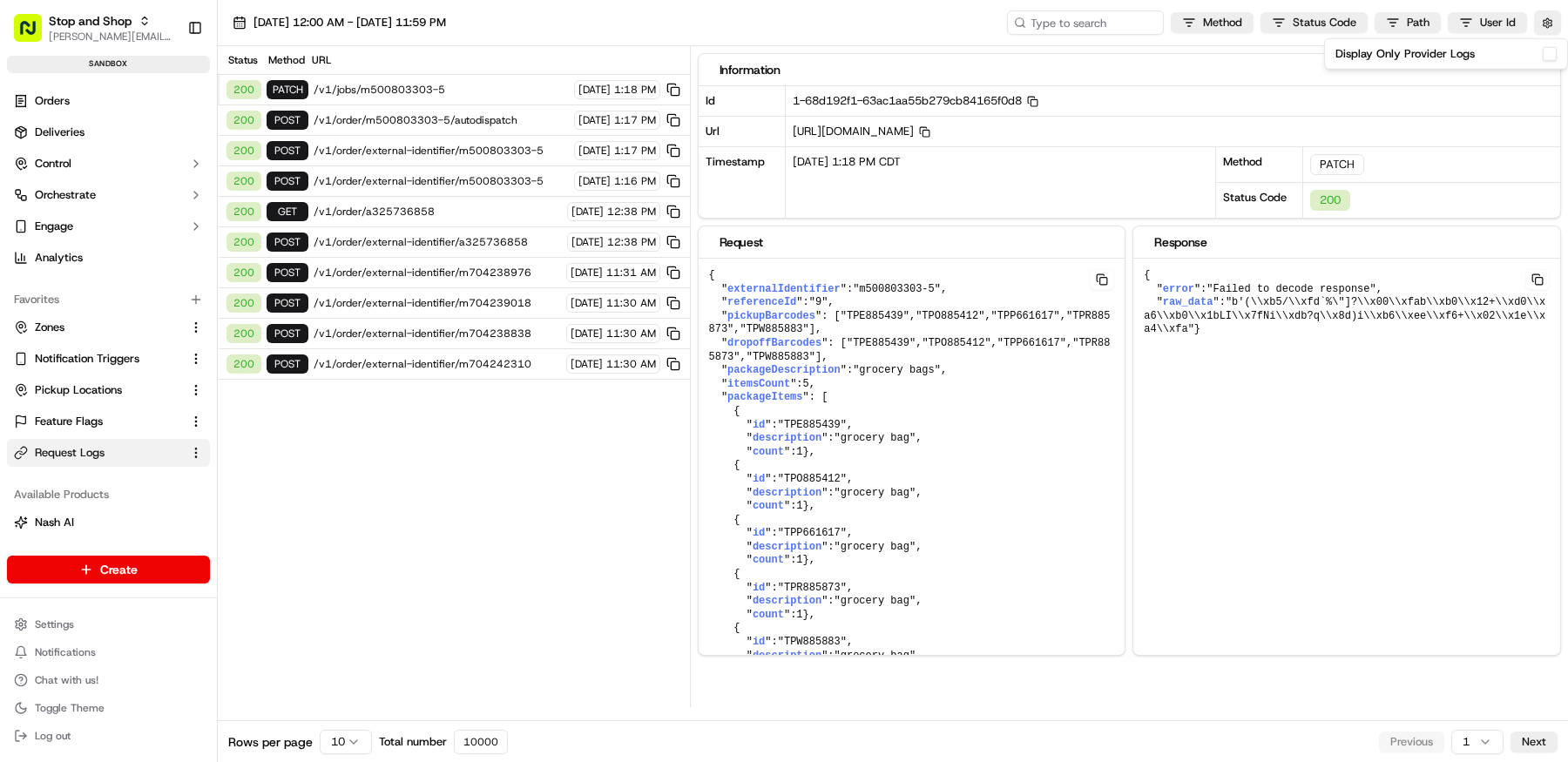
click at [452, 177] on span "/v1/order/external-identifier/m500803303-5" at bounding box center [441, 180] width 255 height 14
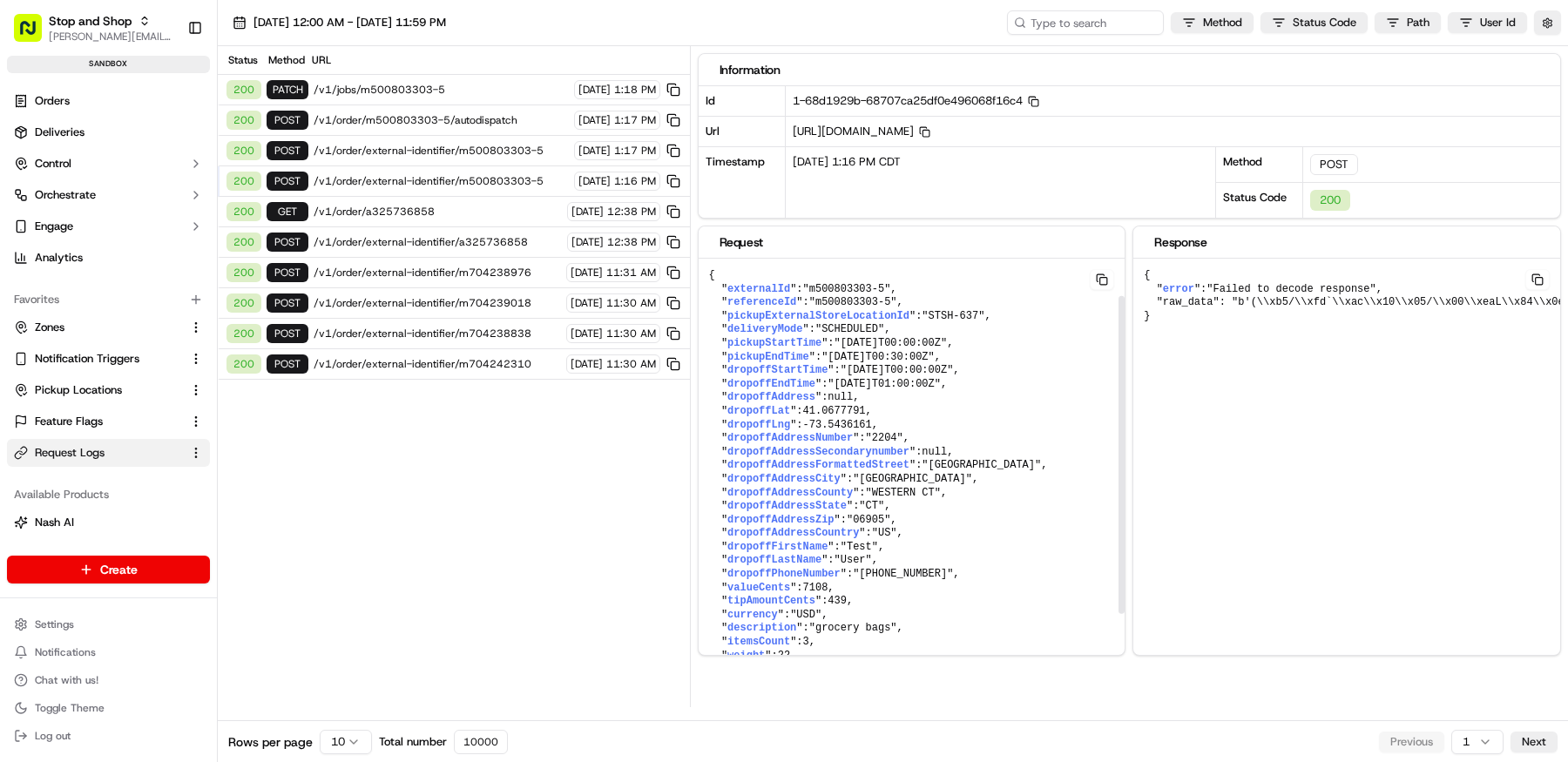
scroll to position [149, 0]
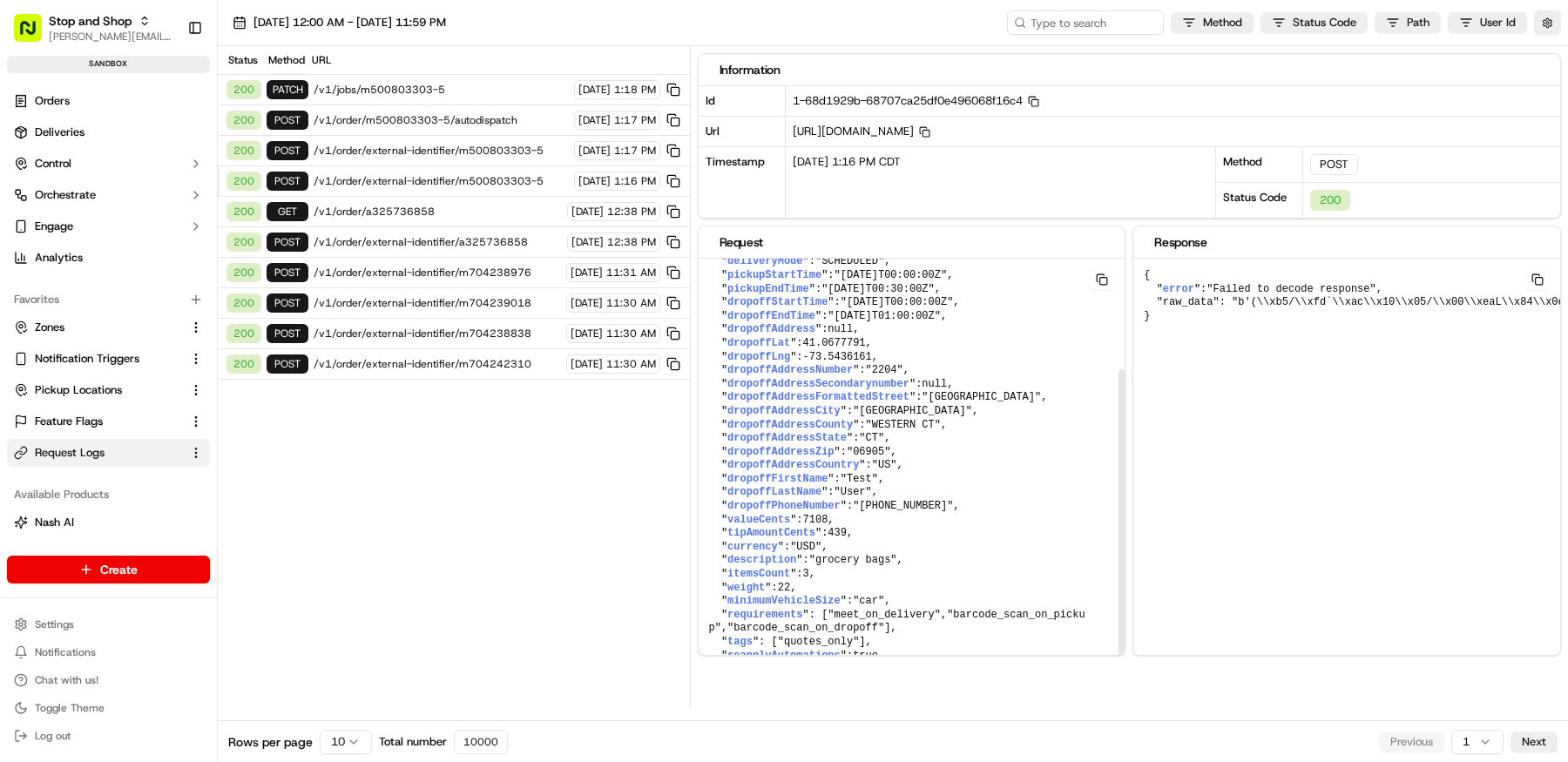
click at [919, 404] on span ""[GEOGRAPHIC_DATA]"" at bounding box center [912, 410] width 120 height 12
click at [929, 132] on rect "button" at bounding box center [926, 134] width 7 height 7
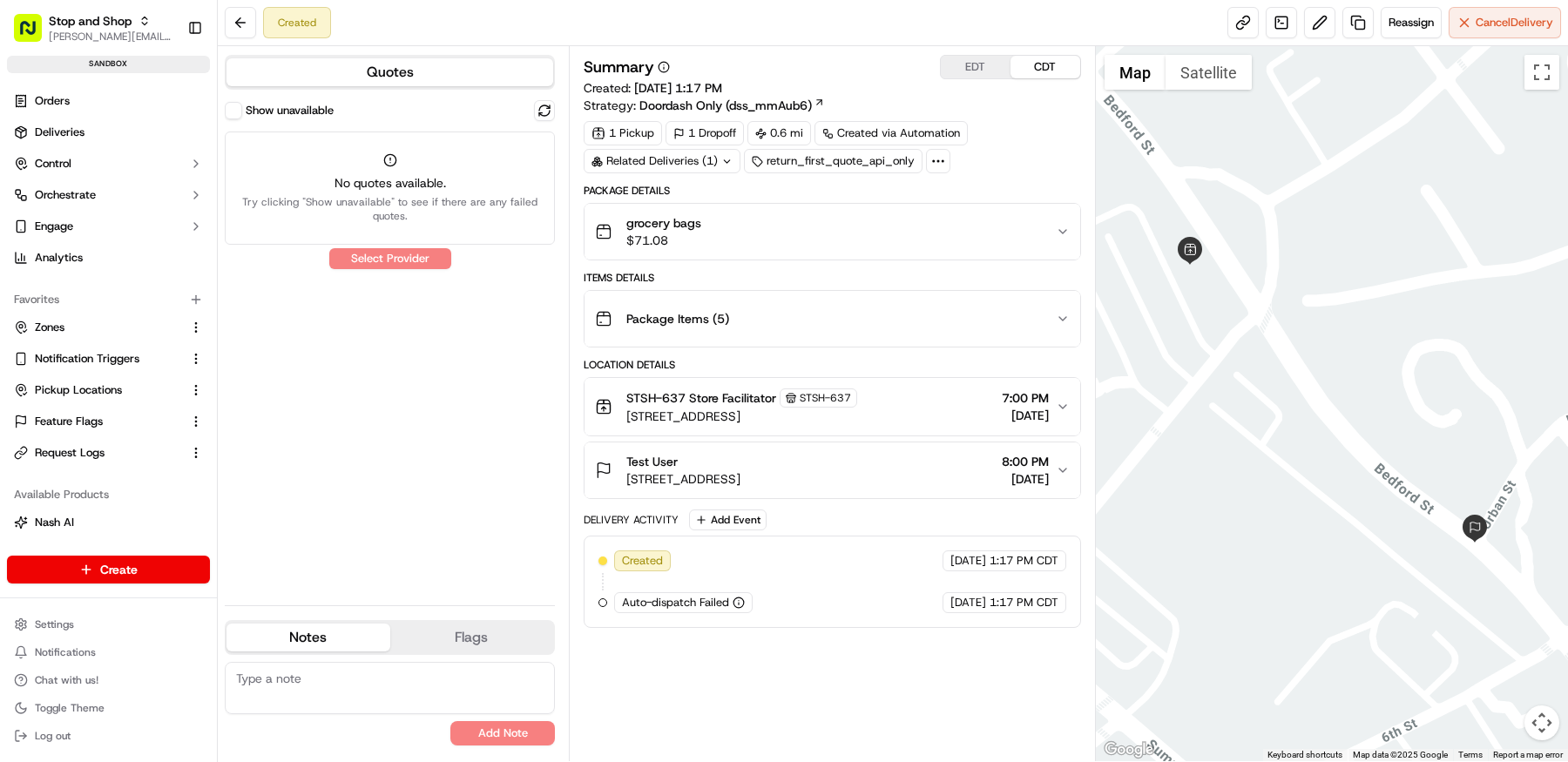
click at [909, 242] on div "grocery bags $71.08" at bounding box center [825, 232] width 461 height 35
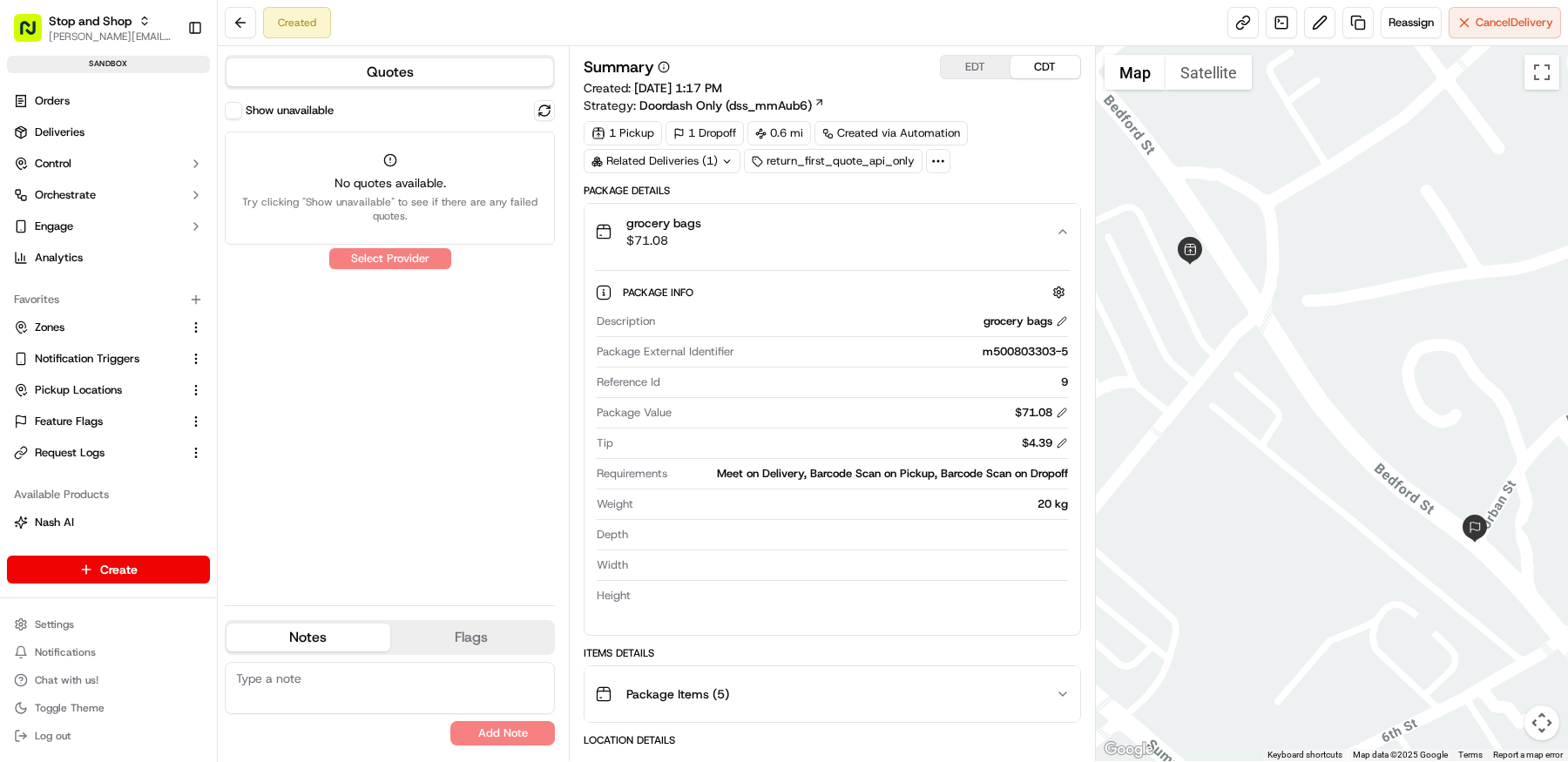
click at [874, 253] on button "grocery bags $71.08" at bounding box center [831, 232] width 496 height 56
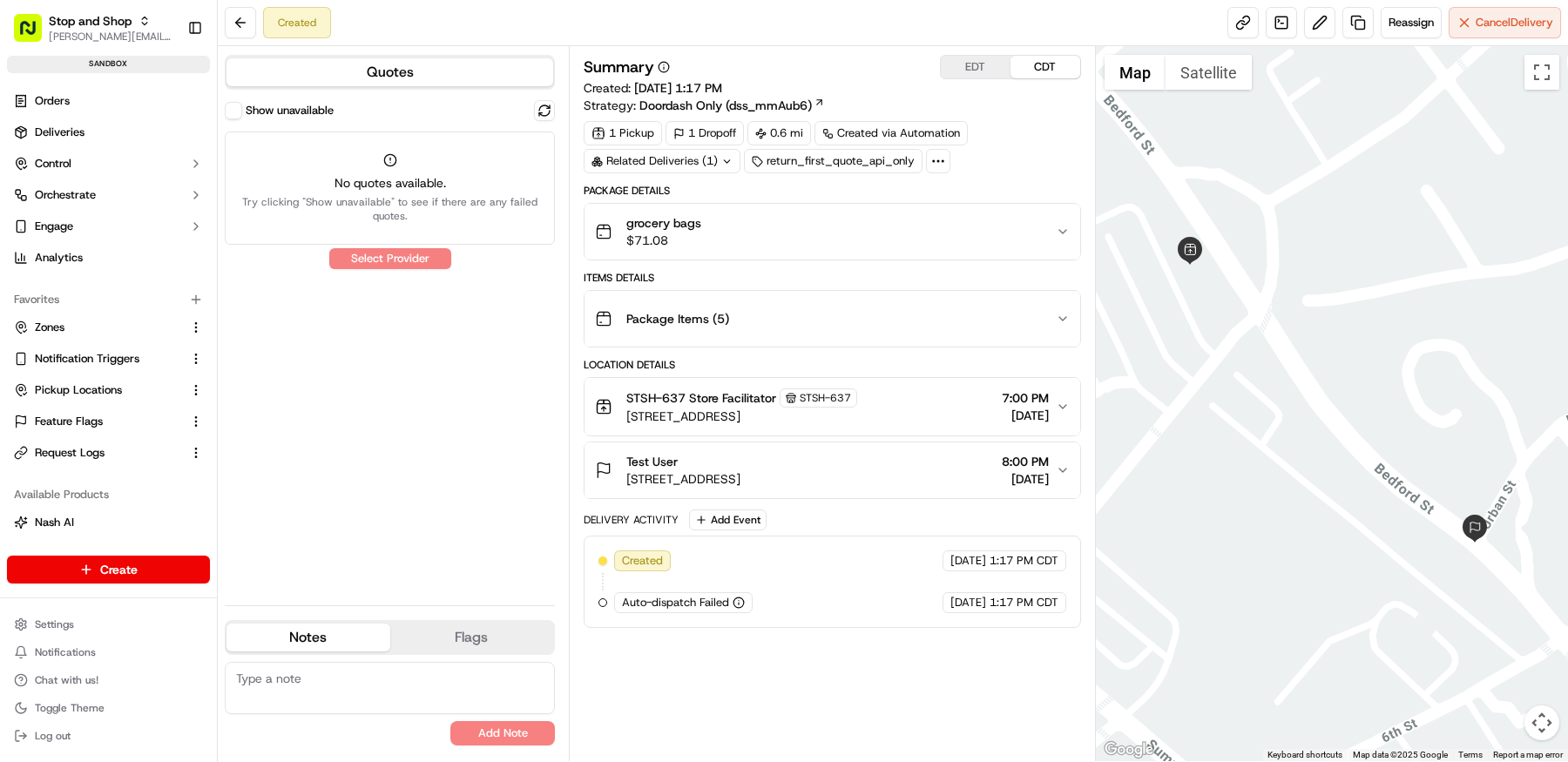
click at [230, 102] on button "Show unavailable" at bounding box center [233, 110] width 17 height 17
click at [758, 586] on div "Created [DATE] 1:17 PM CDT Auto-dispatch Failed [DATE] 1:17 PM CDT" at bounding box center [832, 582] width 468 height 63
